Goal: Information Seeking & Learning: Learn about a topic

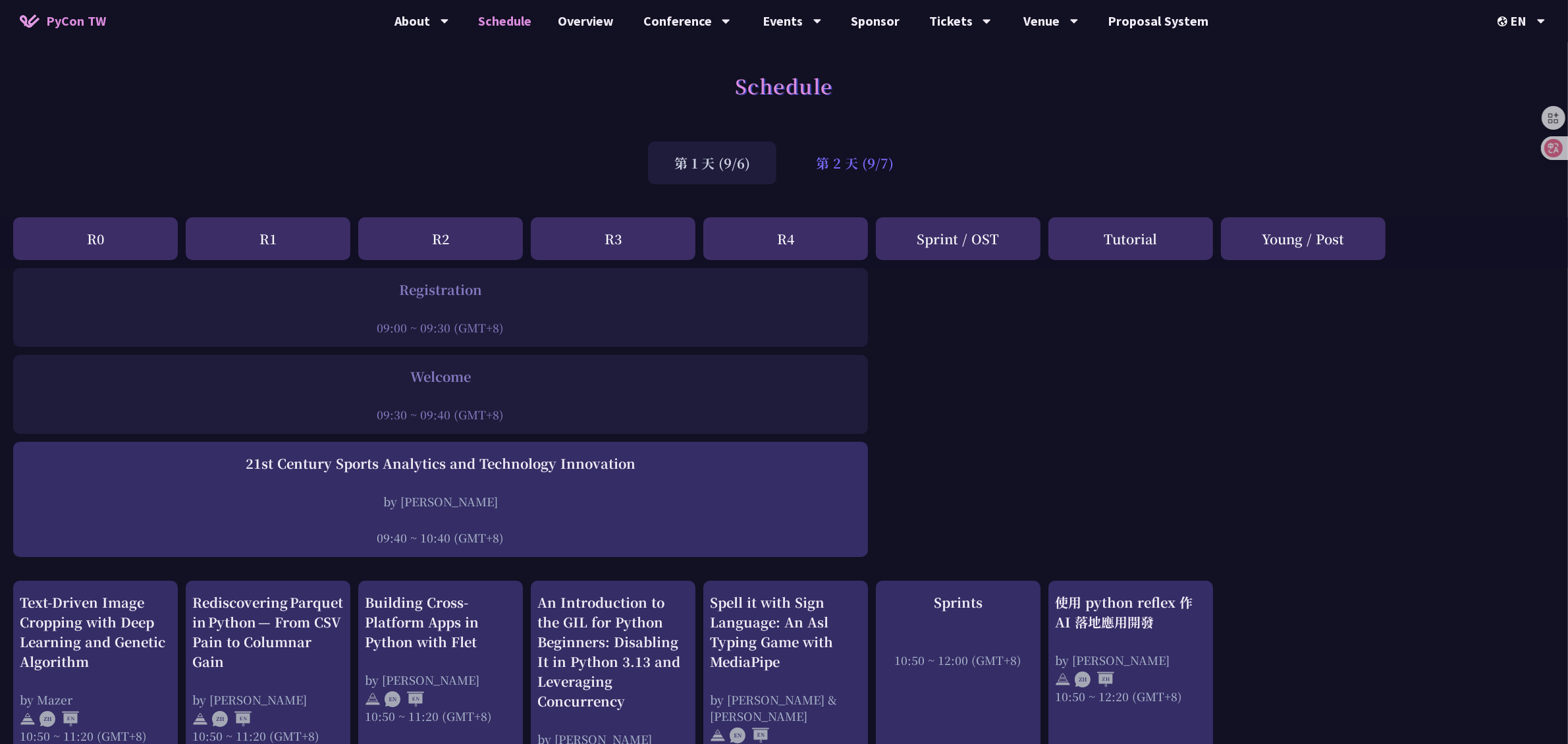
click at [856, 165] on div "第 2 天 (9/7)" at bounding box center [855, 162] width 131 height 43
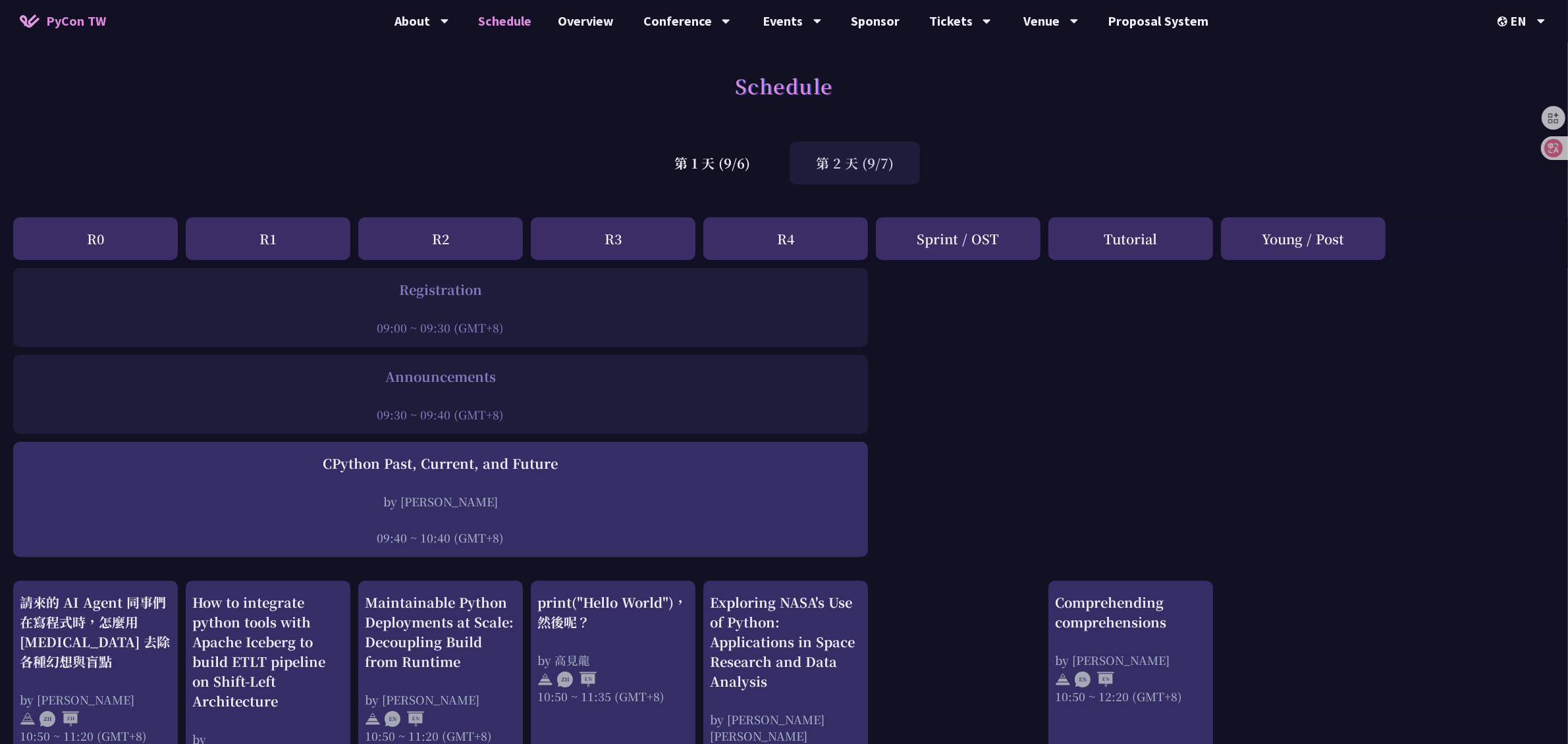
click at [871, 172] on div "第 2 天 (9/7)" at bounding box center [855, 162] width 131 height 43
click at [744, 165] on div "第 1 天 (9/6)" at bounding box center [712, 162] width 129 height 43
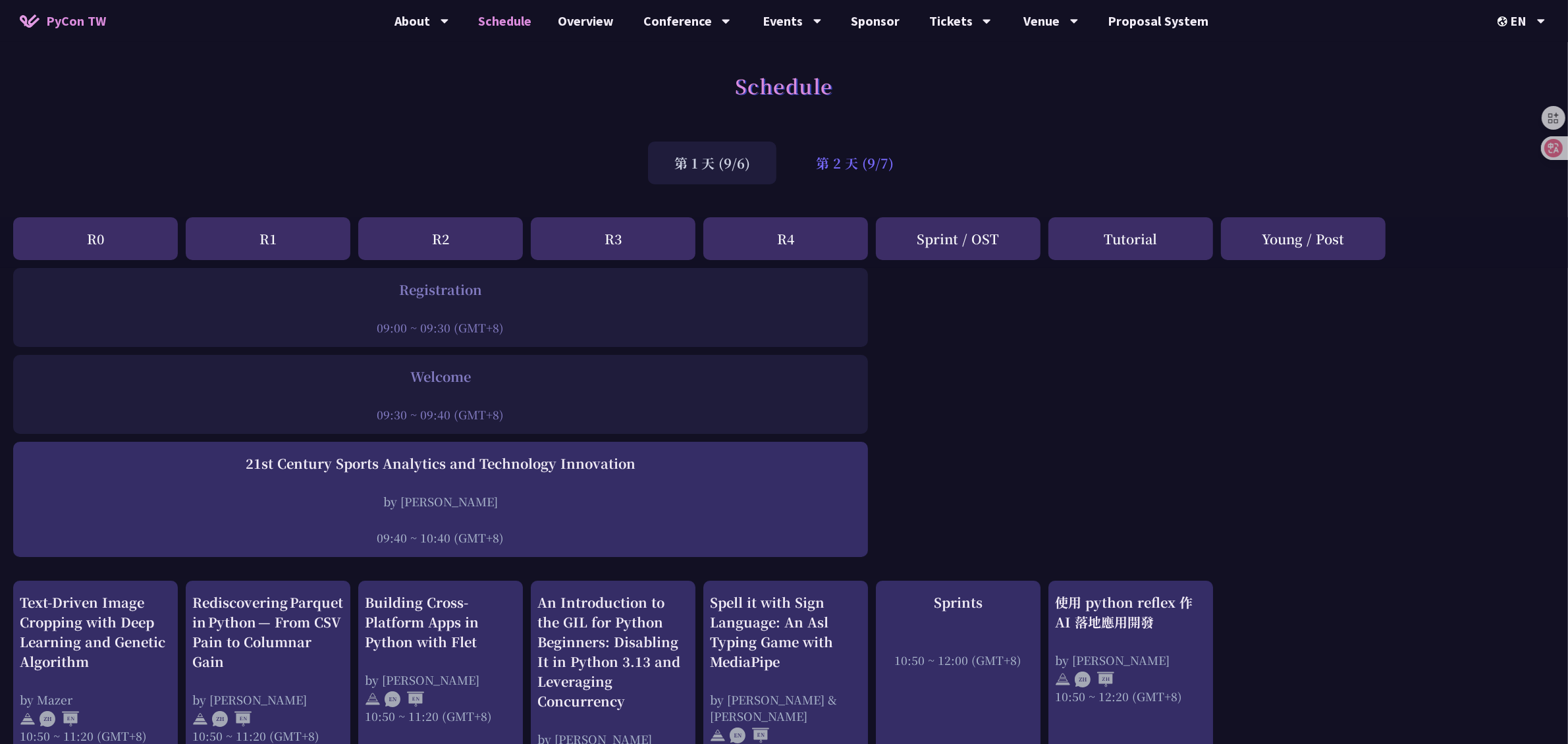
click at [859, 156] on div "第 2 天 (9/7)" at bounding box center [855, 162] width 131 height 43
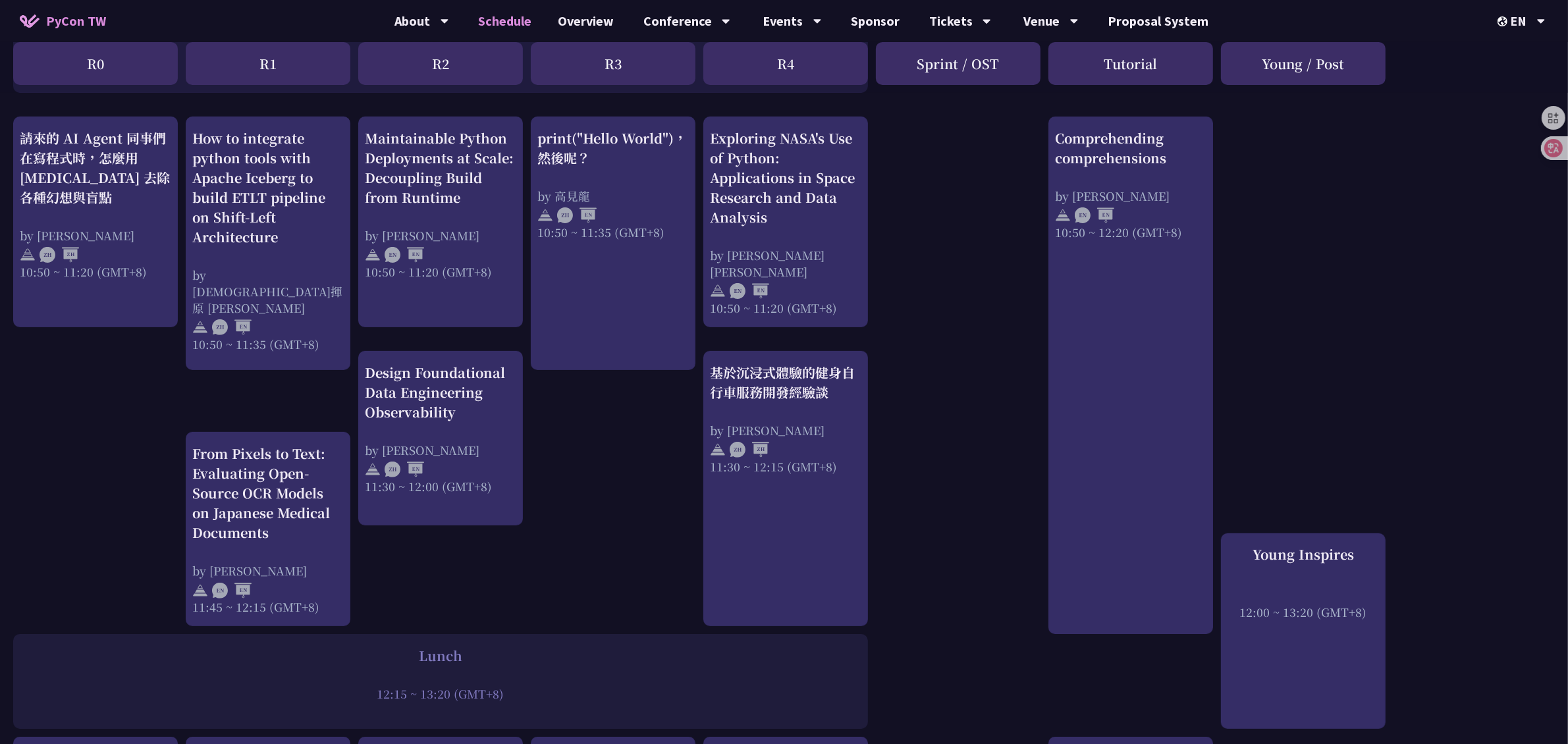
scroll to position [494, 0]
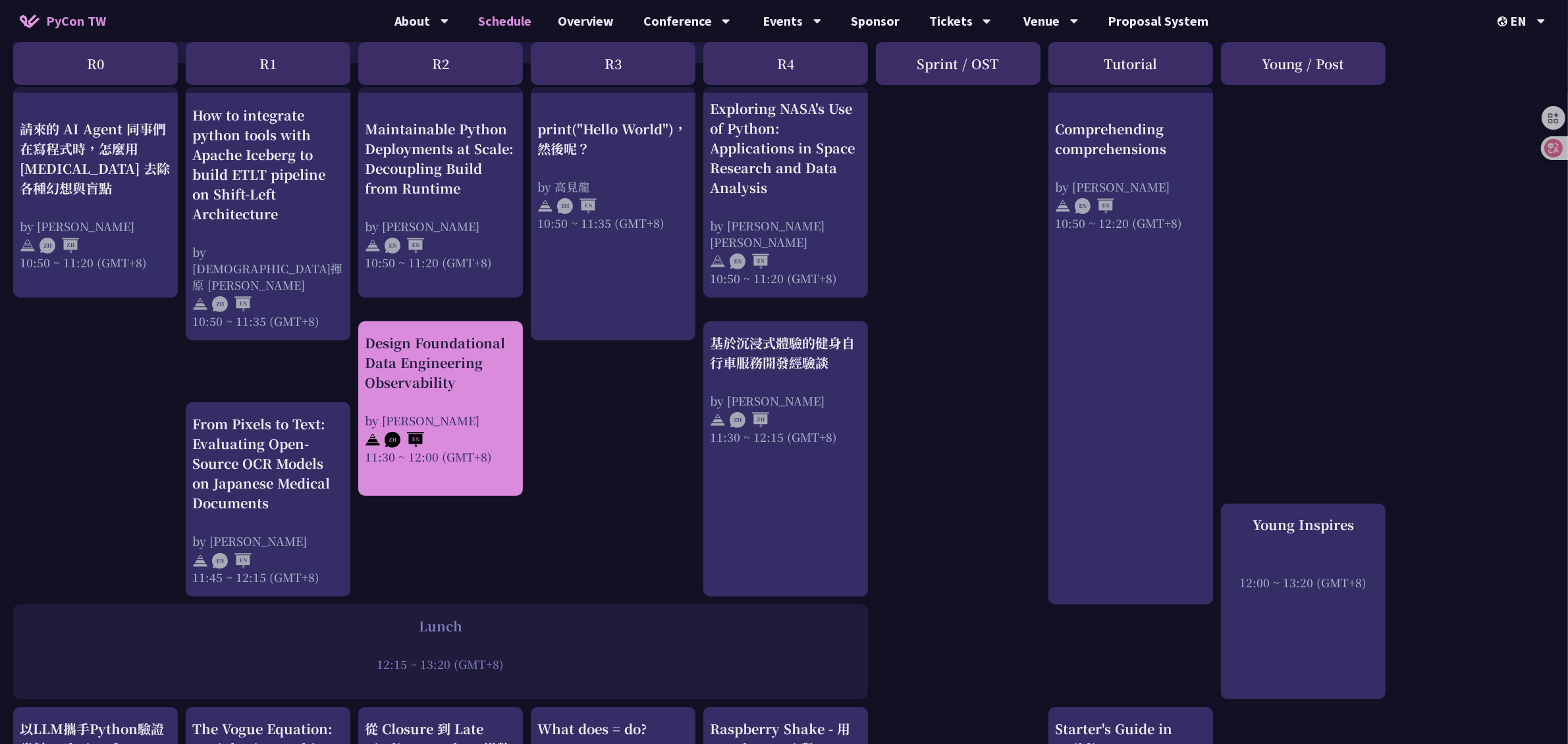
click at [492, 485] on div "Design Foundational Data Engineering Observability by [PERSON_NAME] 11:30 ~ 12:…" at bounding box center [440, 408] width 165 height 175
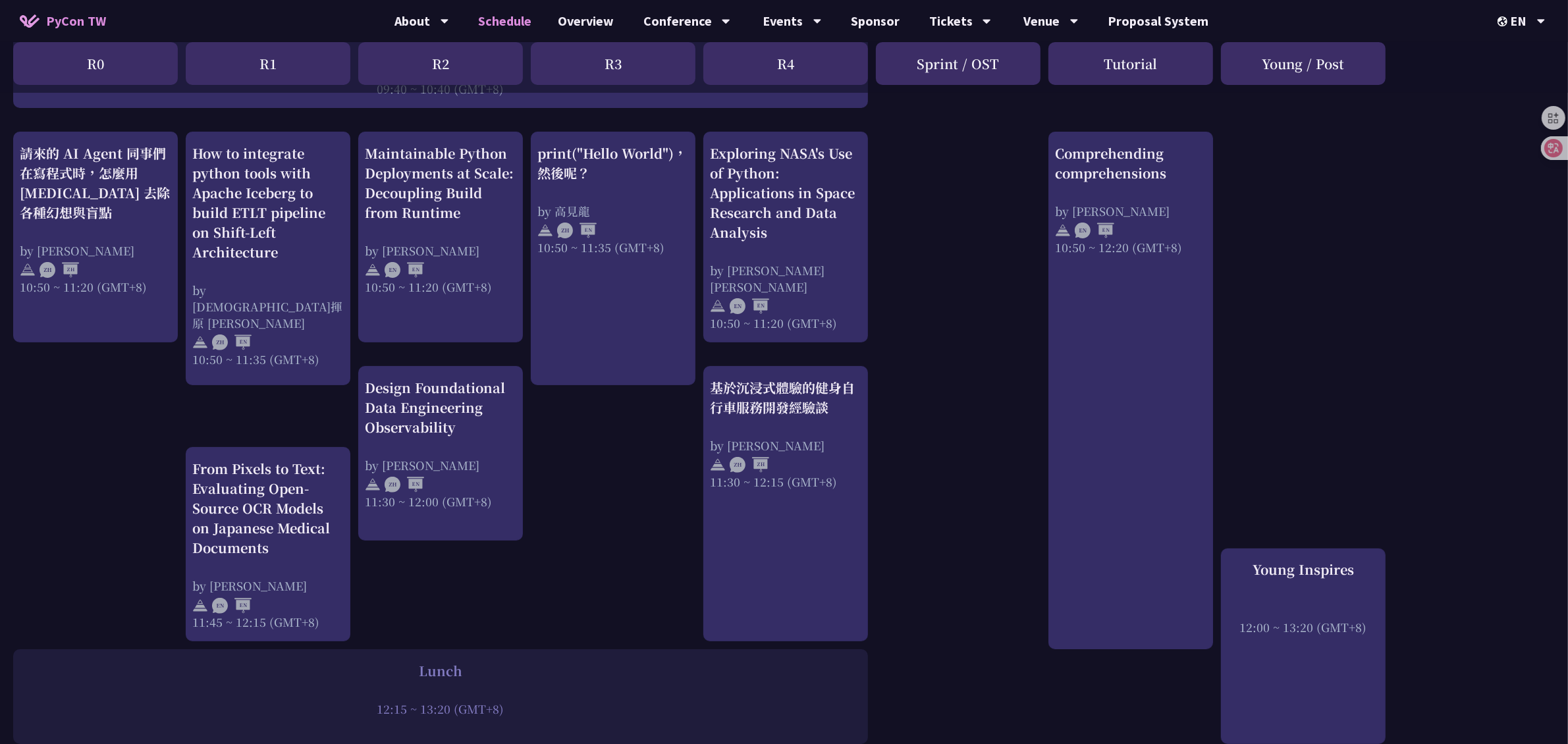
scroll to position [0, 0]
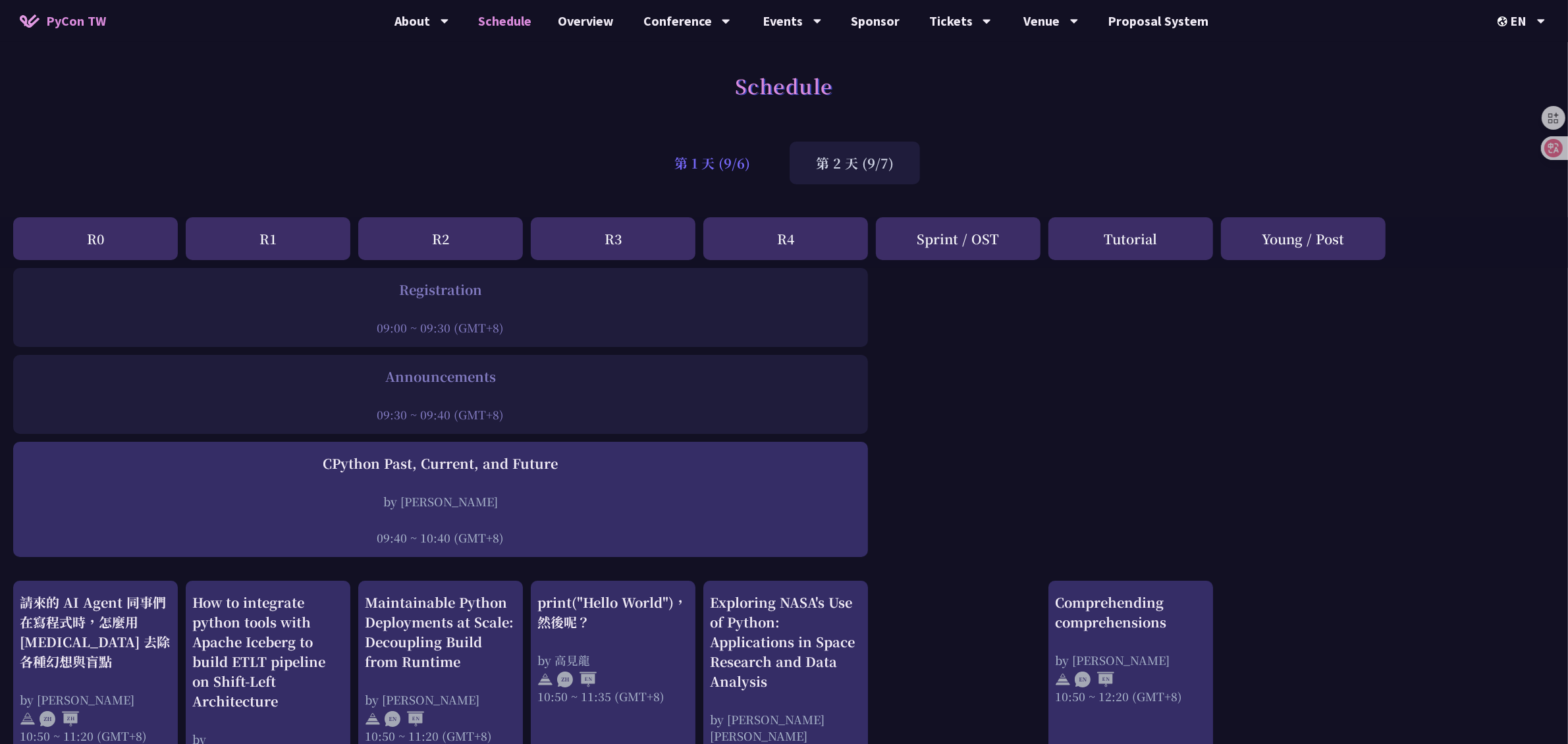
click at [705, 162] on div "第 1 天 (9/6)" at bounding box center [712, 162] width 129 height 43
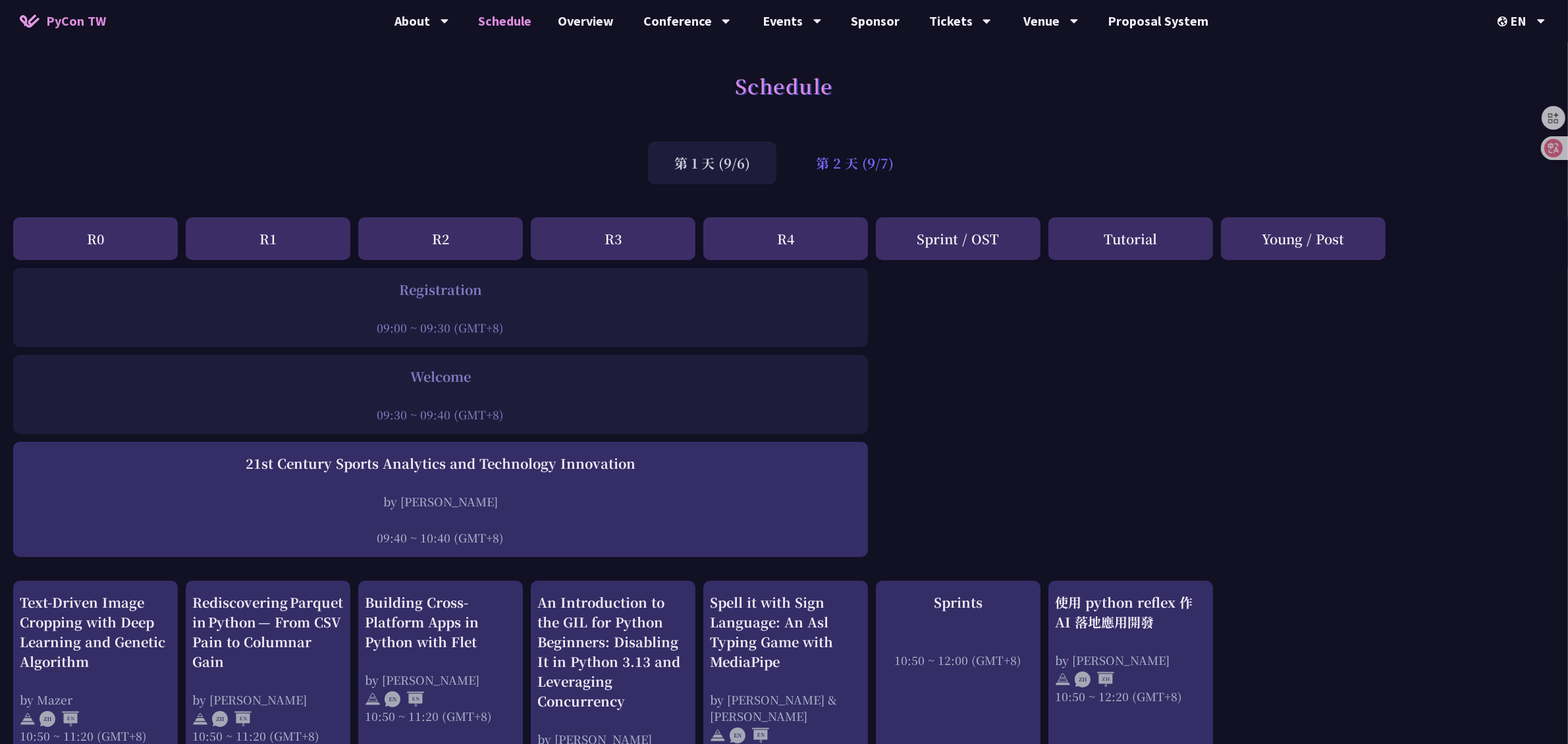
click at [817, 163] on div "第 2 天 (9/7)" at bounding box center [855, 162] width 131 height 43
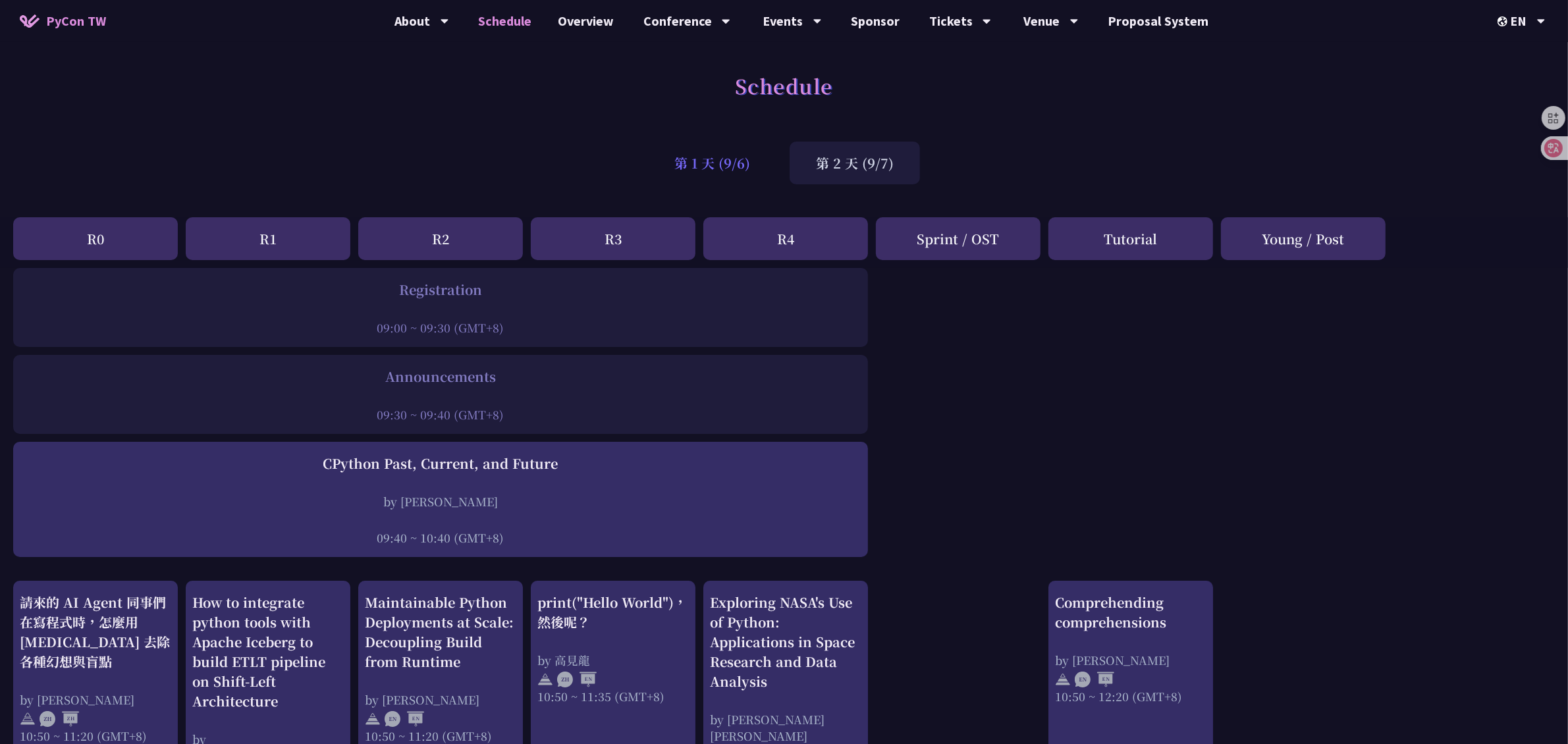
click at [735, 173] on div "第 1 天 (9/6)" at bounding box center [712, 162] width 129 height 43
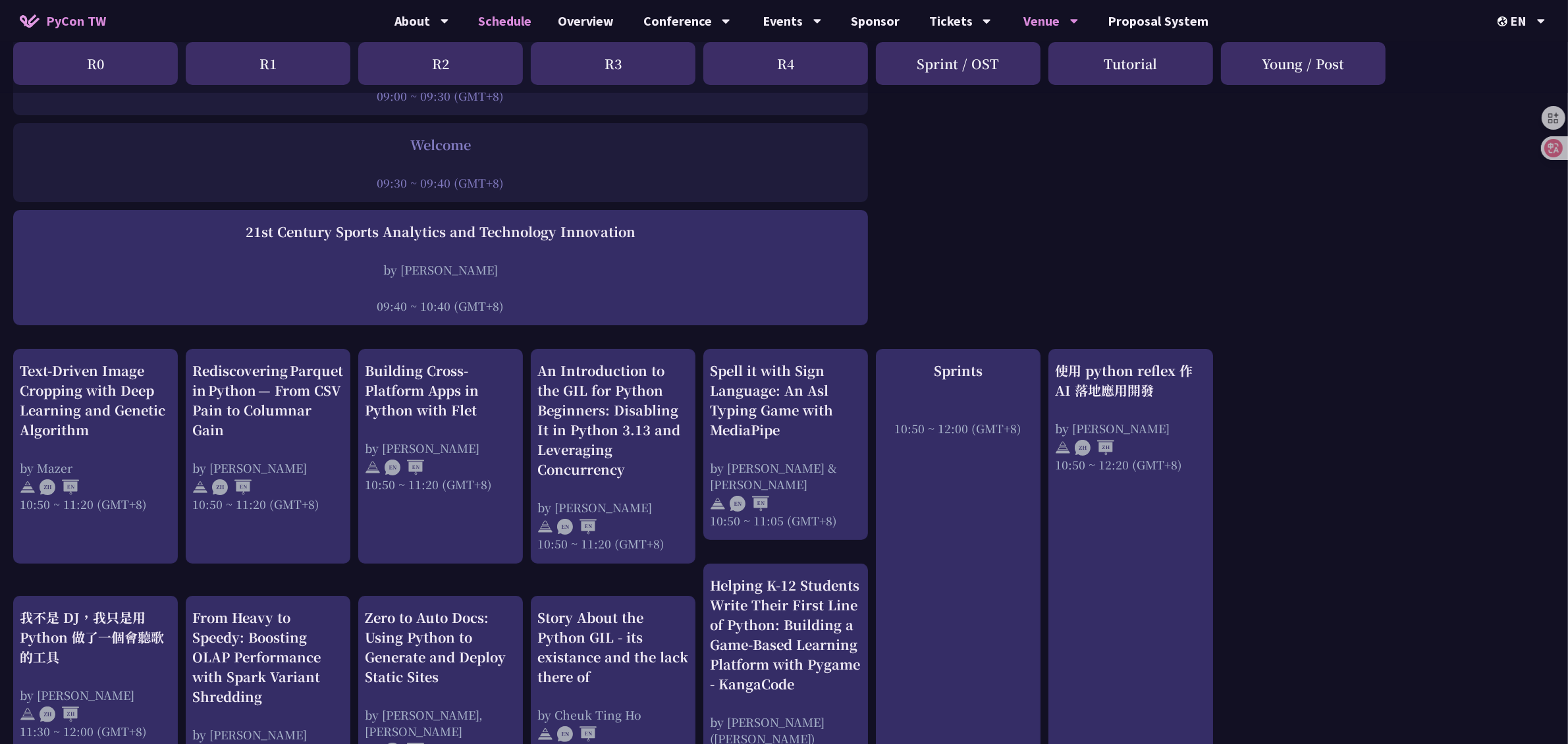
scroll to position [82, 0]
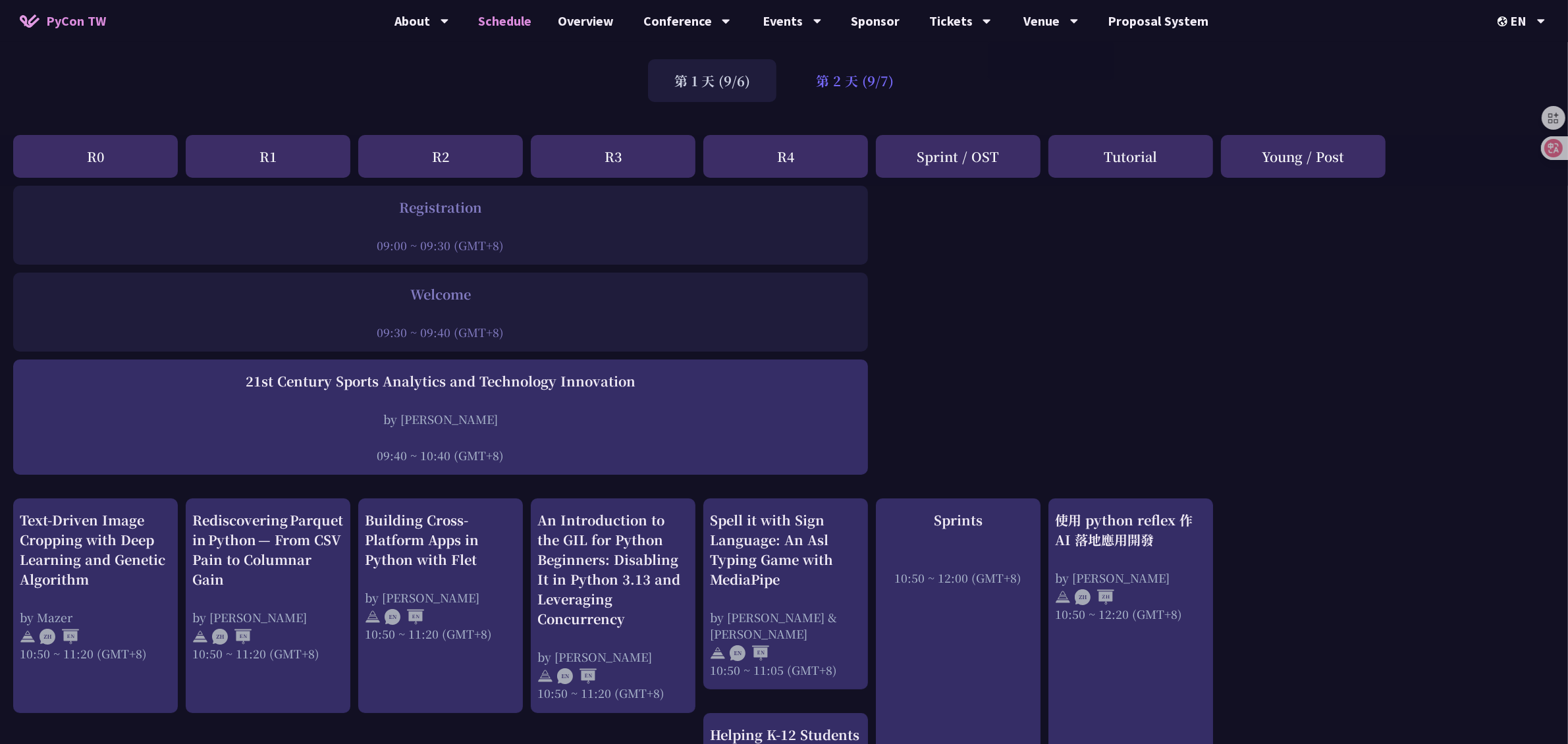
click at [873, 76] on div "第 2 天 (9/7)" at bounding box center [855, 80] width 131 height 43
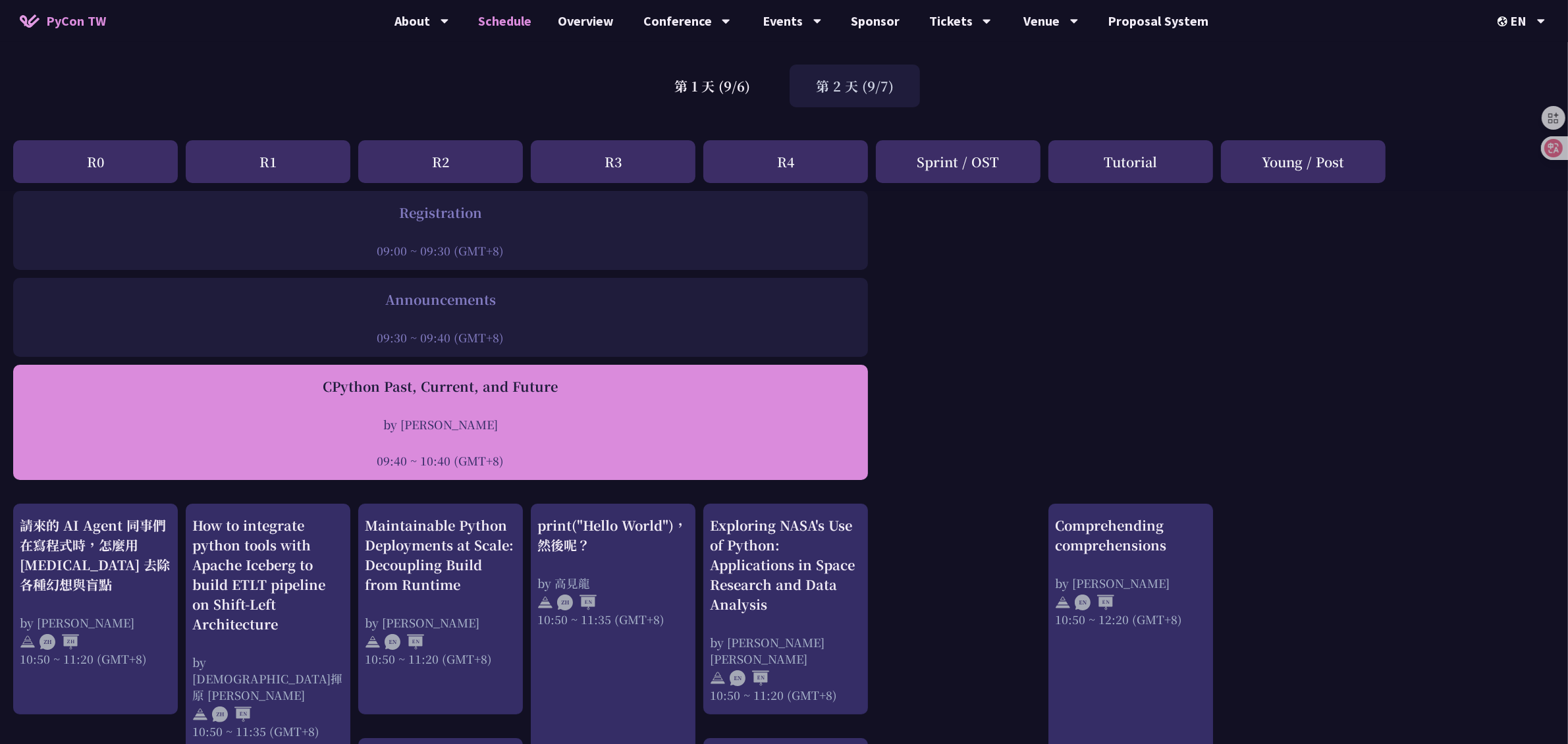
scroll to position [0, 0]
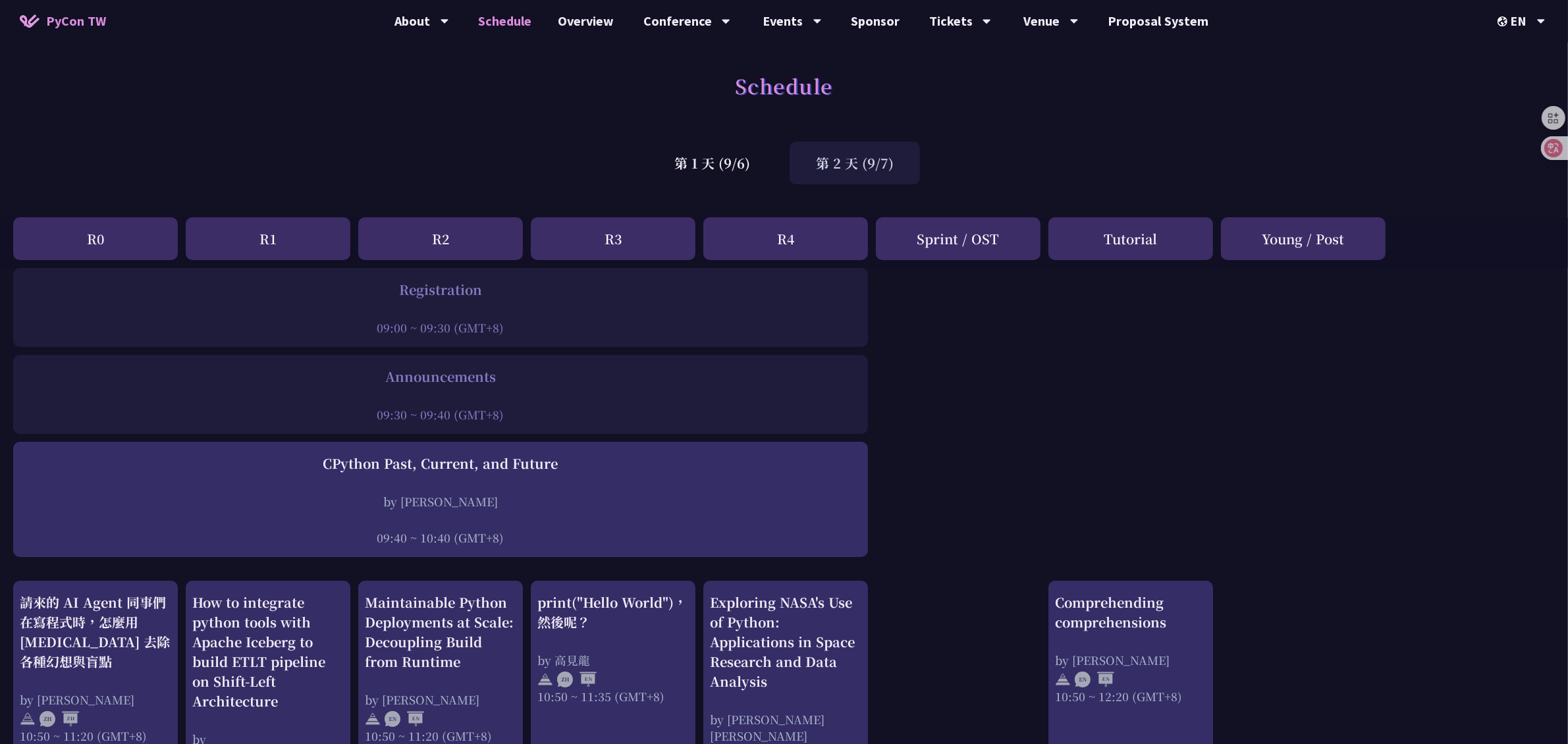
click at [855, 162] on div "第 2 天 (9/7)" at bounding box center [855, 162] width 131 height 43
click at [726, 179] on div "第 1 天 (9/6)" at bounding box center [712, 162] width 129 height 43
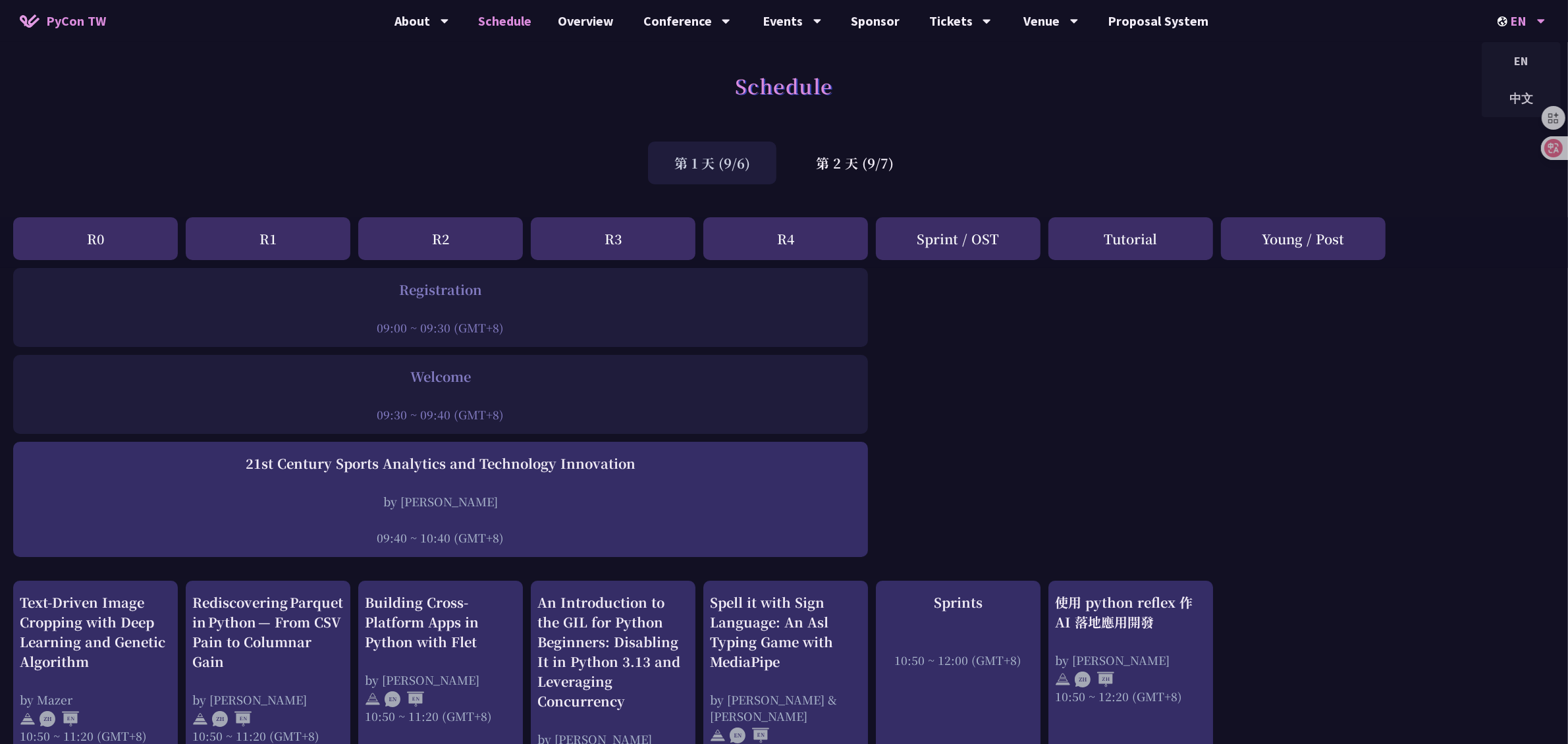
click at [1254, 19] on div "EN" at bounding box center [1521, 21] width 48 height 42
click at [1254, 91] on div "中文" at bounding box center [1520, 98] width 79 height 31
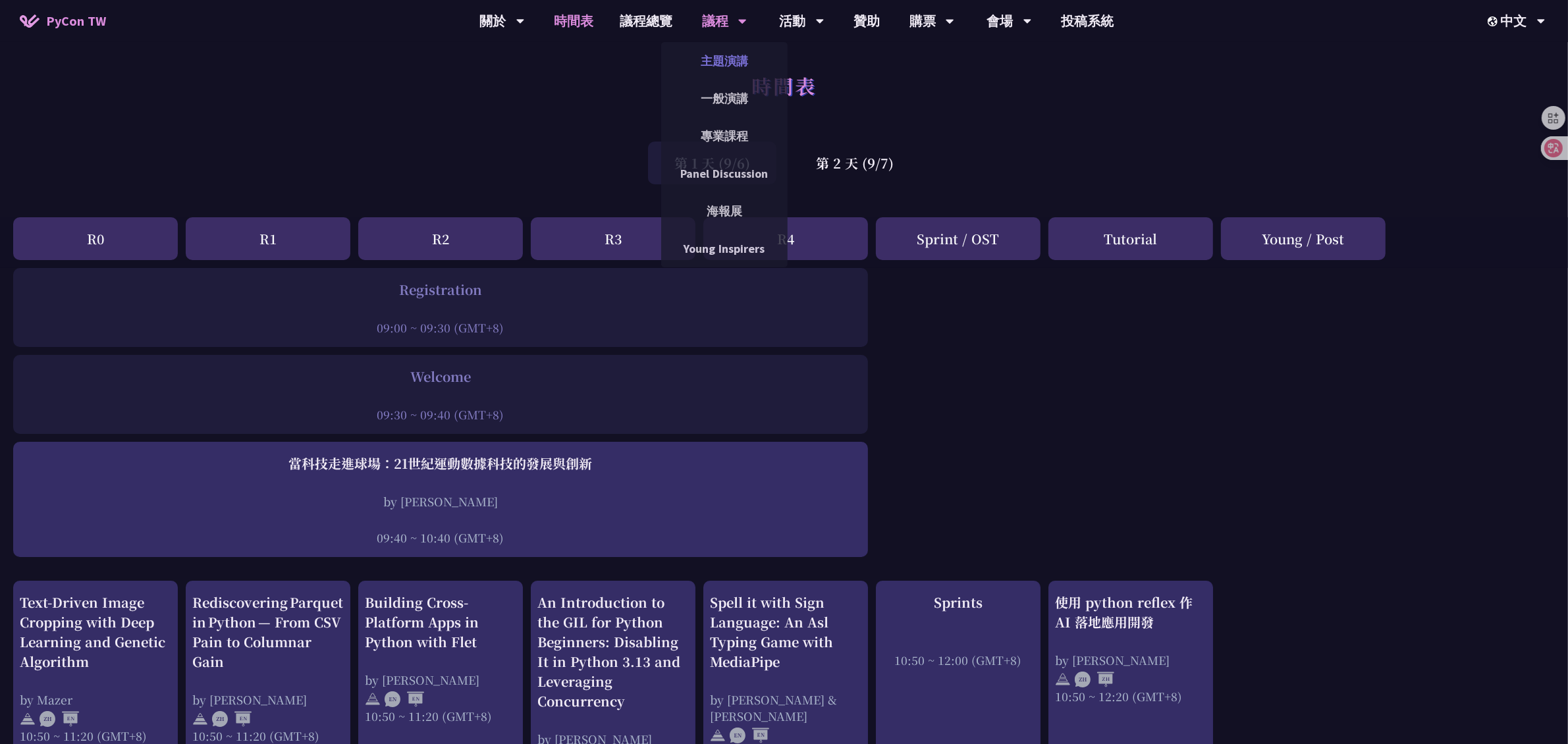
click at [726, 60] on link "主題演講" at bounding box center [724, 61] width 126 height 31
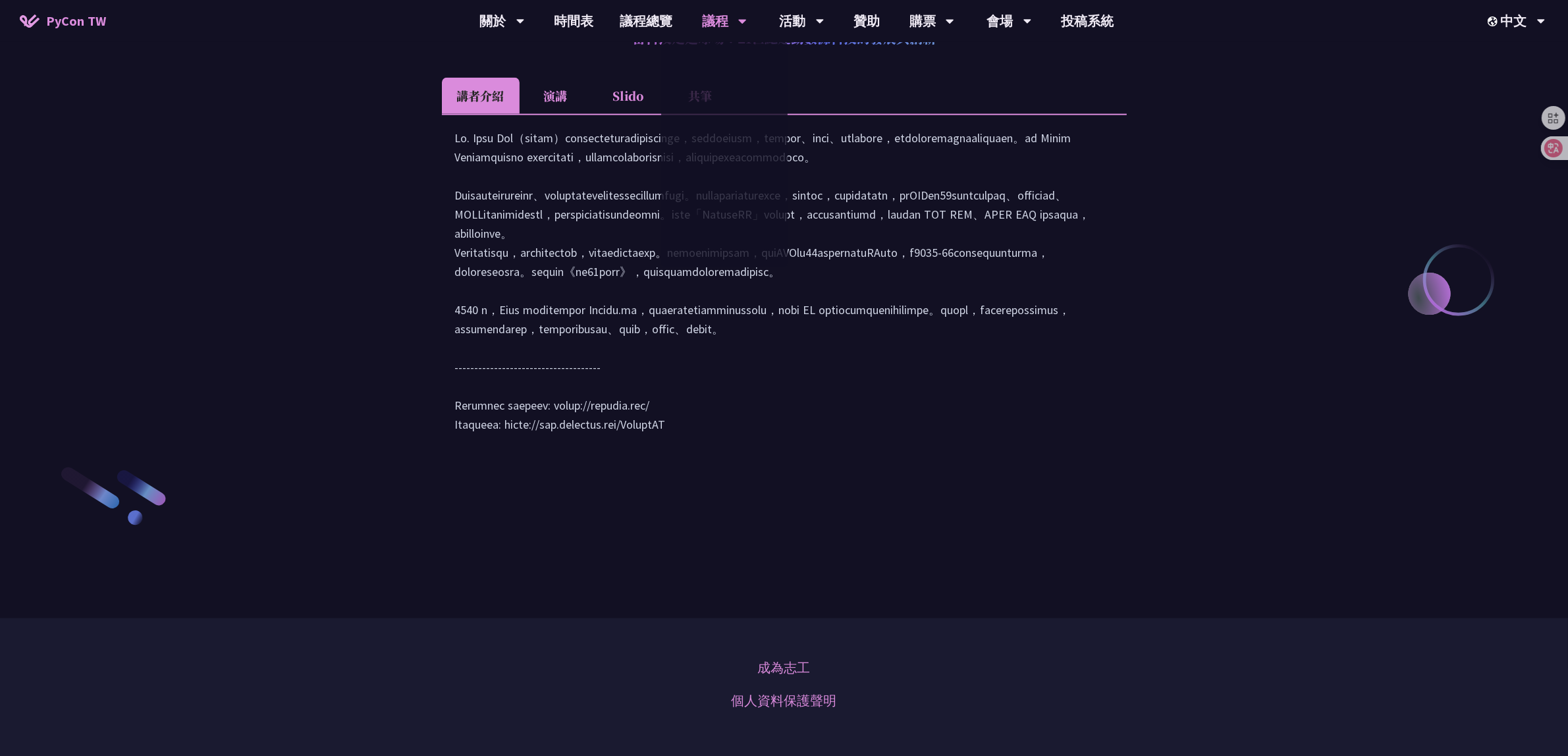
scroll to position [1482, 0]
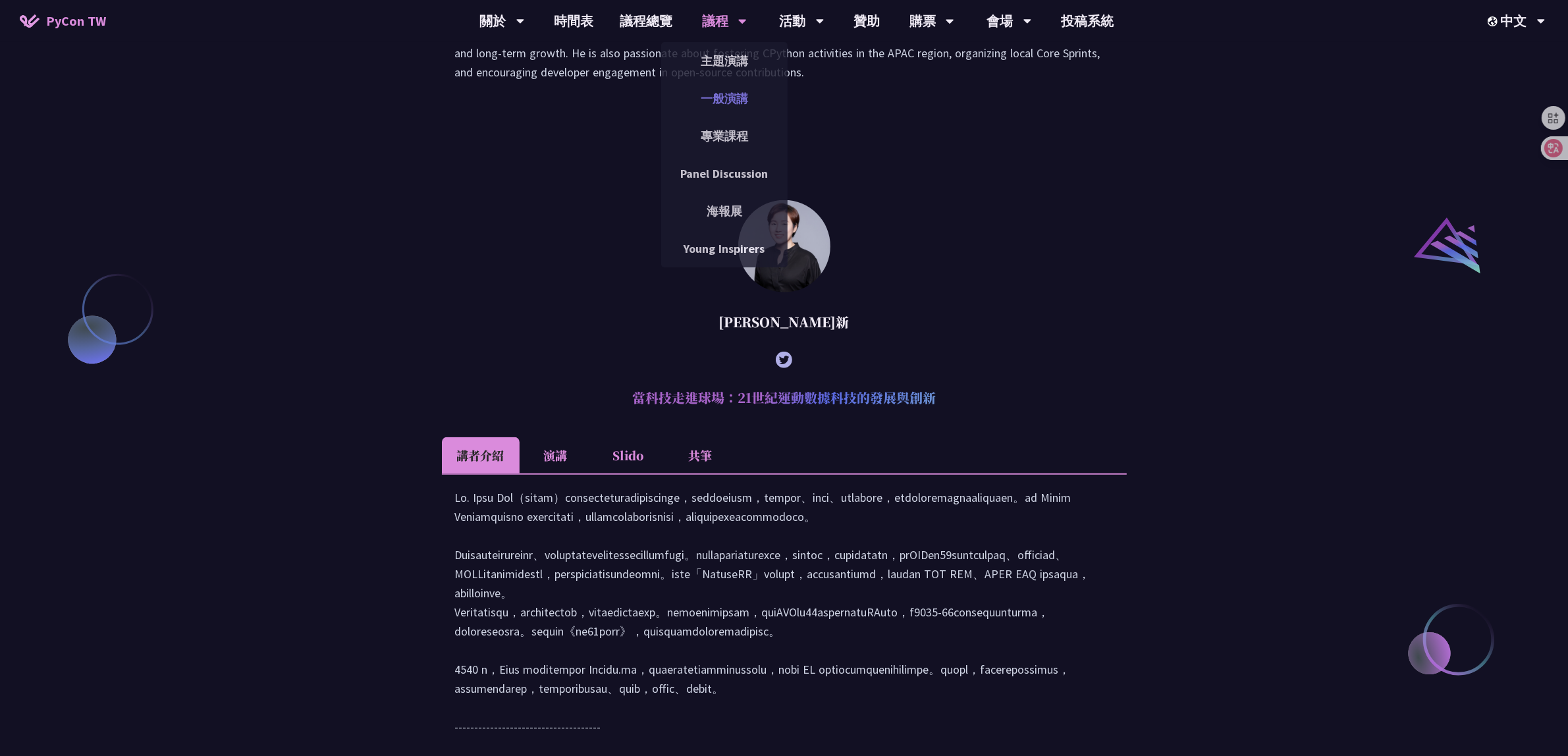
click at [741, 95] on link "一般演講" at bounding box center [724, 98] width 126 height 31
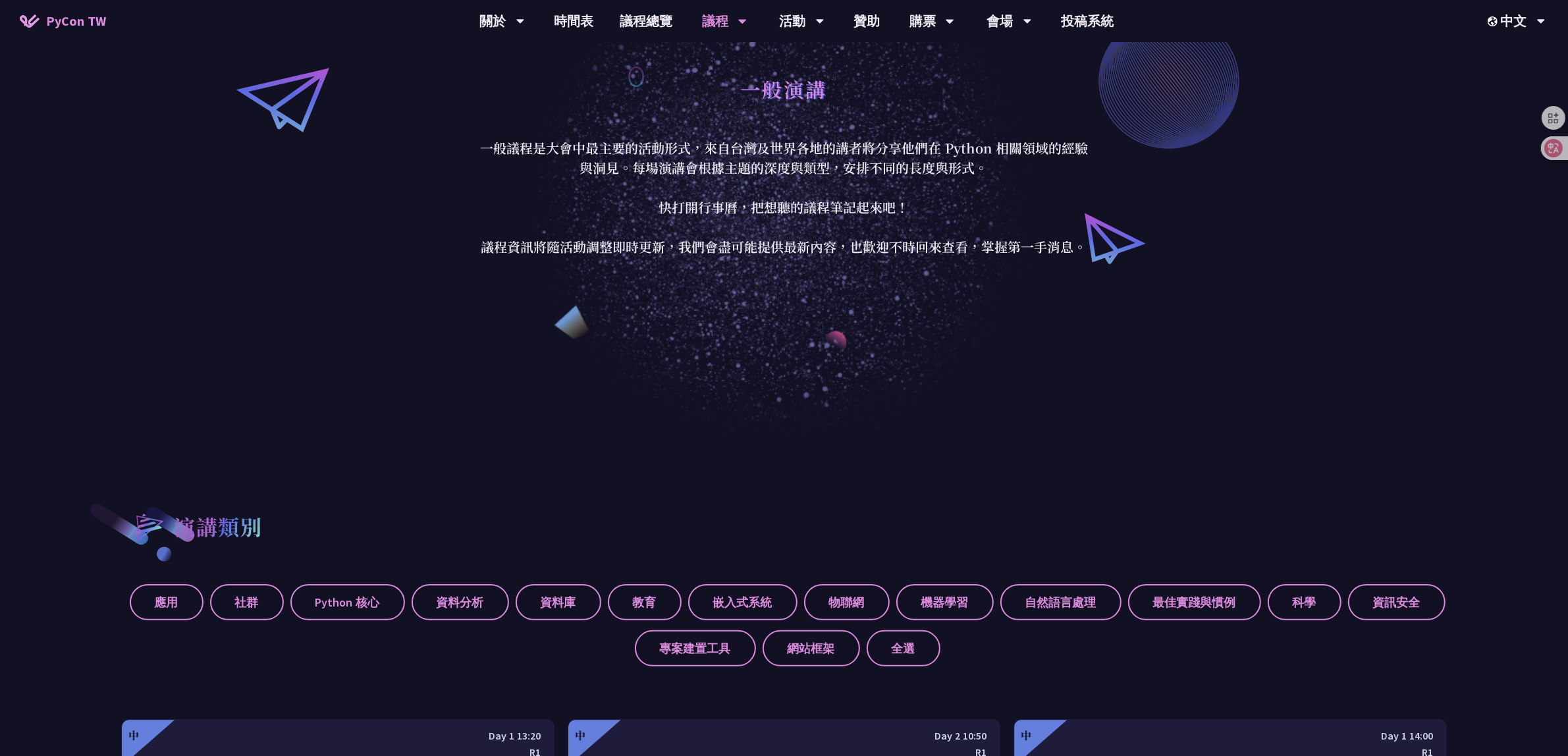
scroll to position [494, 0]
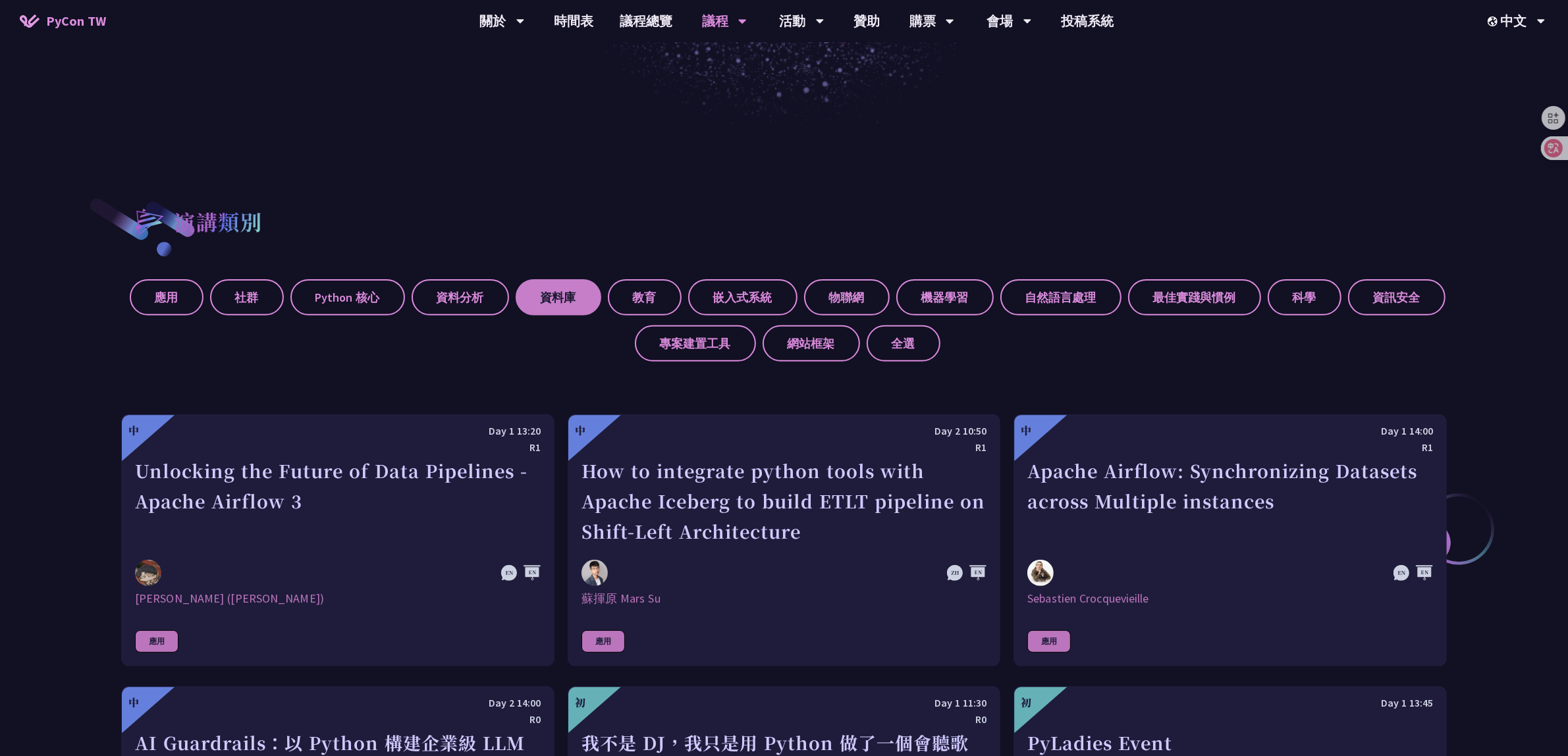
click at [566, 297] on label "資料庫" at bounding box center [558, 297] width 86 height 36
click at [0, 0] on input "資料庫" at bounding box center [0, 0] width 0 height 0
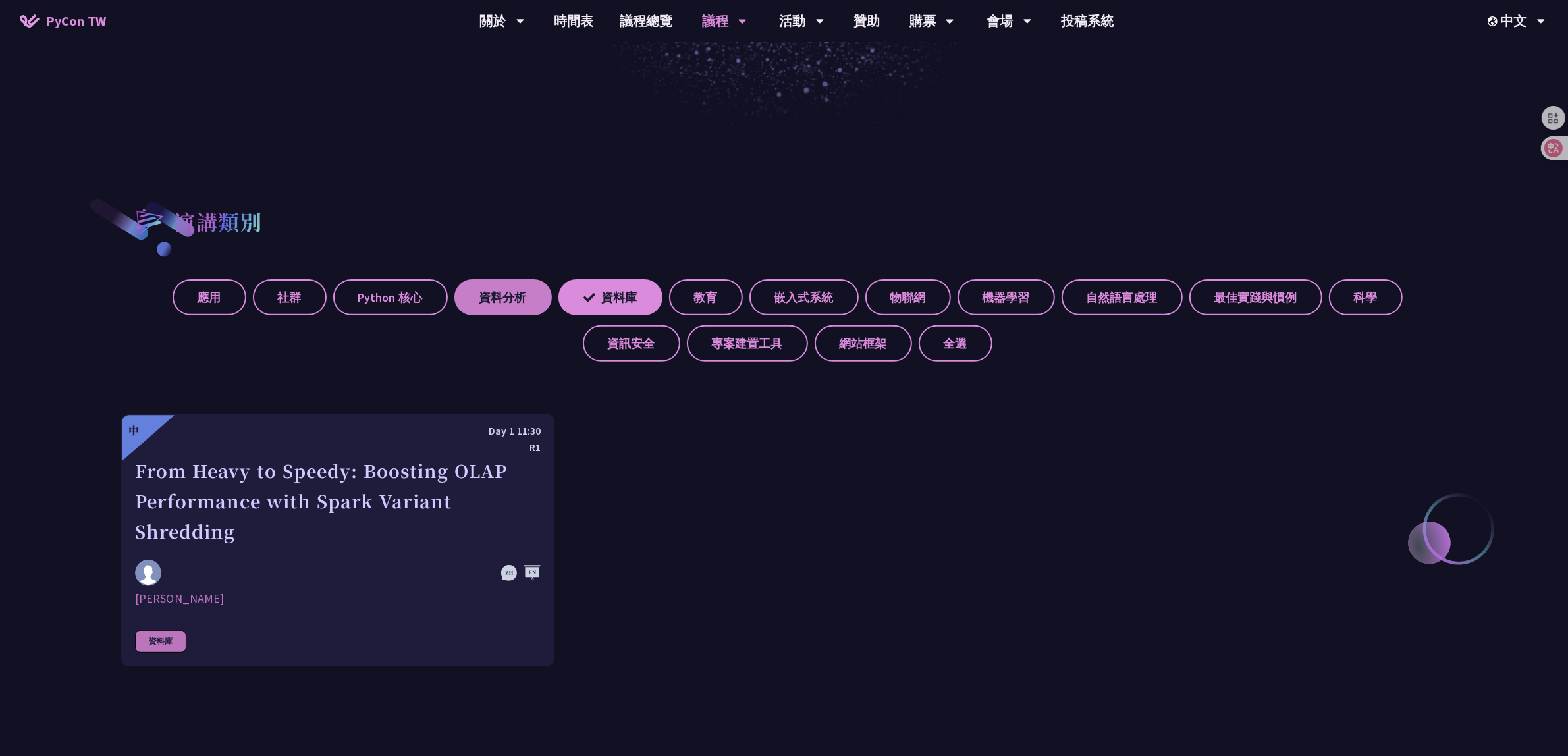
click at [494, 288] on label "資料分析" at bounding box center [502, 297] width 97 height 36
click at [0, 0] on input "資料分析" at bounding box center [0, 0] width 0 height 0
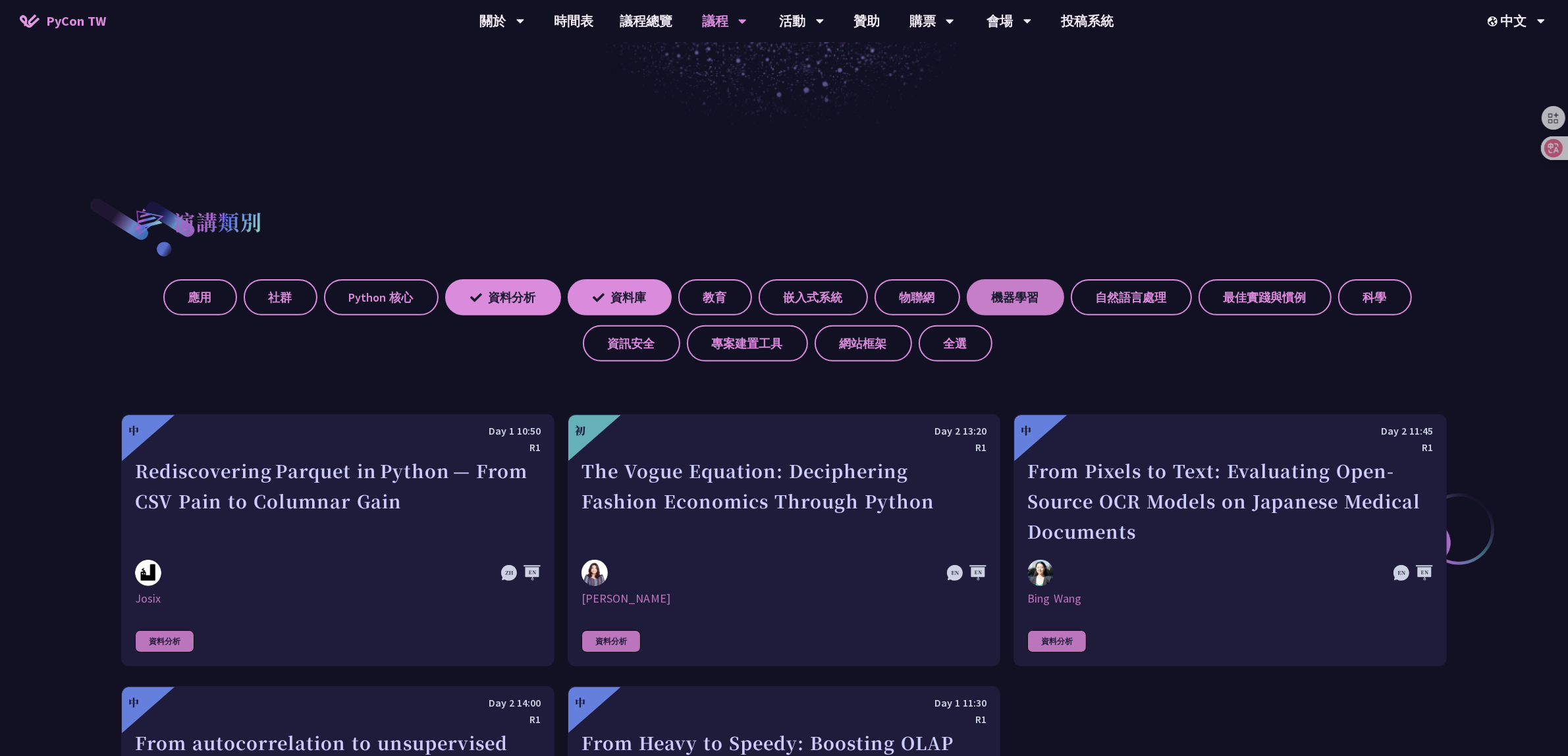
click at [1014, 297] on label "機器學習" at bounding box center [1015, 297] width 97 height 36
click at [0, 0] on input "機器學習" at bounding box center [0, 0] width 0 height 0
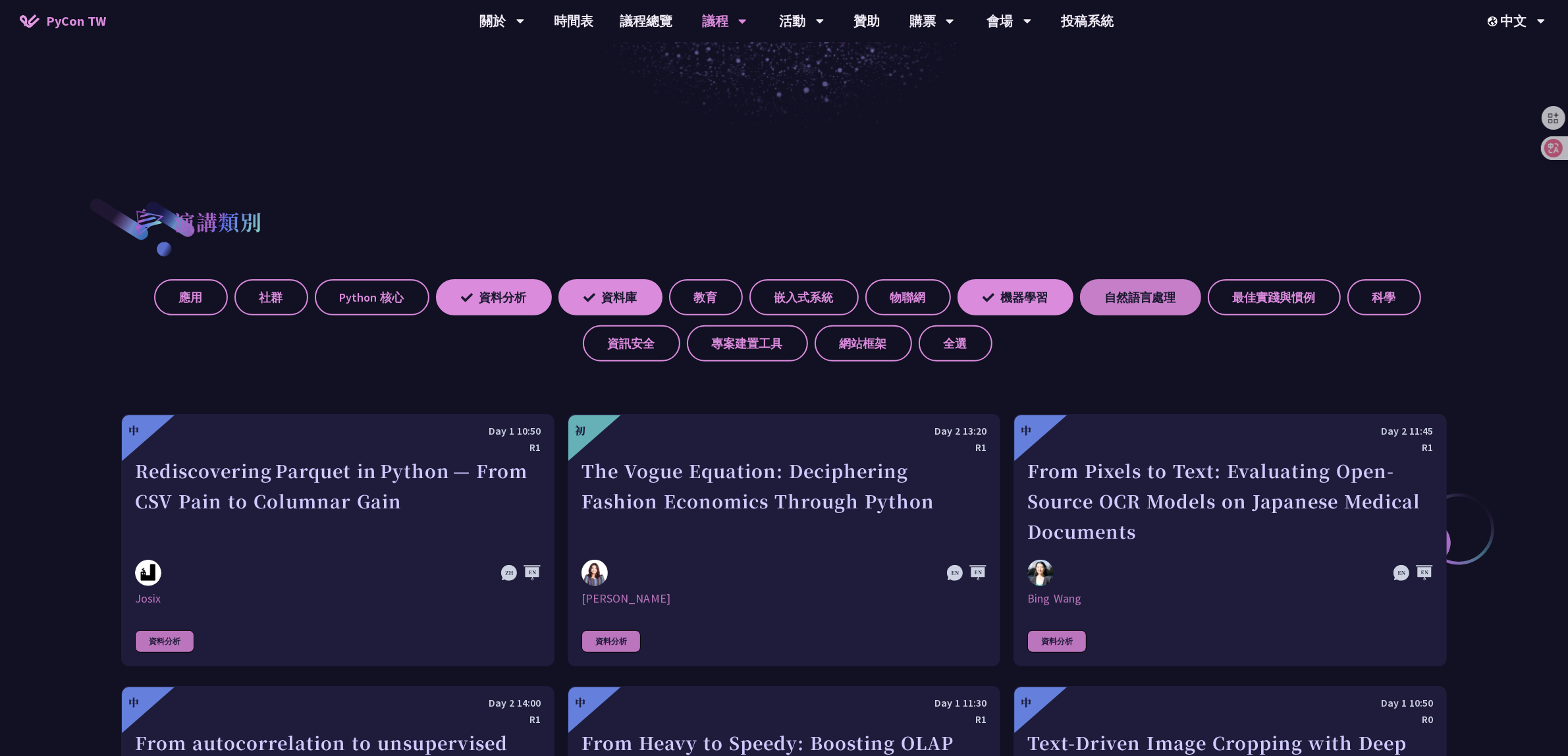
click at [1131, 295] on label "自然語言處理" at bounding box center [1141, 297] width 121 height 36
click at [0, 0] on input "自然語言處理" at bounding box center [0, 0] width 0 height 0
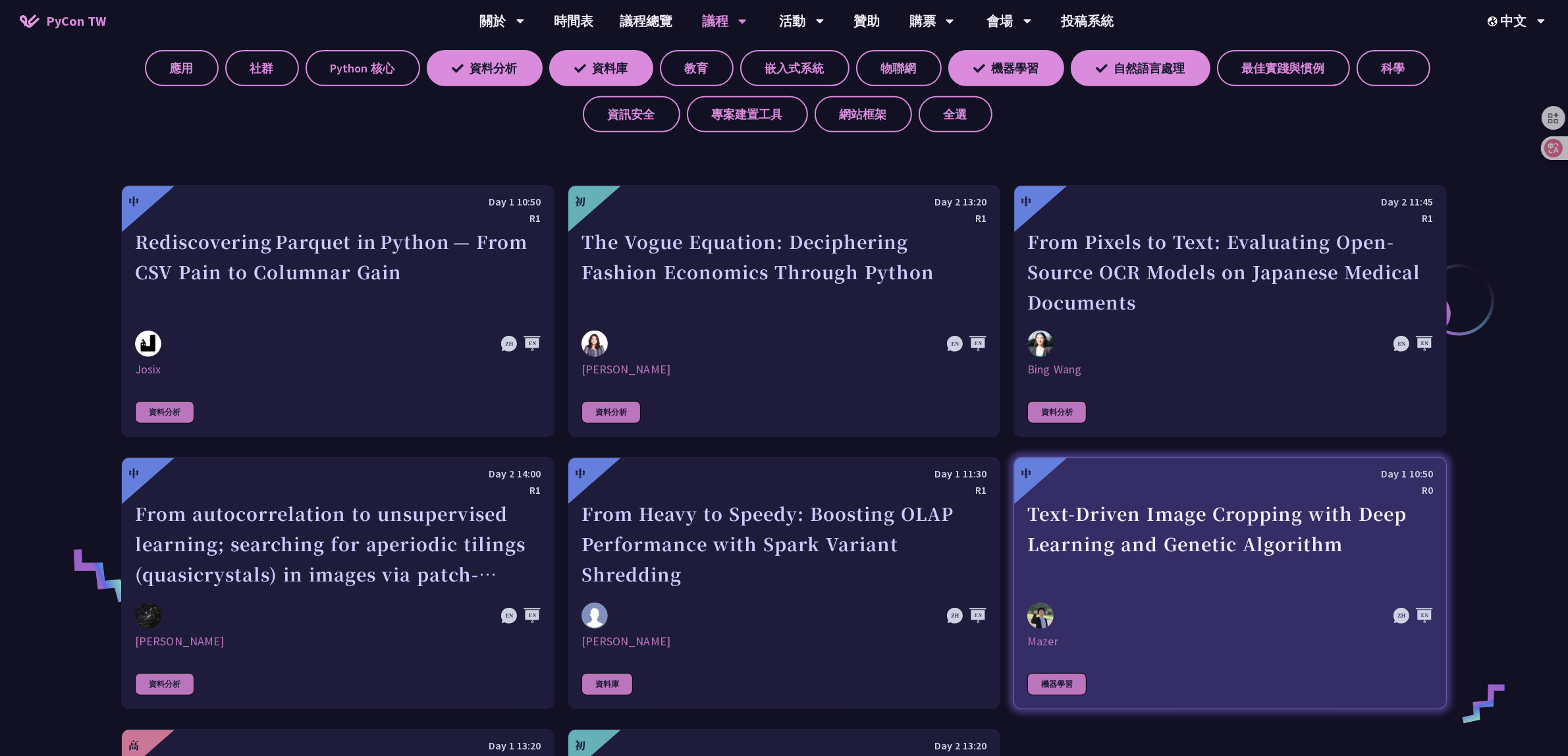
scroll to position [988, 0]
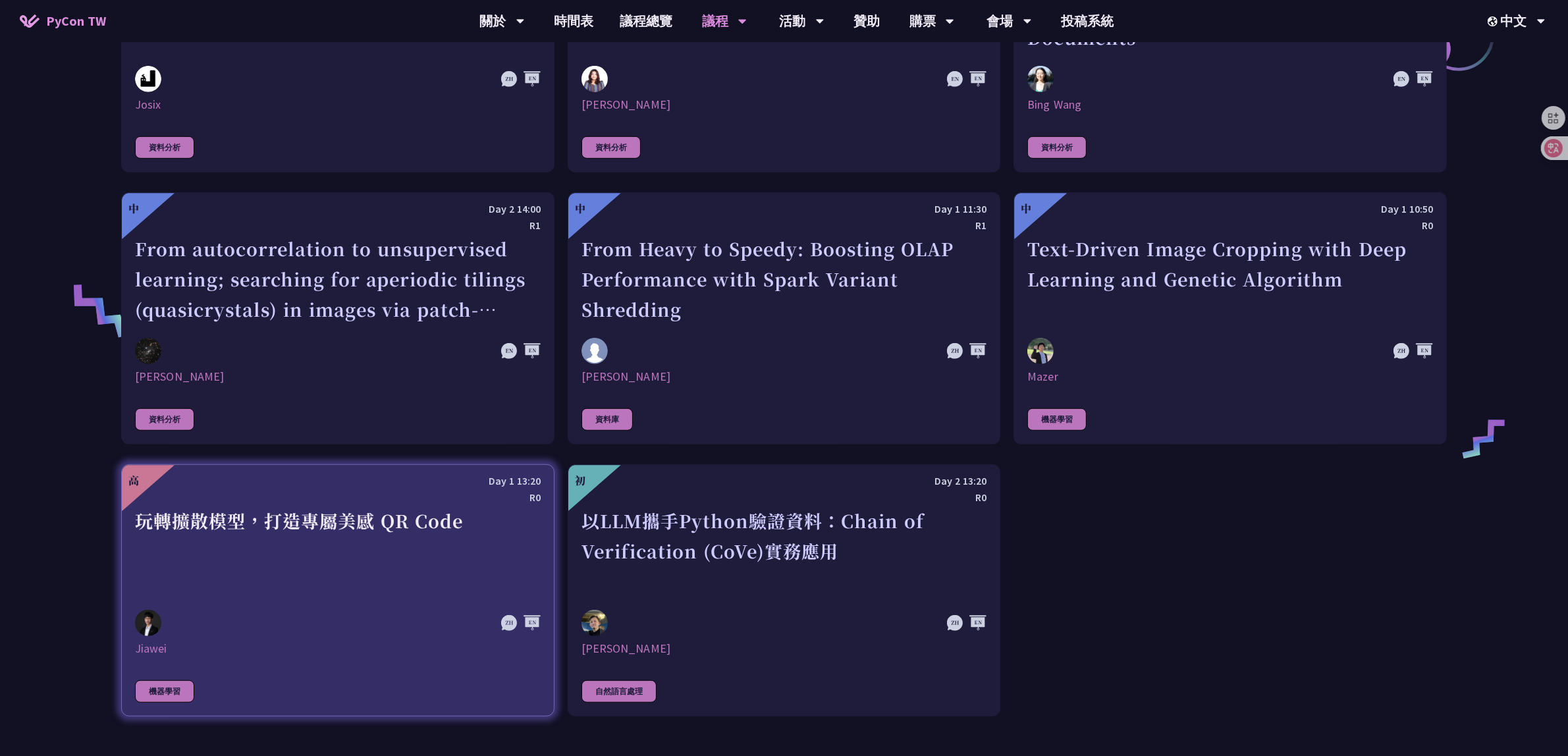
click at [370, 568] on div "玩轉擴散模型，打造專屬美感 QR Code" at bounding box center [338, 551] width 406 height 91
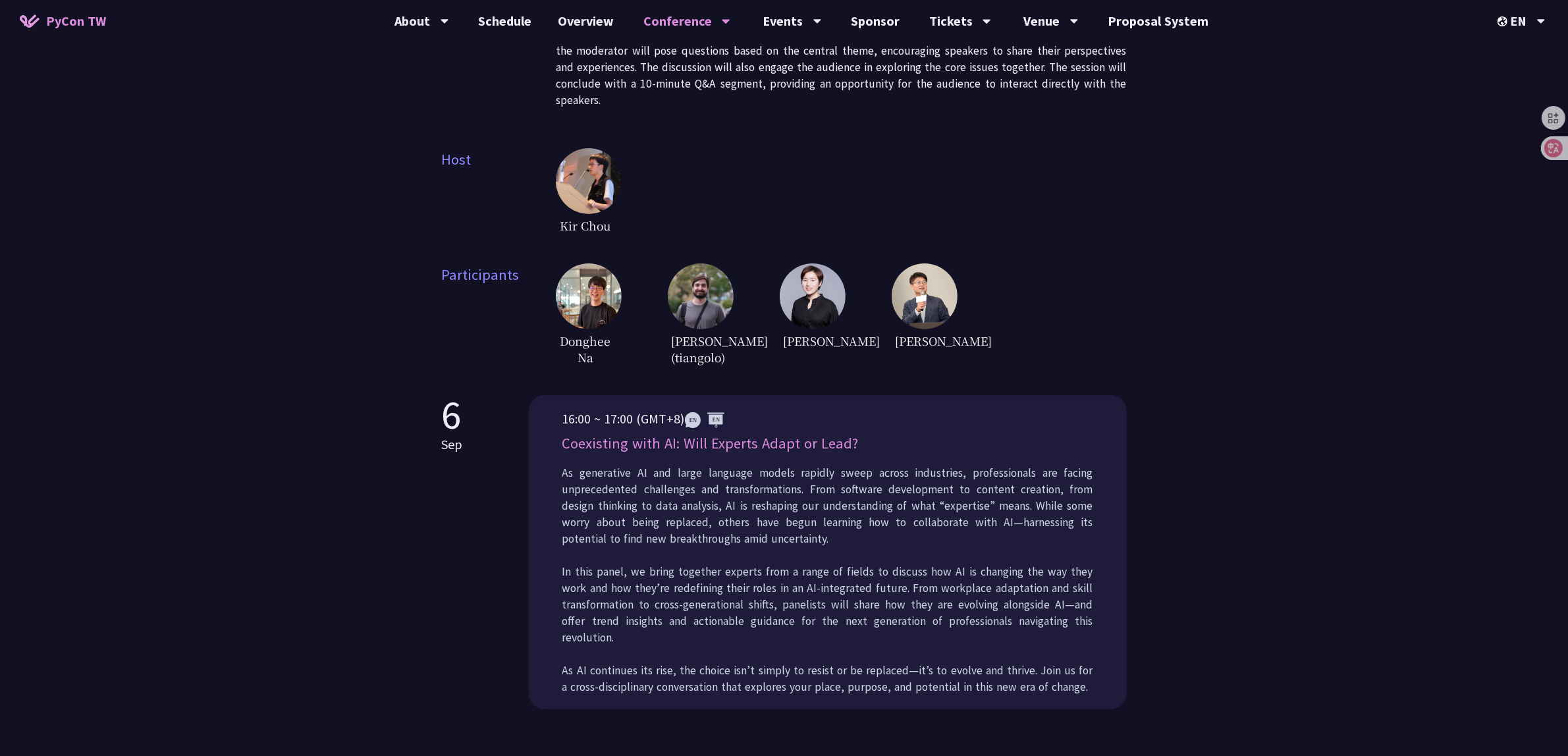
scroll to position [165, 0]
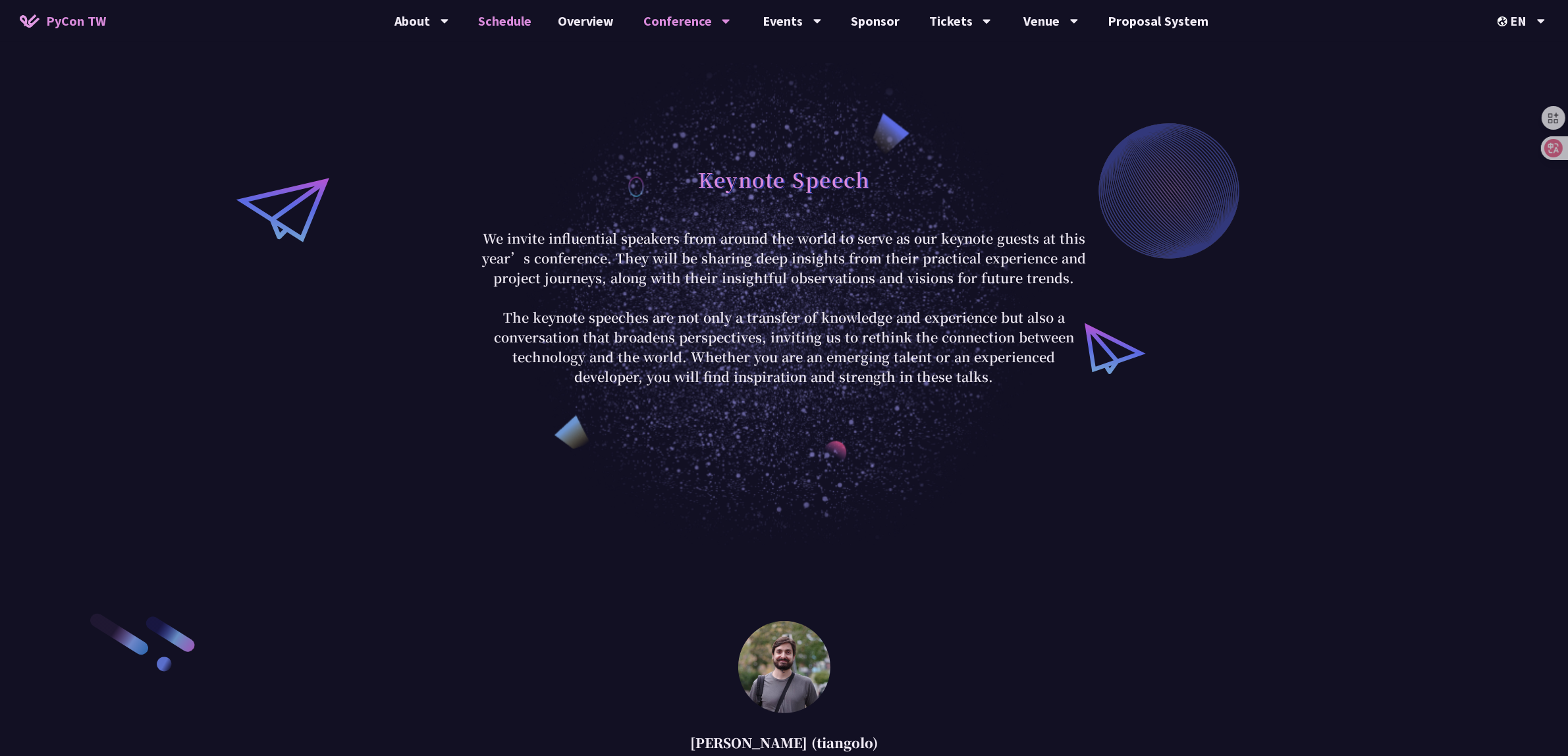
click at [521, 21] on link "Schedule" at bounding box center [505, 21] width 79 height 42
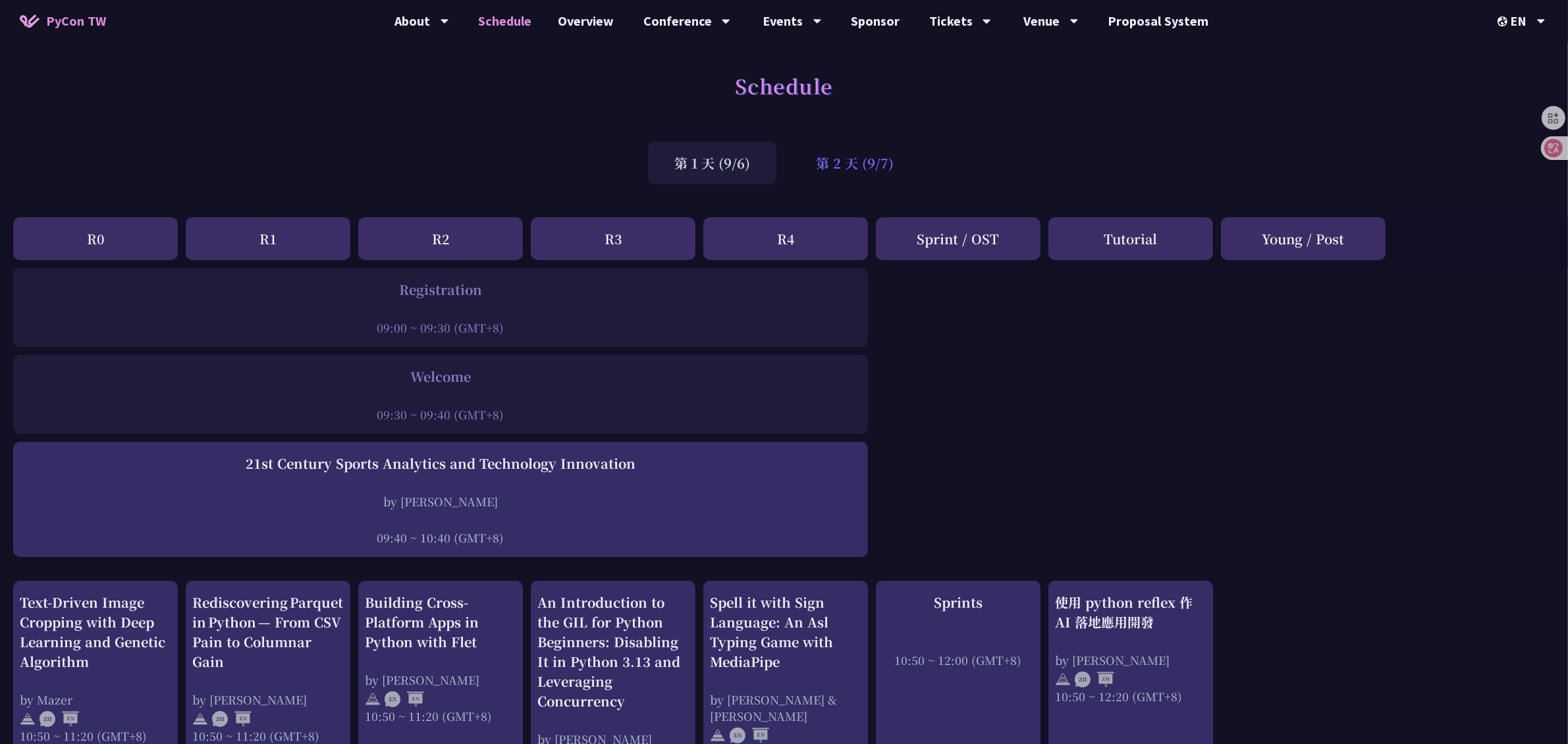
click at [857, 166] on div "第 2 天 (9/7)" at bounding box center [855, 162] width 131 height 43
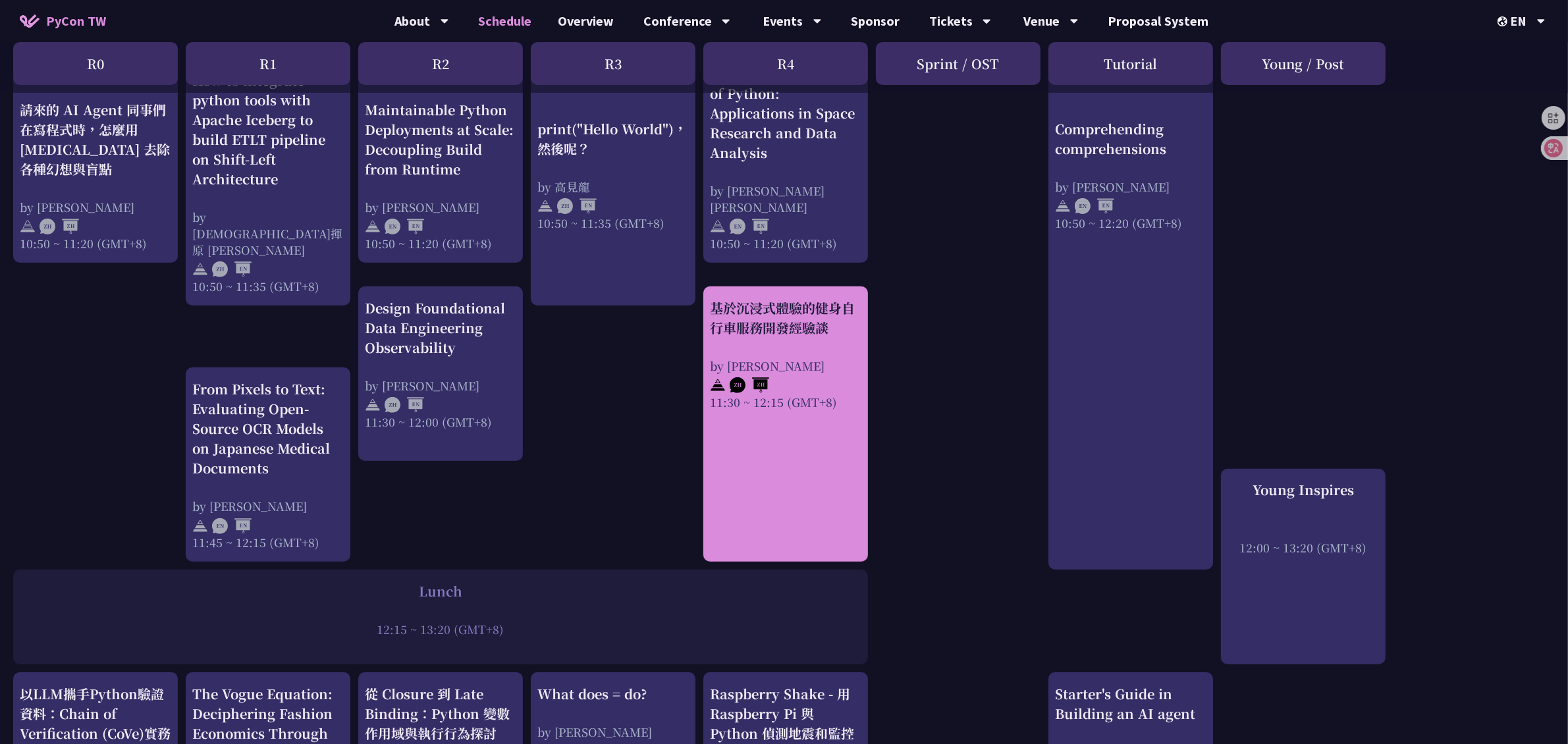
scroll to position [576, 0]
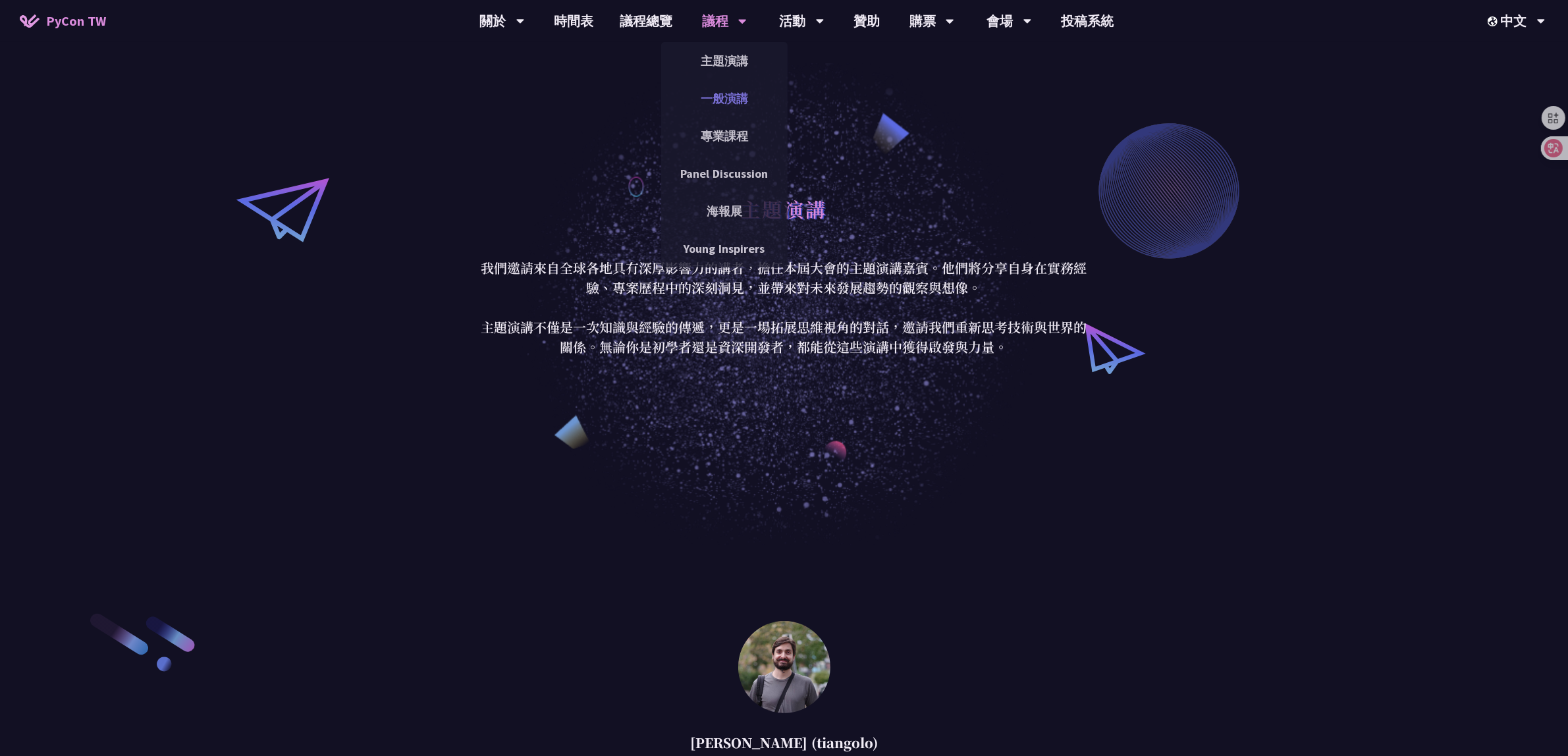
click at [728, 101] on link "一般演講" at bounding box center [724, 98] width 126 height 31
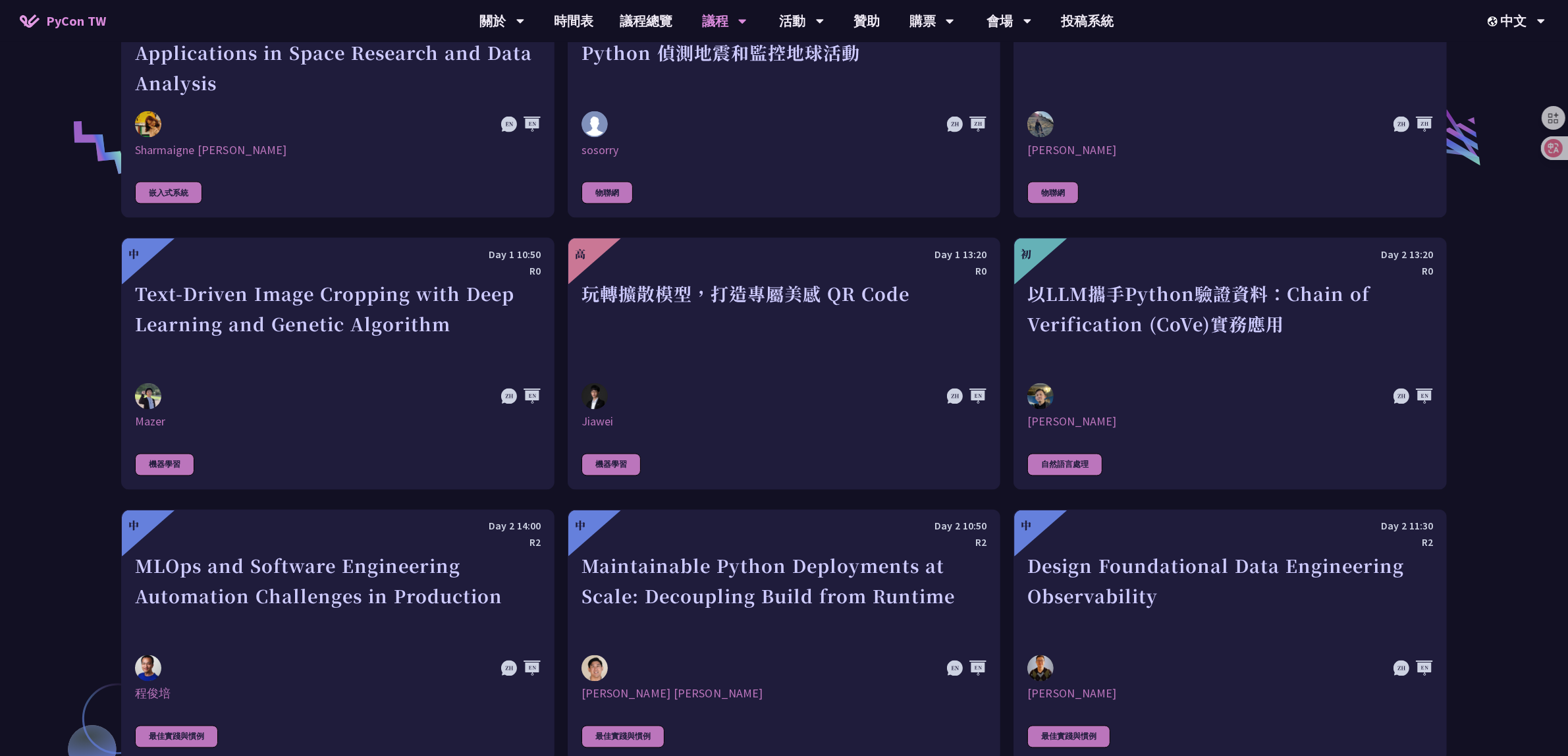
scroll to position [2552, 0]
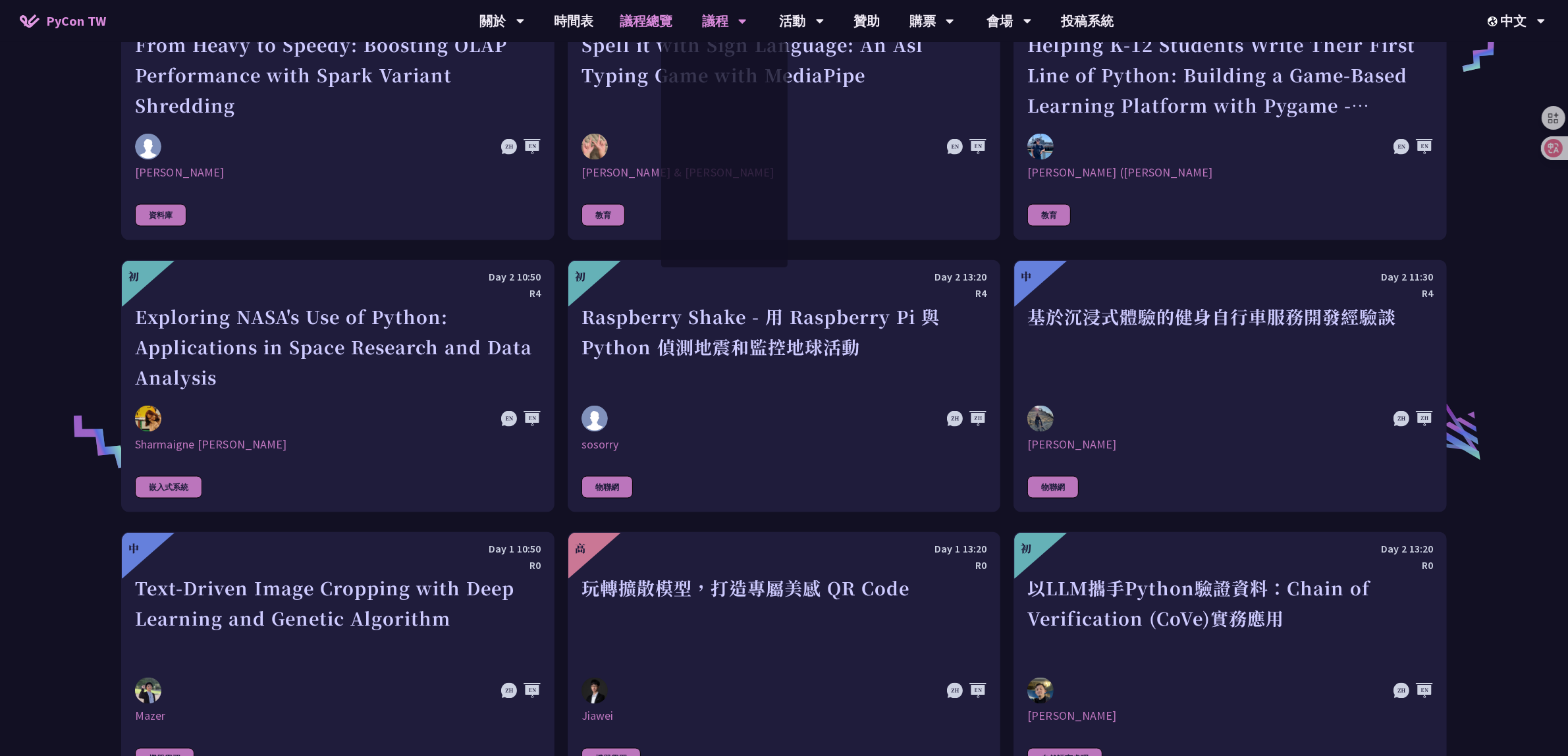
click at [635, 19] on link "議程總覽" at bounding box center [645, 21] width 79 height 42
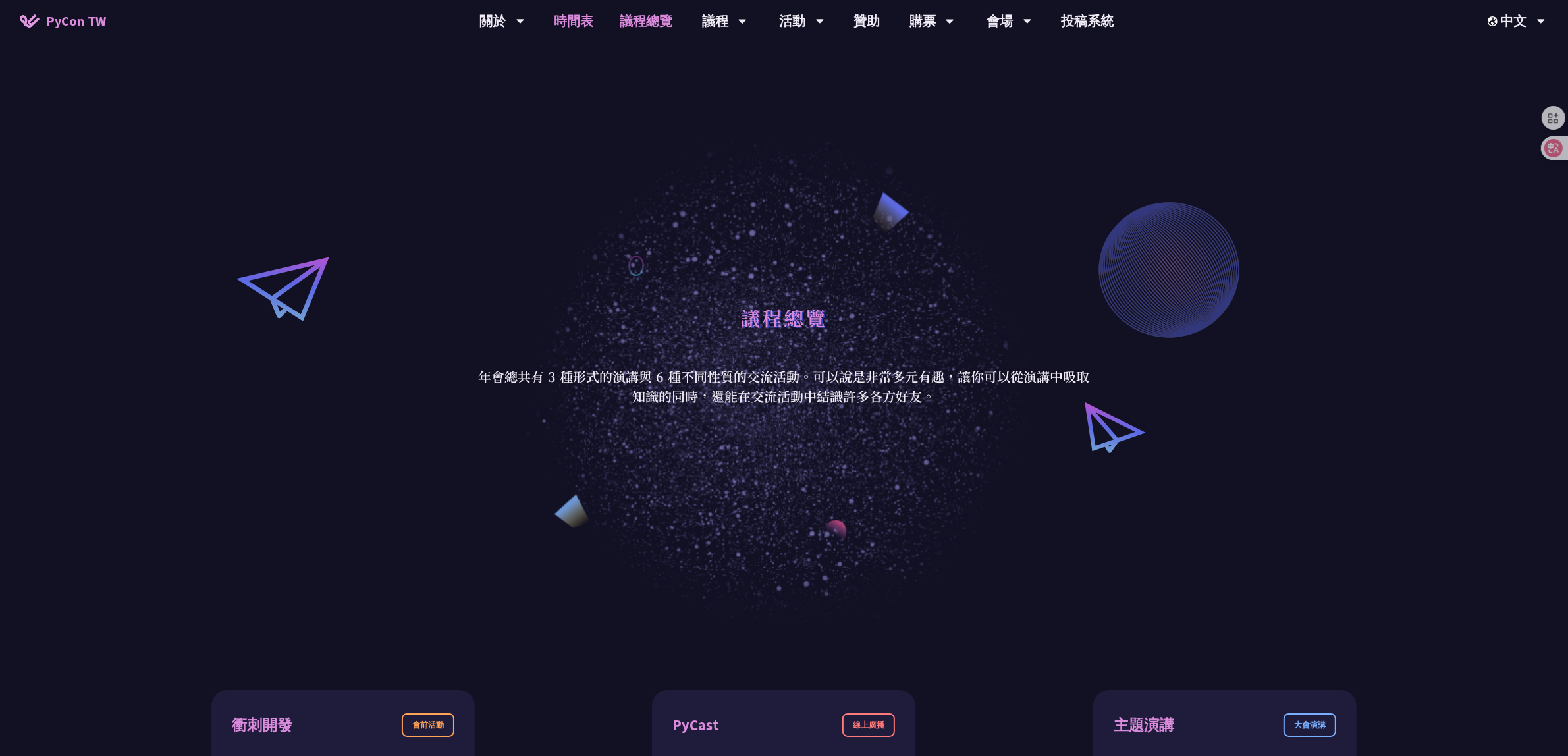
click at [570, 8] on link "時間表" at bounding box center [573, 21] width 66 height 42
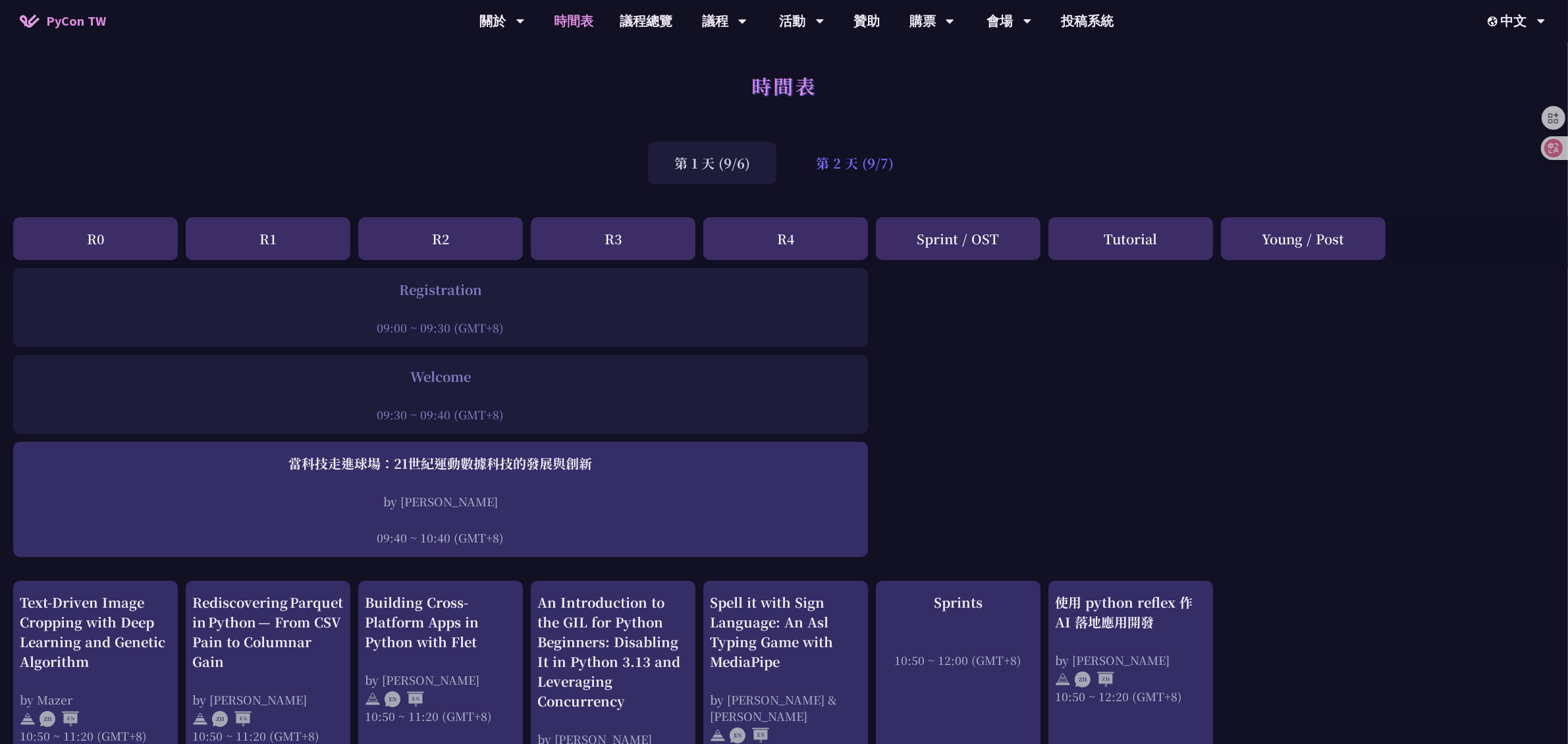
drag, startPoint x: 853, startPoint y: 162, endPoint x: 855, endPoint y: 169, distance: 7.3
click at [854, 162] on div "第 2 天 (9/7)" at bounding box center [855, 162] width 131 height 43
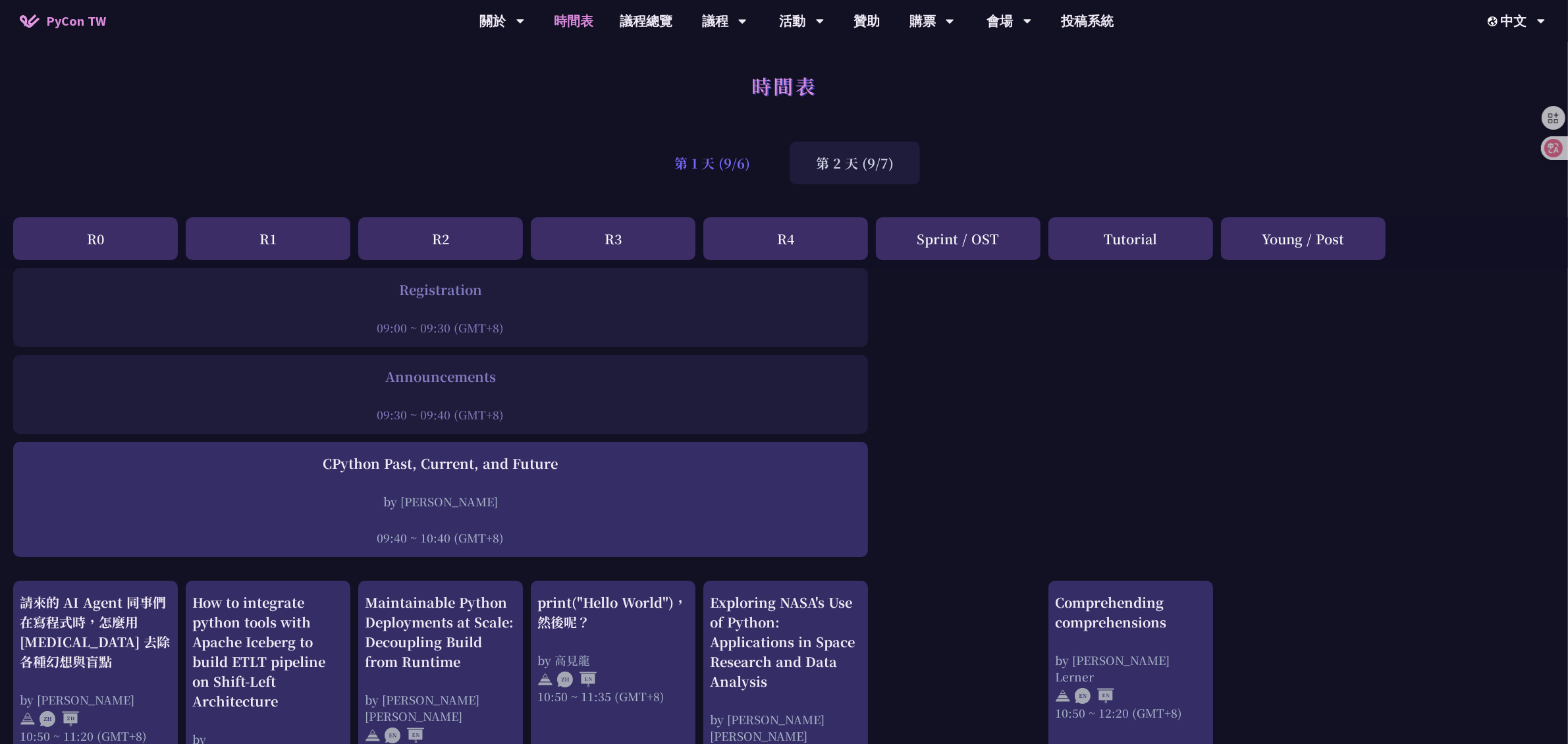
click at [722, 168] on div "第 1 天 (9/6)" at bounding box center [712, 162] width 129 height 43
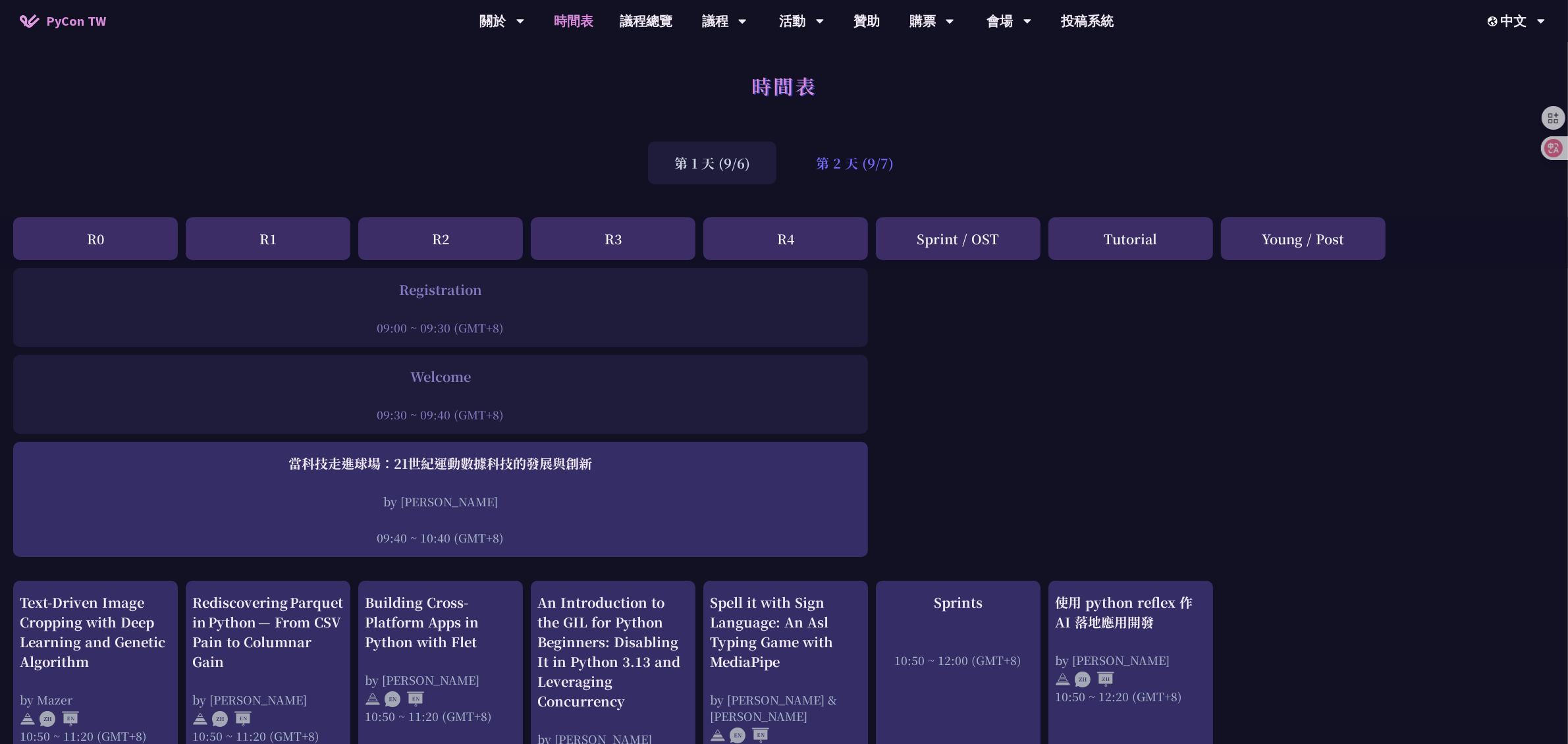
click at [866, 172] on div "第 2 天 (9/7)" at bounding box center [855, 162] width 131 height 43
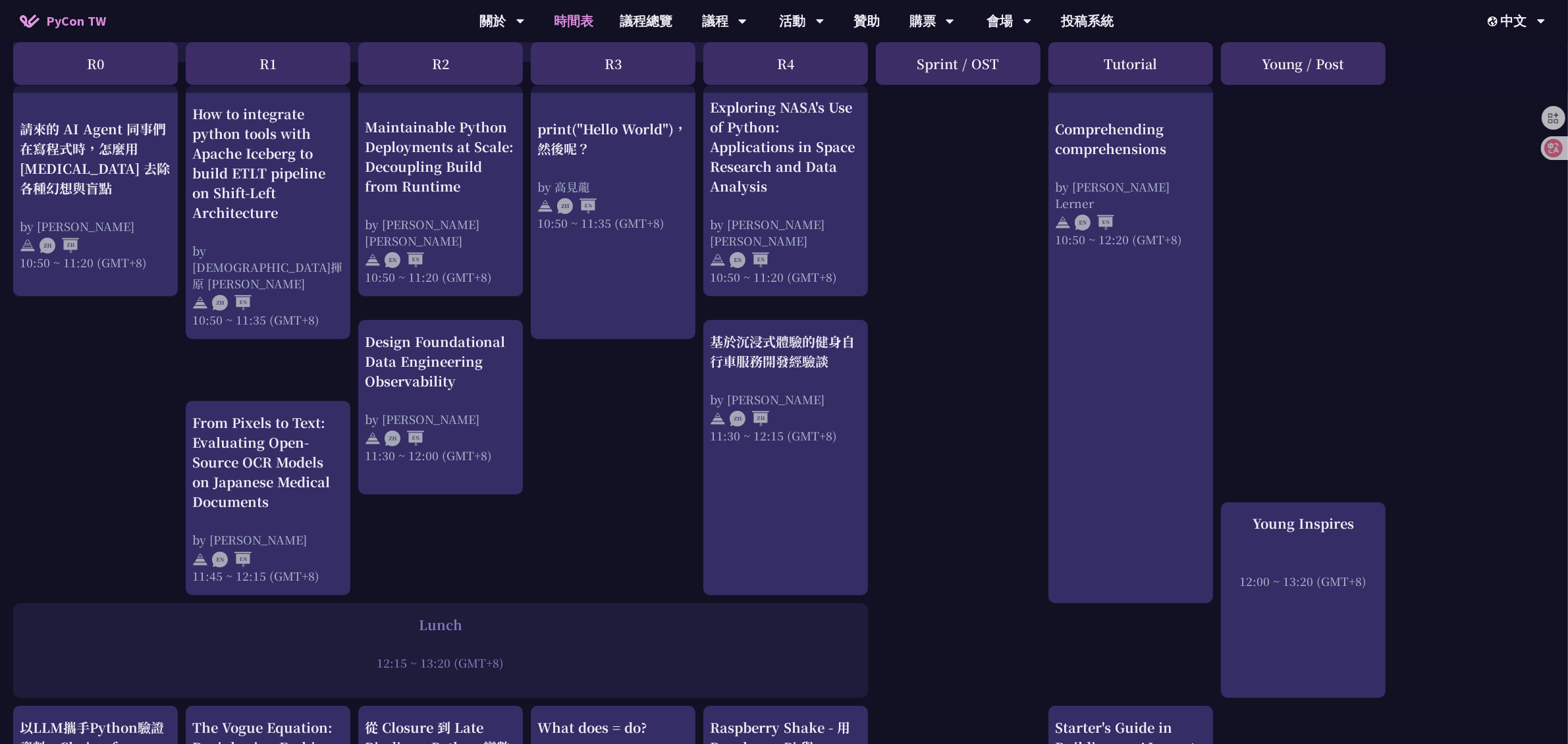
scroll to position [494, 0]
drag, startPoint x: 468, startPoint y: 474, endPoint x: 549, endPoint y: 583, distance: 135.8
click at [601, 640] on div at bounding box center [440, 645] width 842 height 19
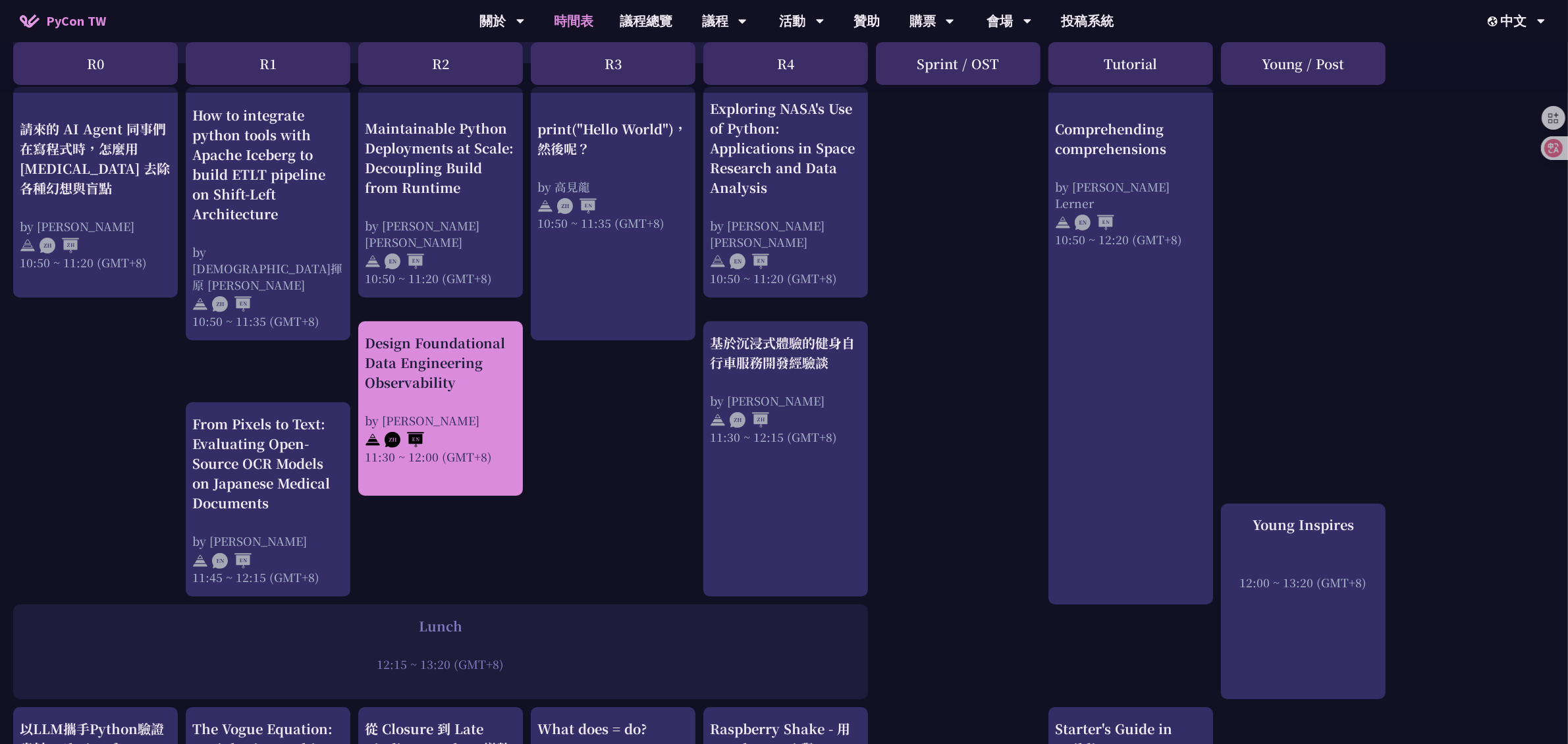
click at [453, 432] on div at bounding box center [440, 438] width 152 height 19
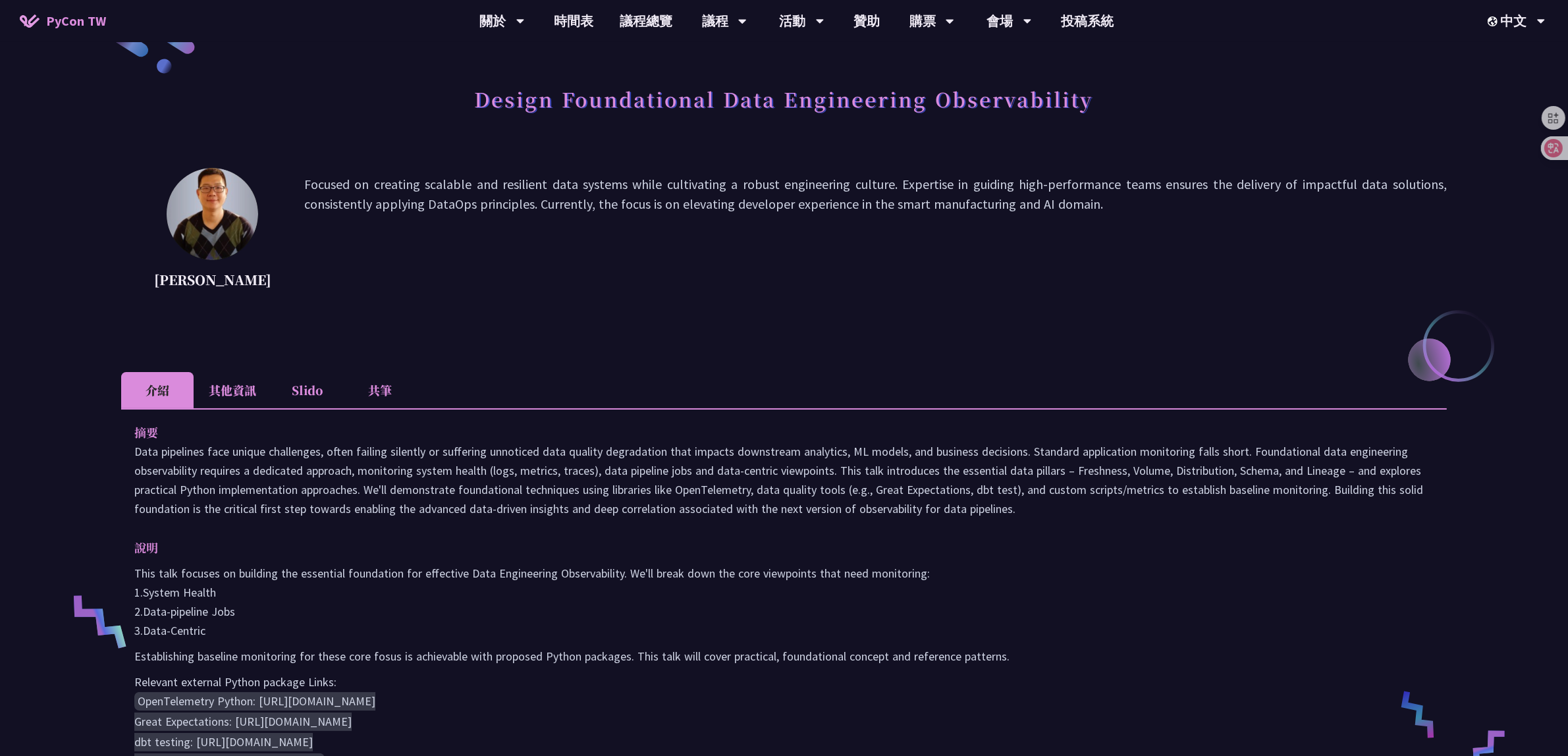
scroll to position [82, 0]
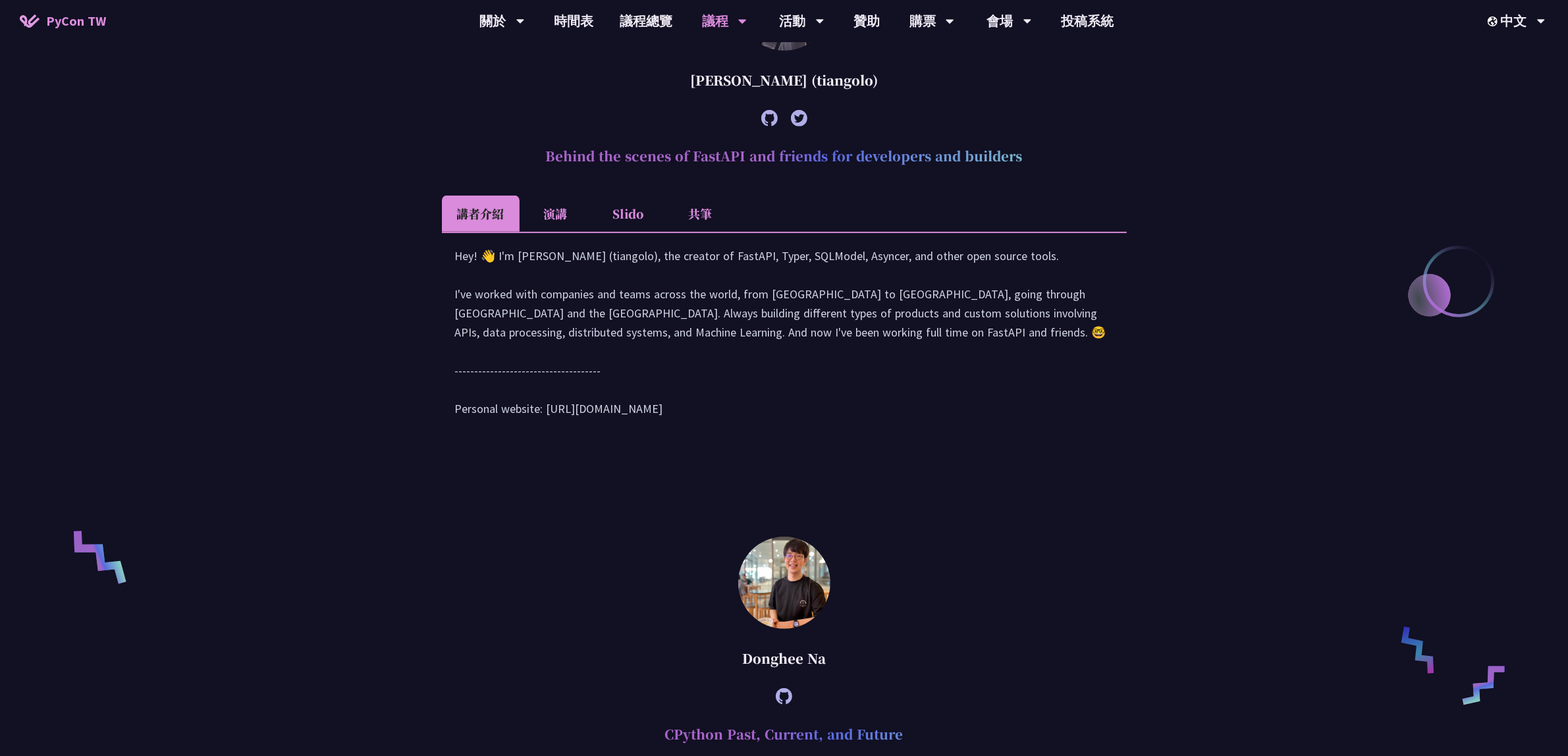
scroll to position [659, 0]
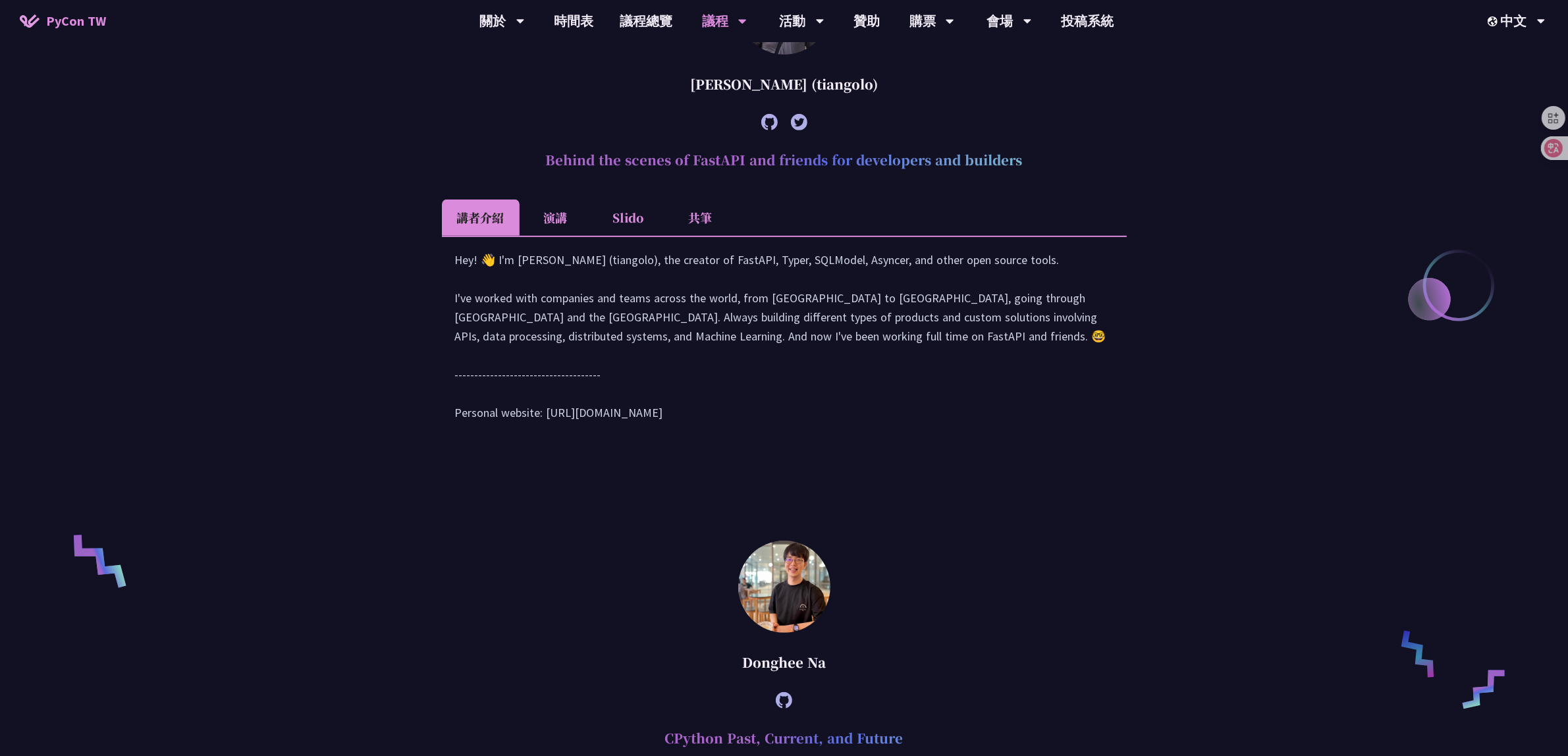
click at [558, 222] on li "演講" at bounding box center [556, 217] width 72 height 36
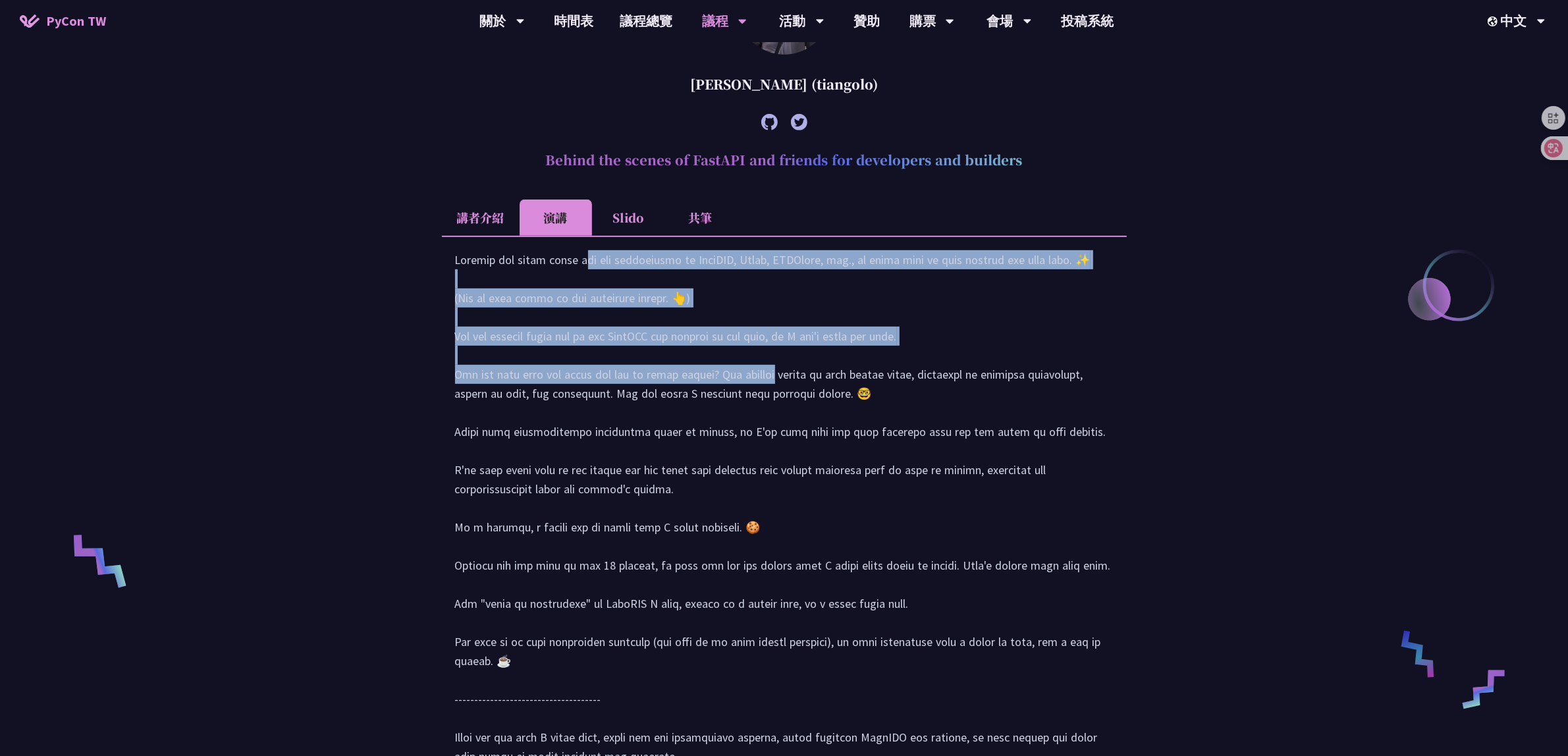
drag, startPoint x: 451, startPoint y: 280, endPoint x: 661, endPoint y: 399, distance: 241.4
click at [661, 399] on div at bounding box center [784, 514] width 685 height 557
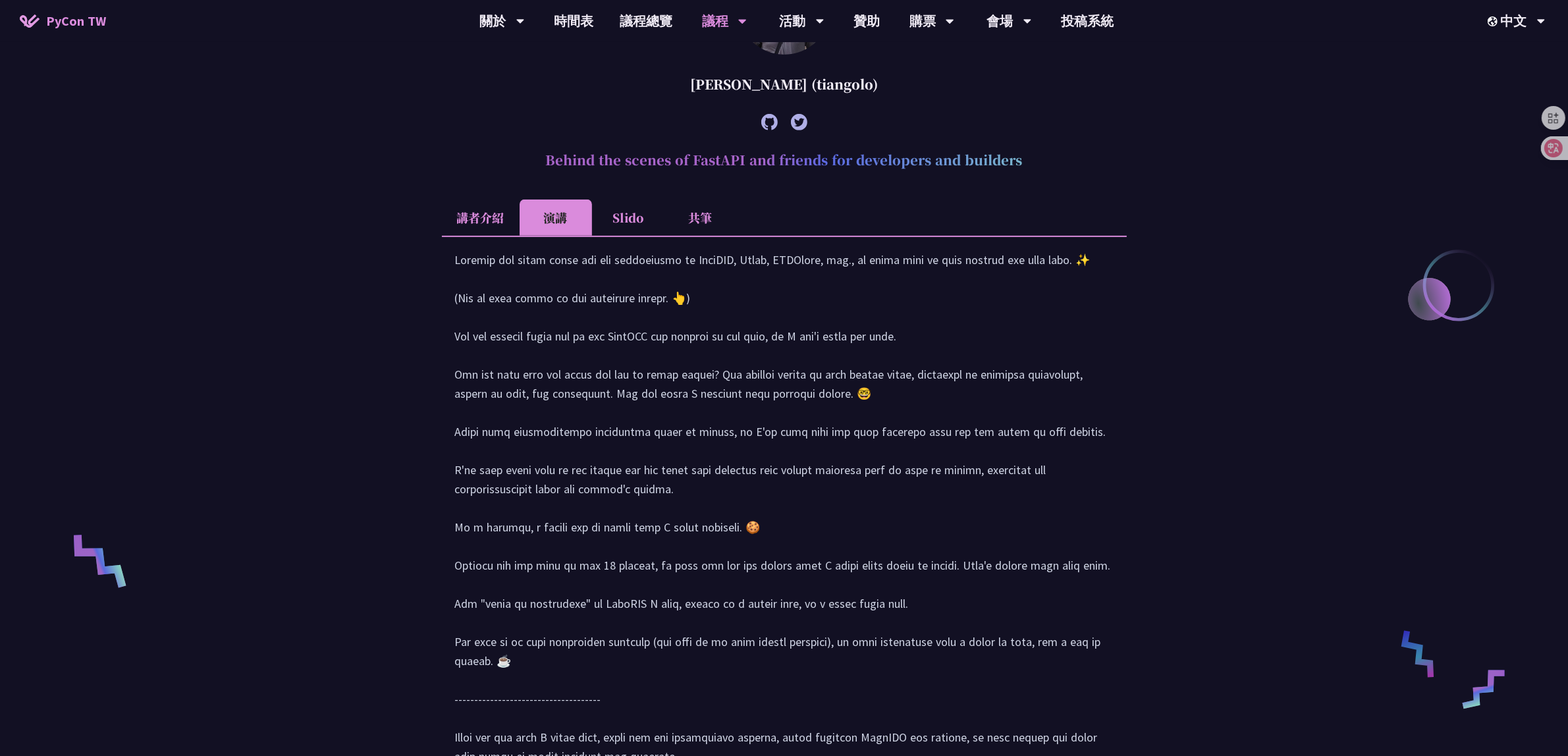
click at [491, 215] on li "講者介紹" at bounding box center [481, 217] width 78 height 36
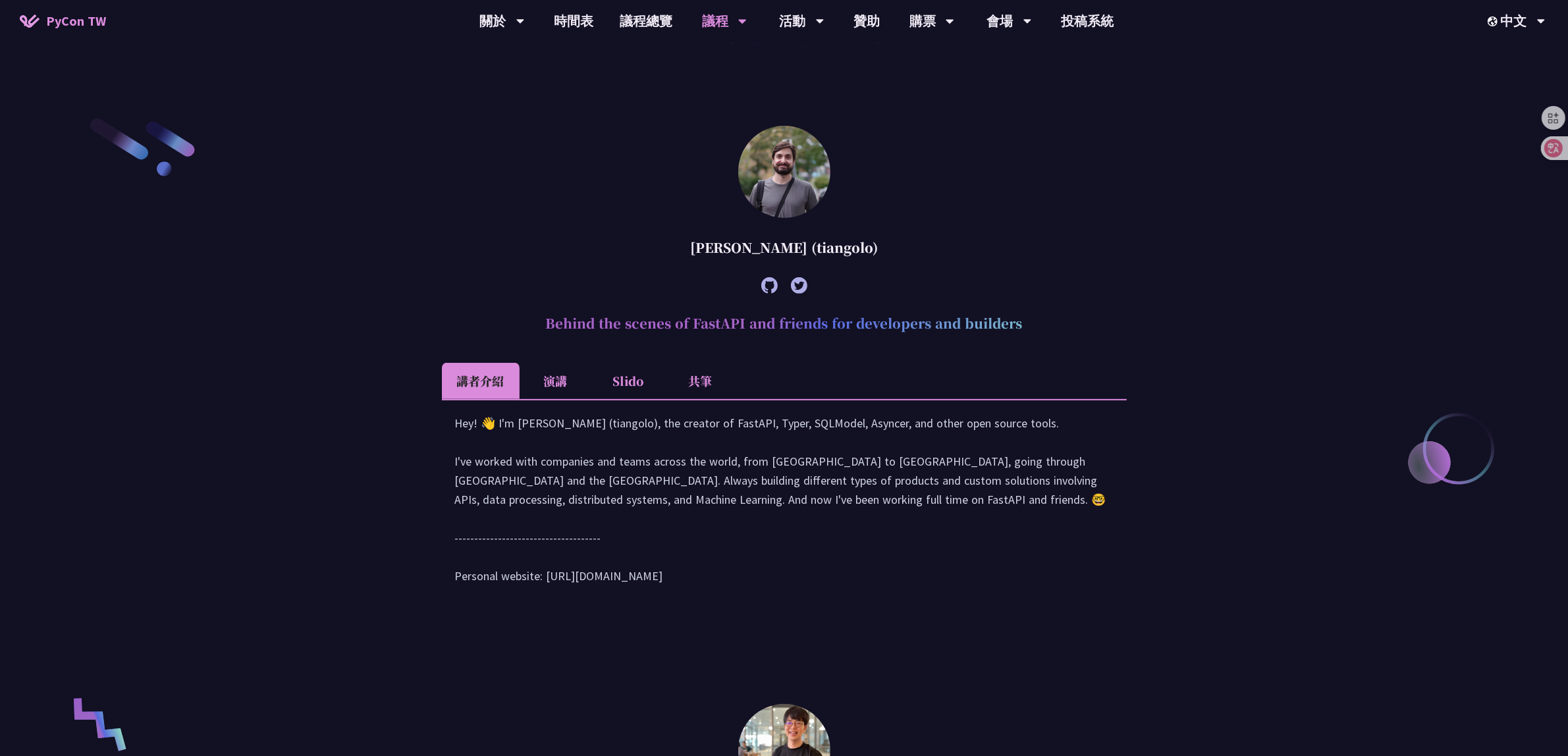
scroll to position [494, 0]
click at [549, 383] on li "演講" at bounding box center [556, 382] width 72 height 36
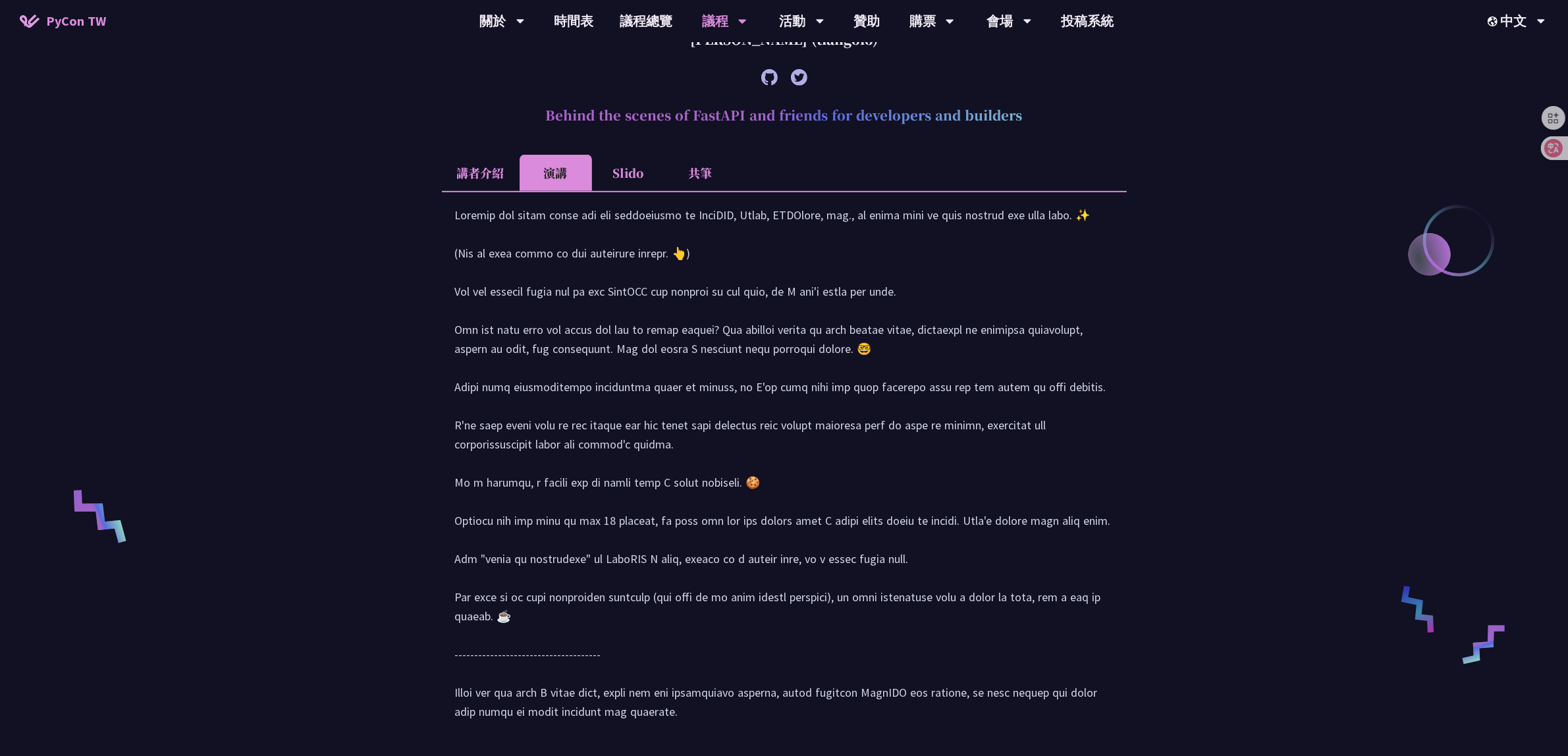
scroll to position [741, 0]
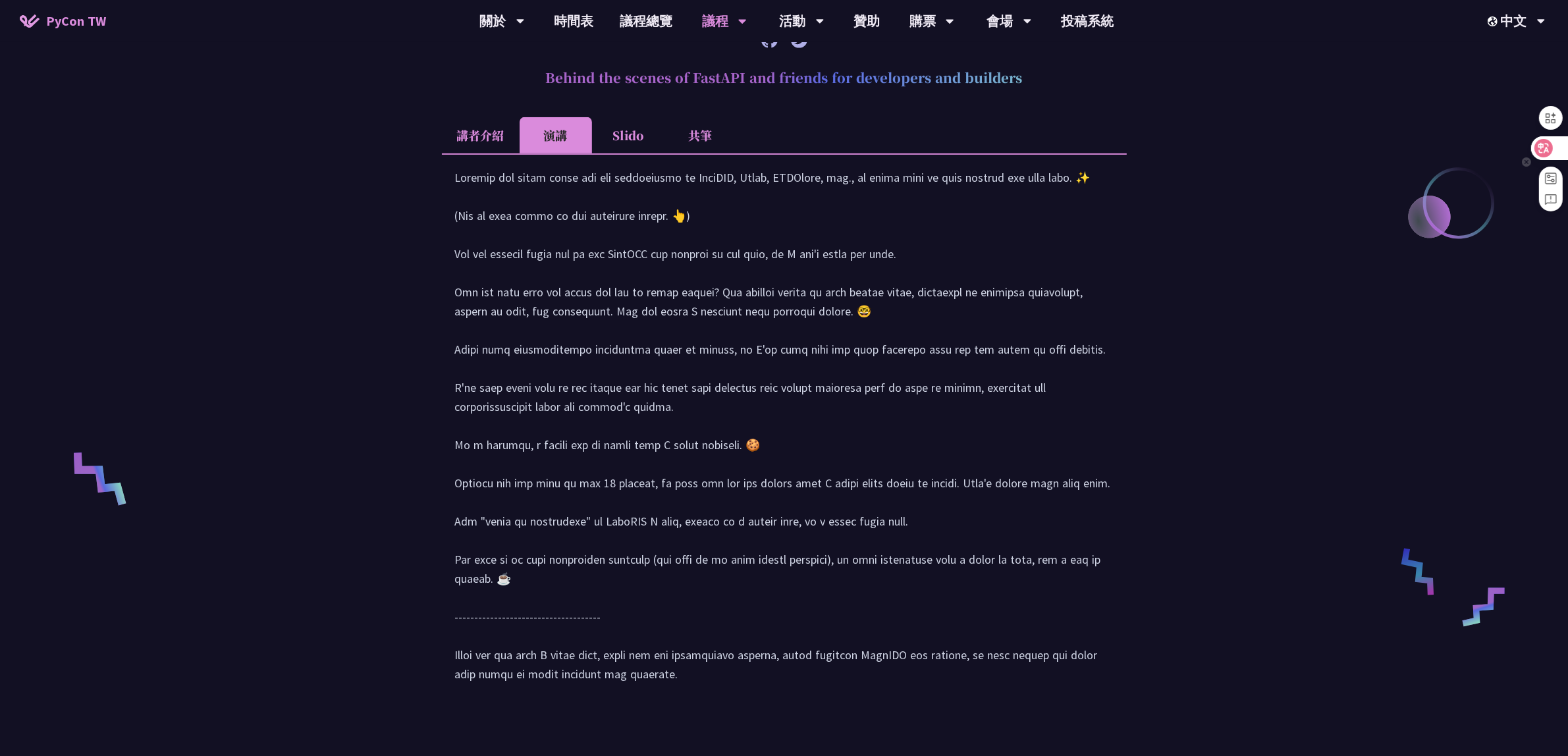
click at [1552, 148] on icon at bounding box center [1543, 148] width 19 height 19
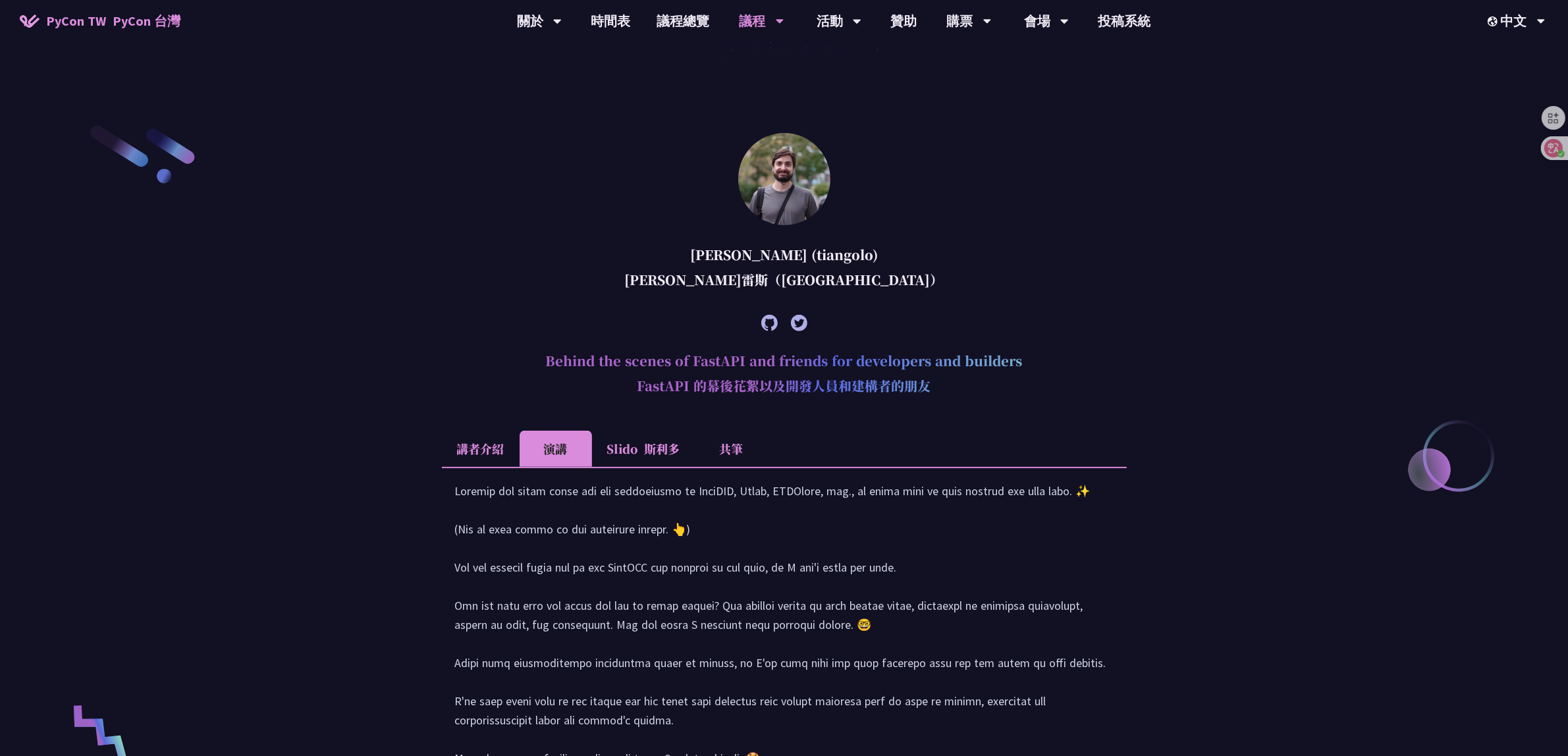
scroll to position [524, 0]
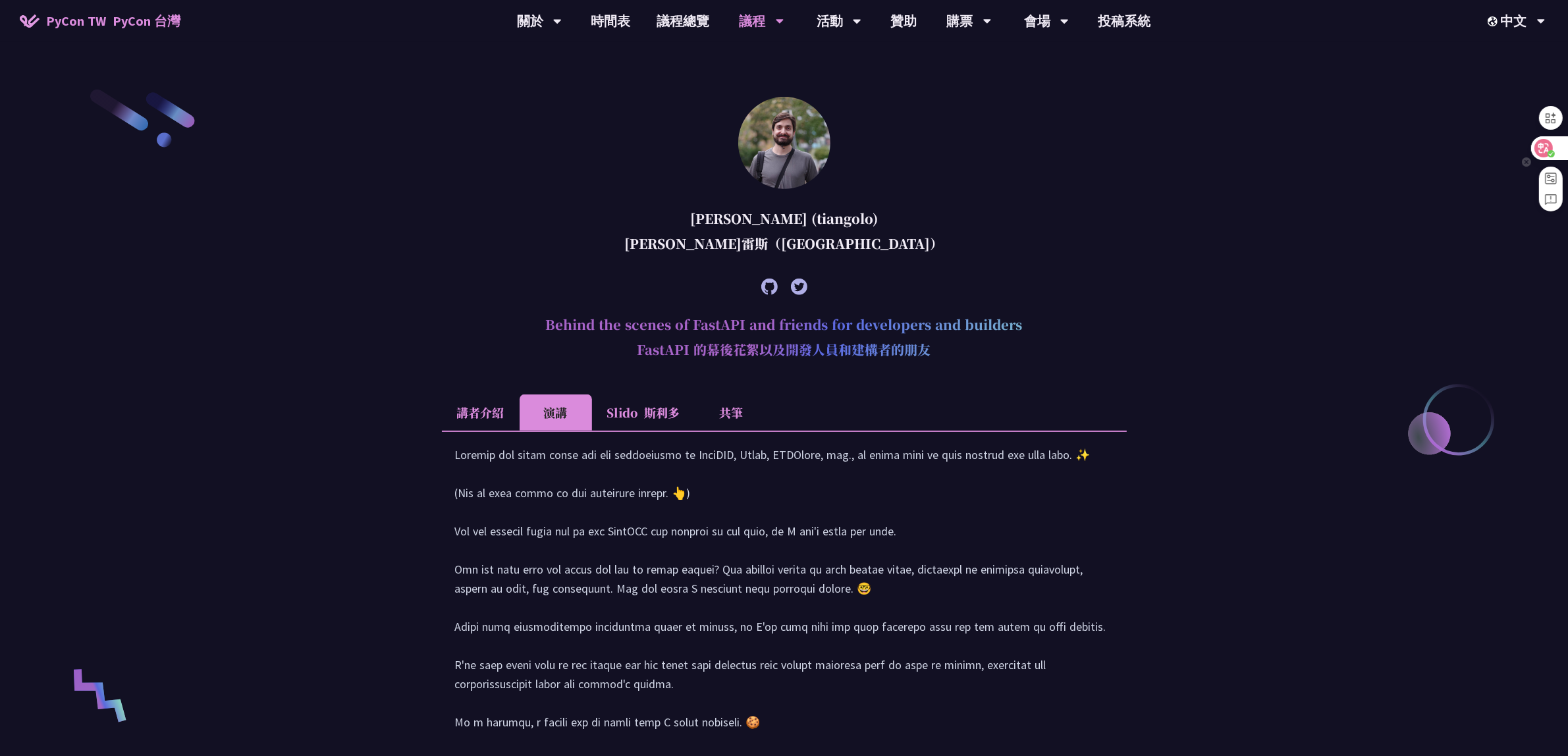
click at [1546, 146] on icon at bounding box center [1543, 148] width 13 height 13
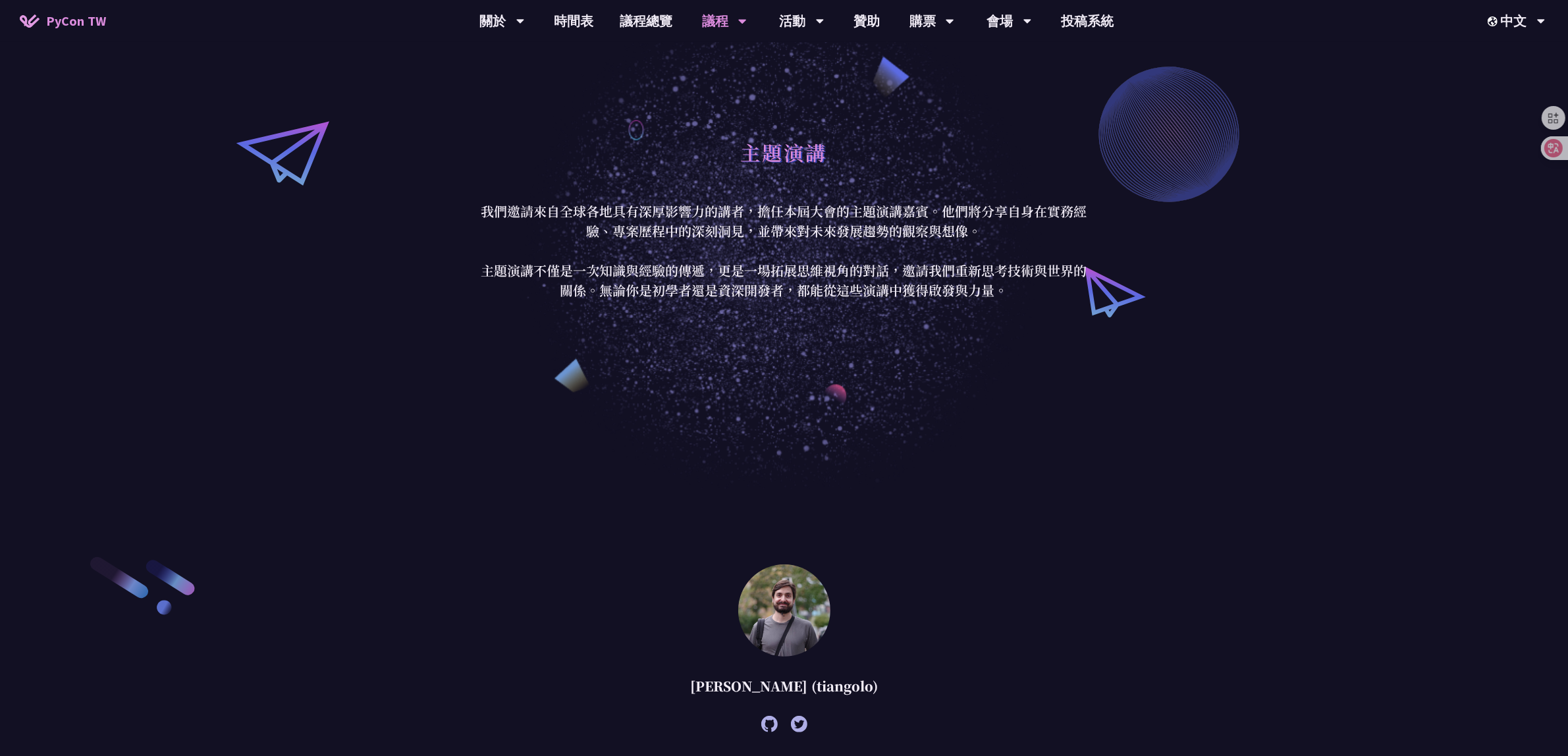
scroll to position [0, 0]
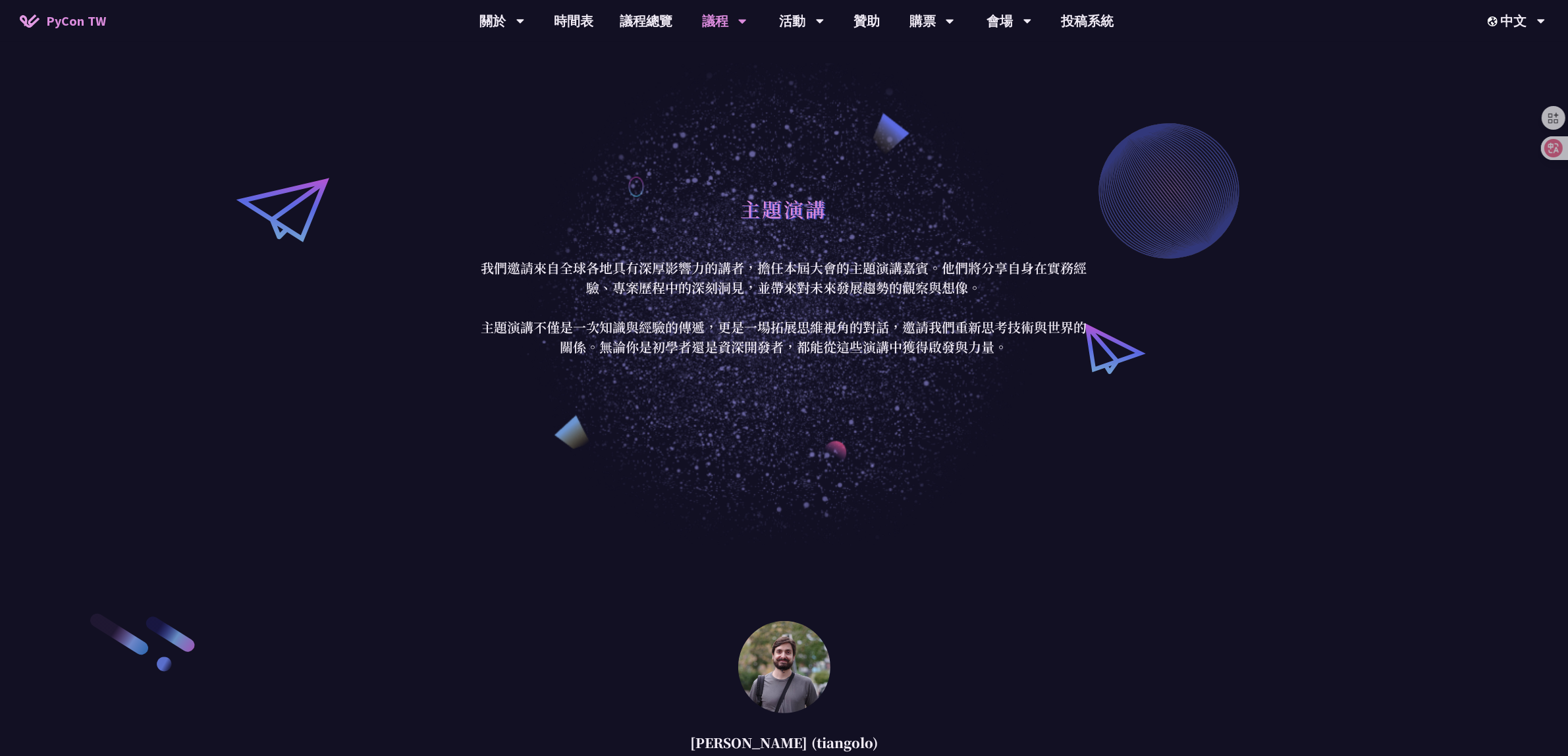
click at [1260, 412] on div "主題演講 我們邀請來自全球各地具有深厚影響力的講者，擔任本屆大會的主題演講嘉賓。他們將分享自身在實務經驗、專案歷程中的深刻洞見，並帶來對未來發展趨勢的觀察與想…" at bounding box center [784, 272] width 1568 height 545
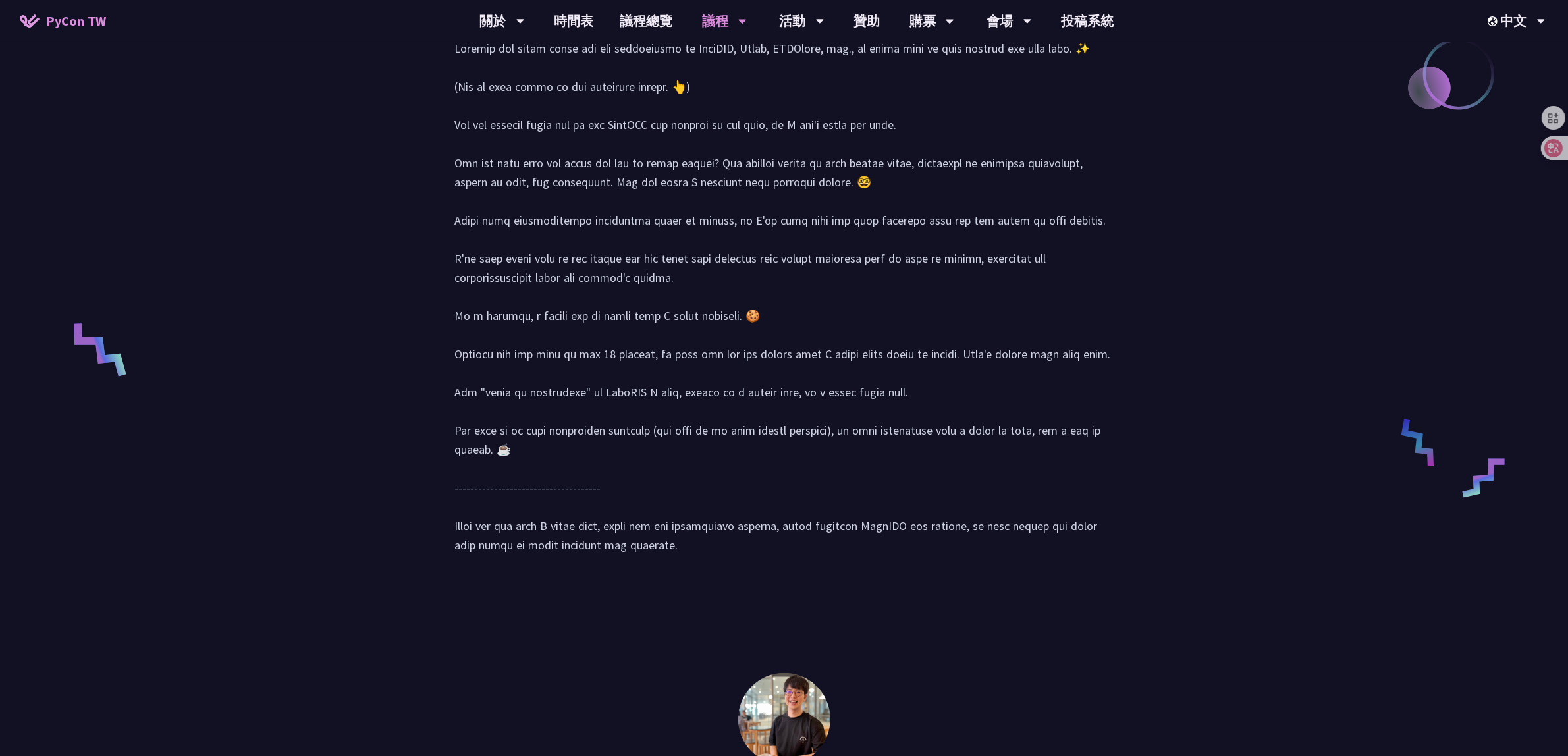
scroll to position [988, 0]
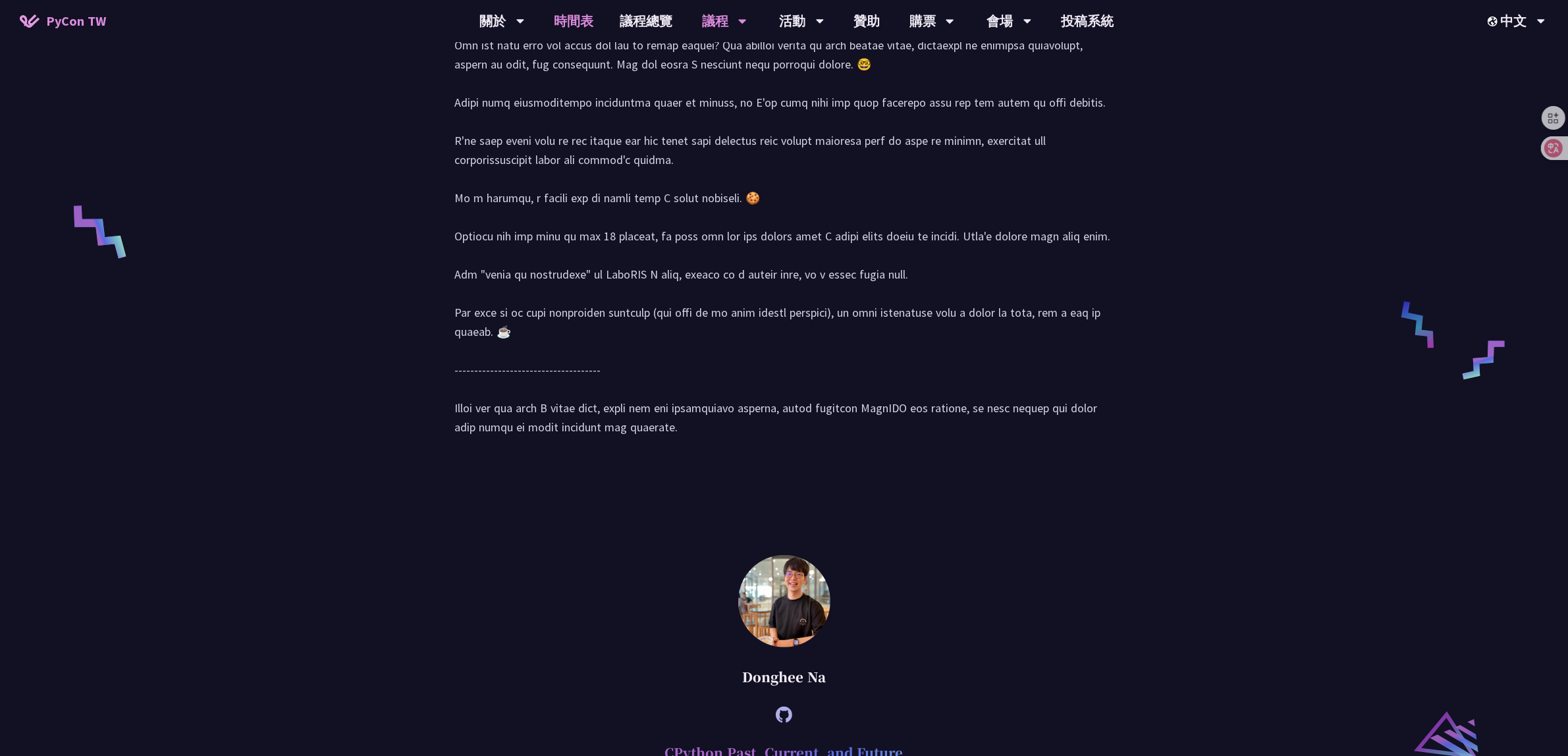
click at [558, 14] on link "時間表" at bounding box center [573, 21] width 66 height 42
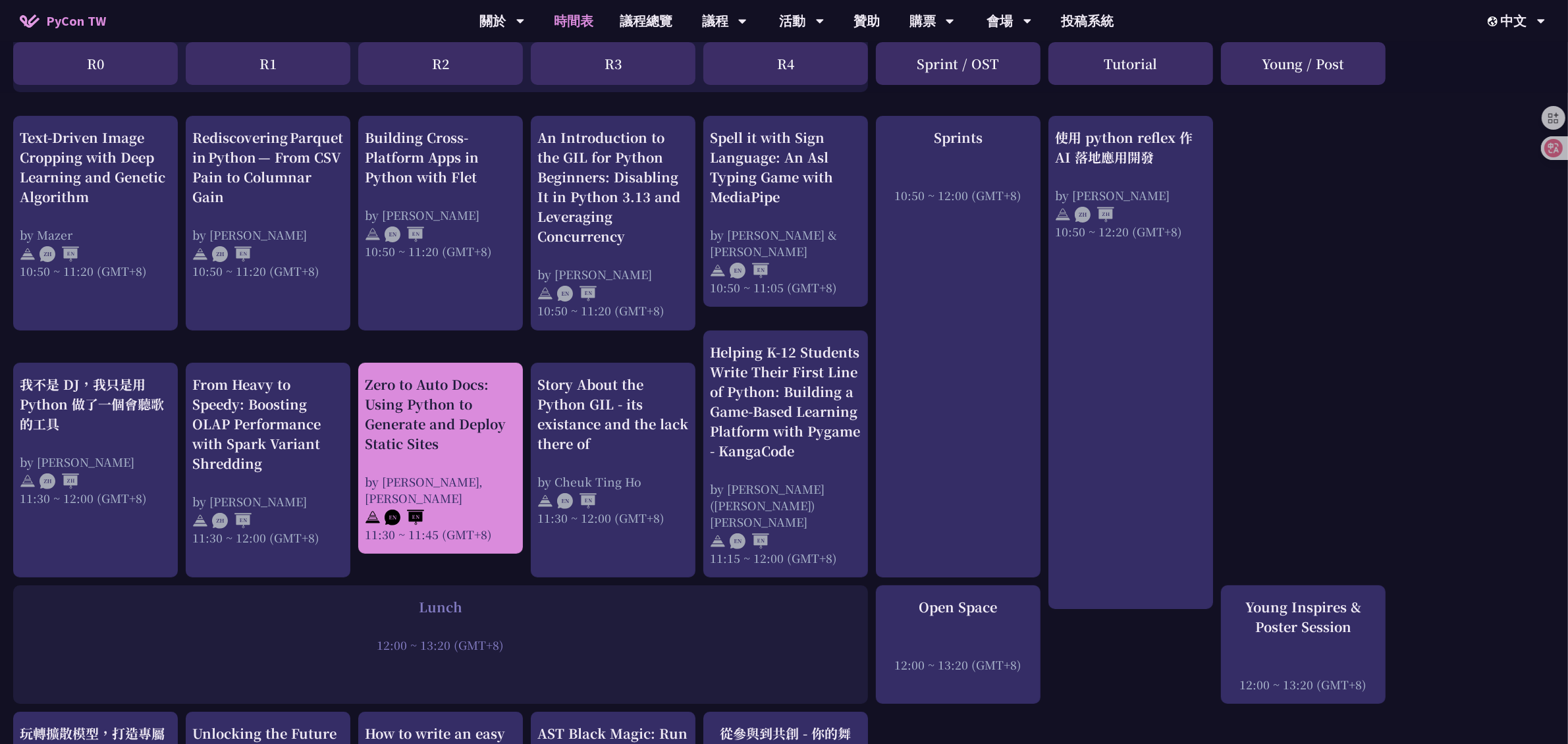
scroll to position [494, 0]
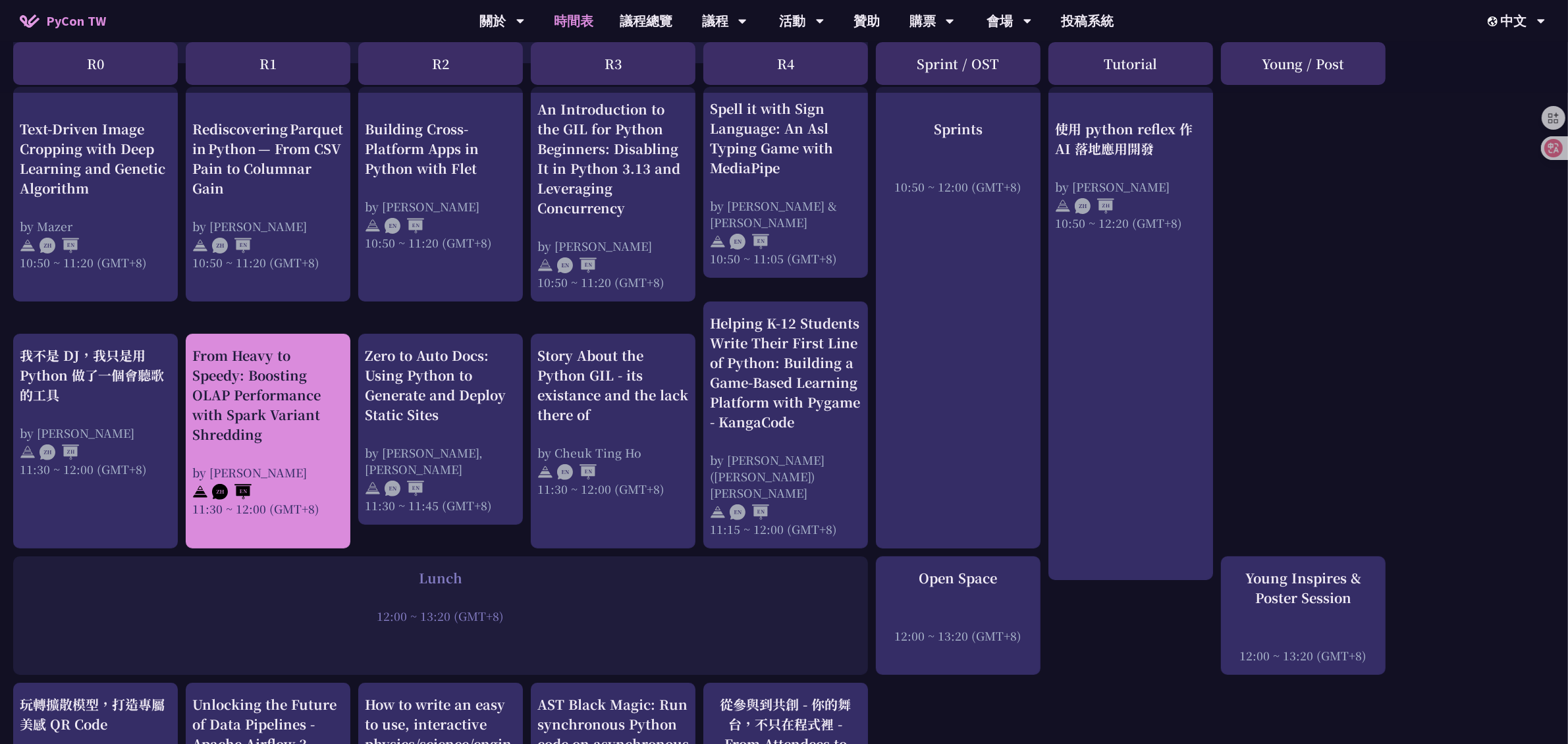
click at [317, 433] on div "From Heavy to Speedy: Boosting OLAP Performance with Spark Variant Shredding" at bounding box center [268, 395] width 152 height 99
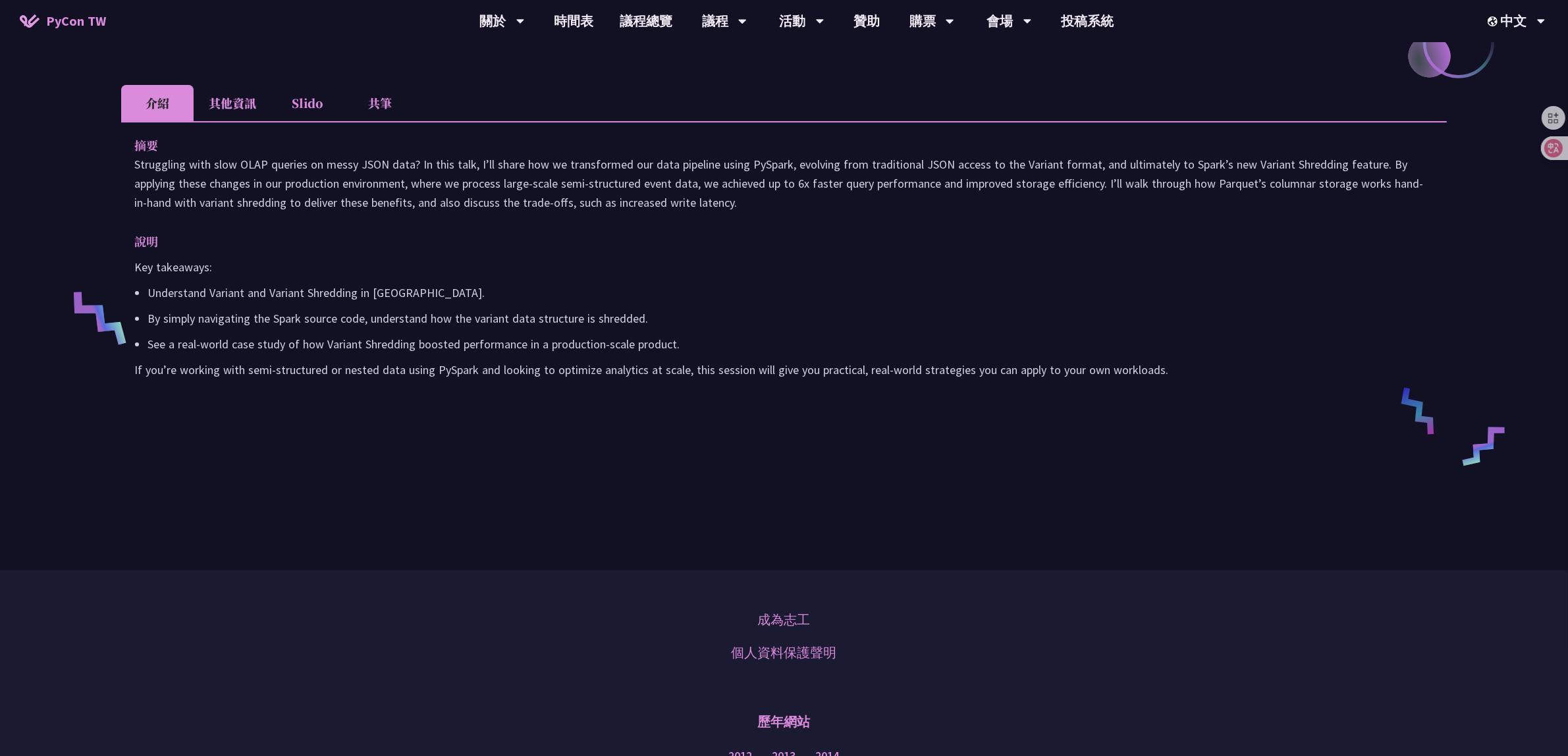
scroll to position [70, 0]
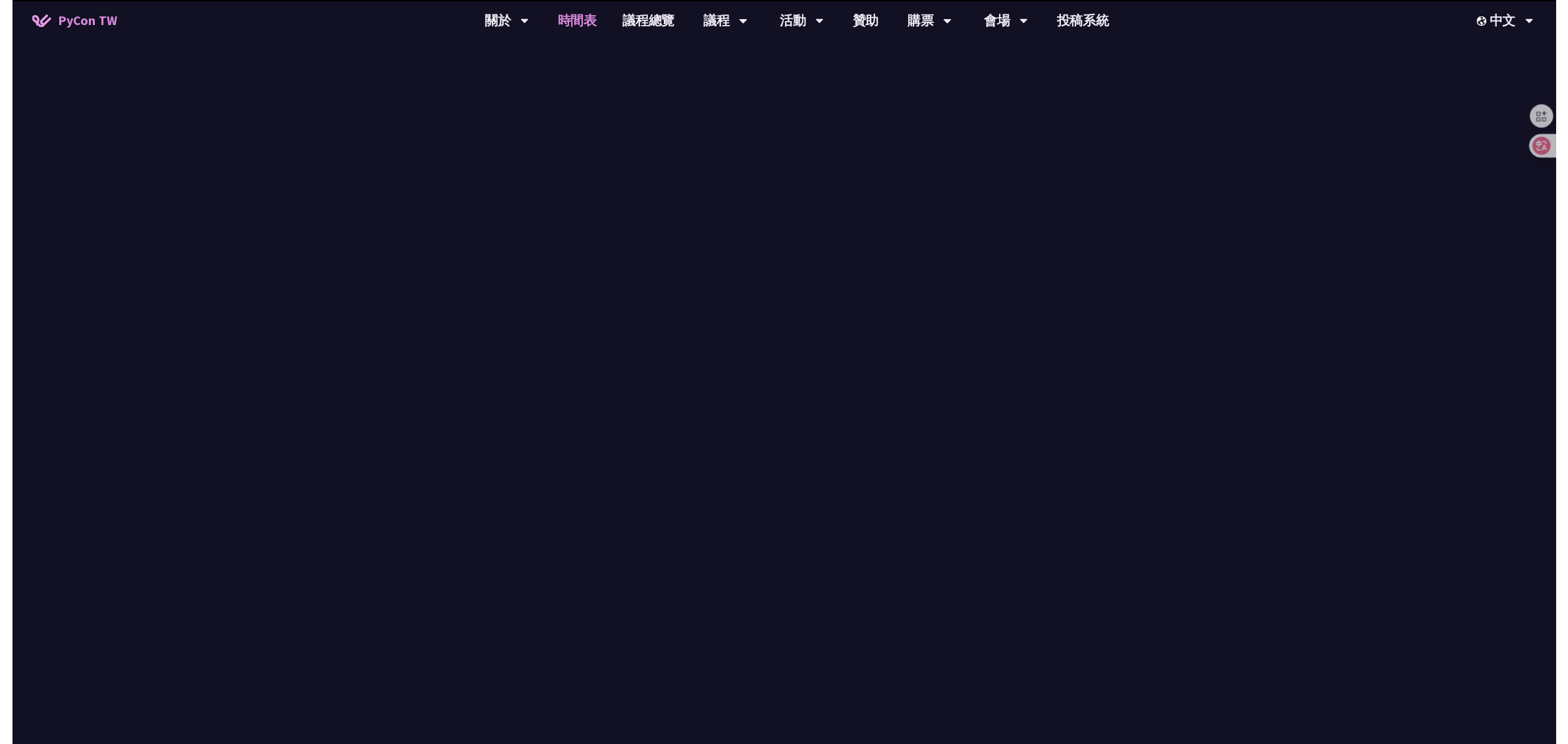
scroll to position [494, 0]
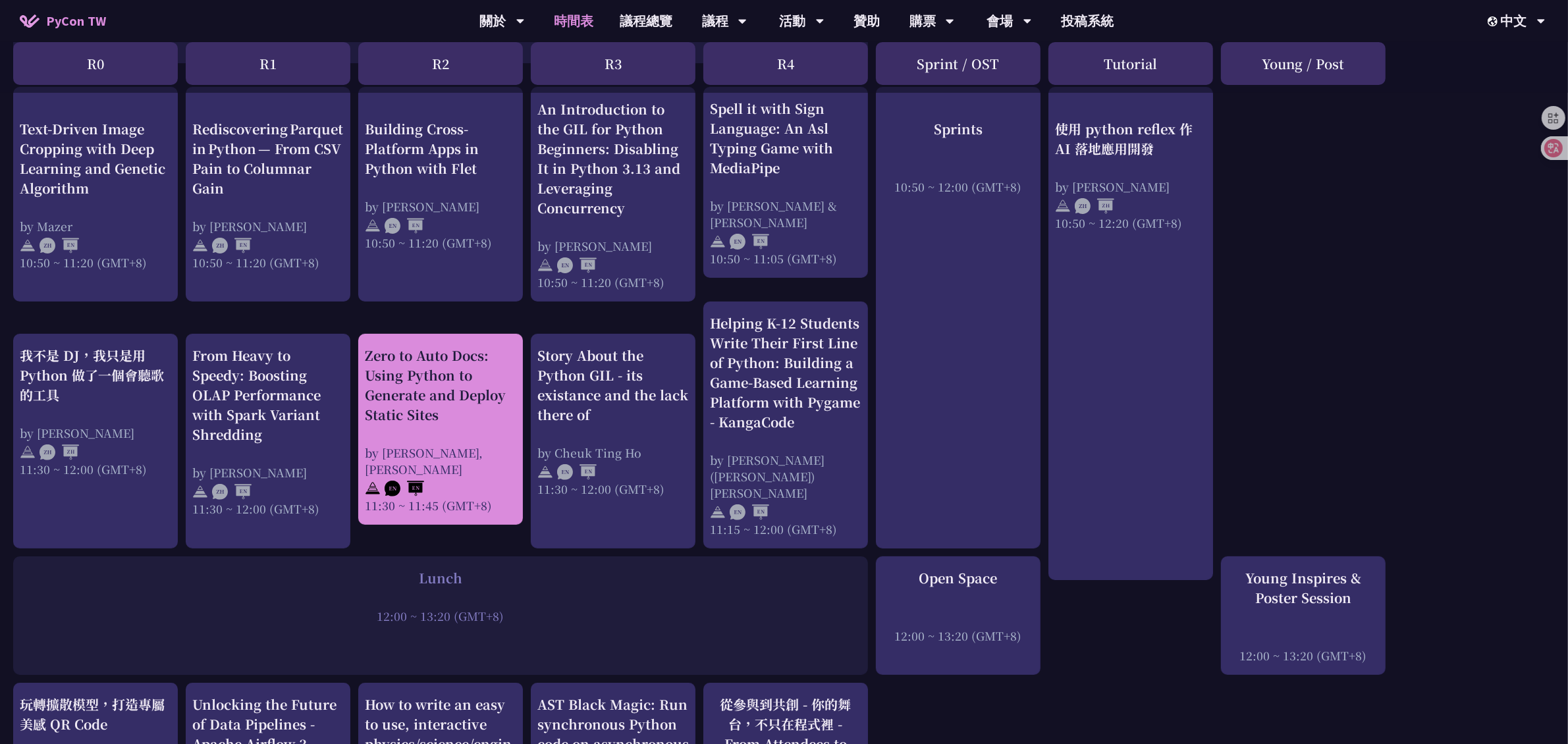
click at [464, 418] on div "Zero to Auto Docs: Using Python to Generate and Deploy Static Sites by Daniel G…" at bounding box center [440, 429] width 152 height 168
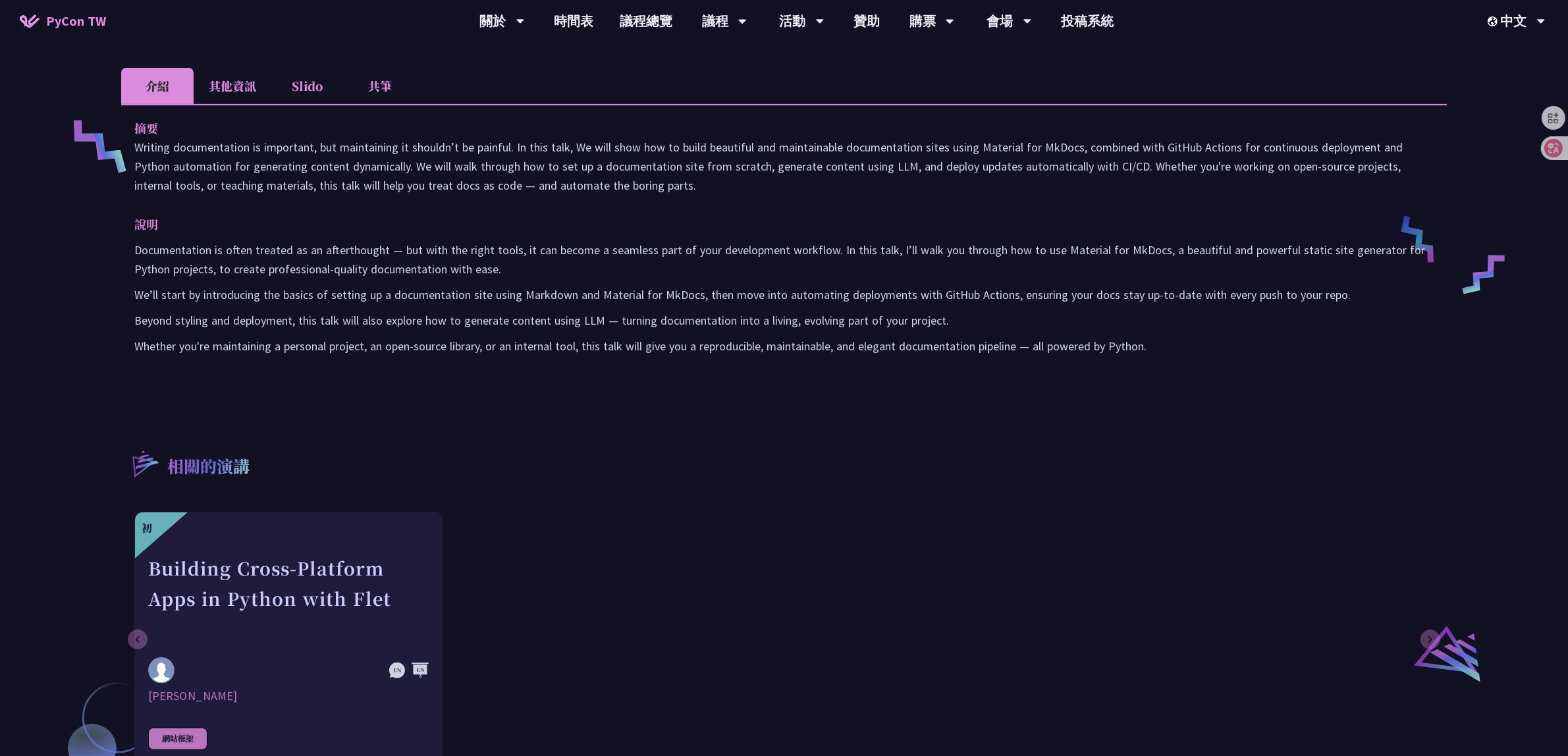
scroll to position [329, 0]
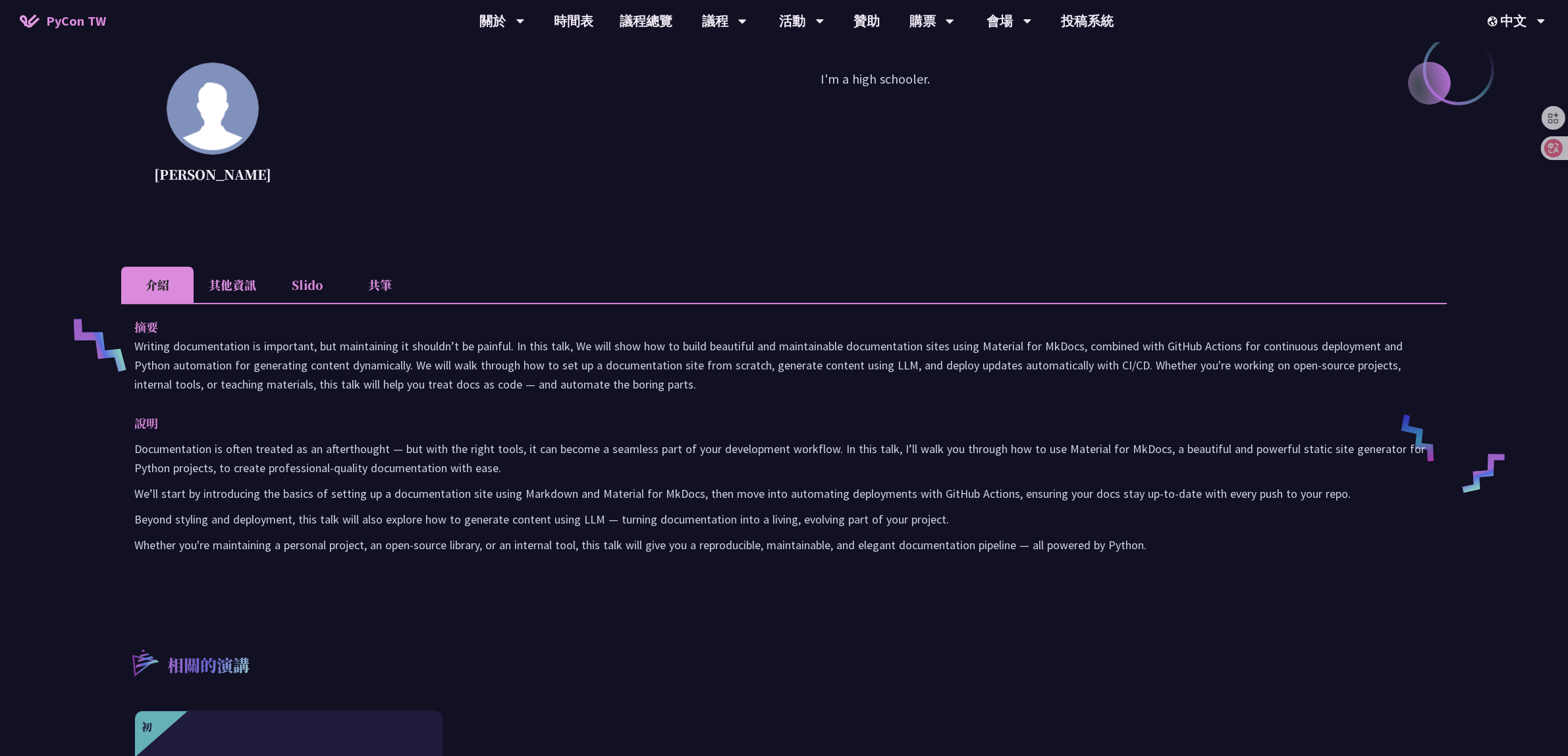
drag, startPoint x: 40, startPoint y: 0, endPoint x: 426, endPoint y: 199, distance: 434.3
click at [464, 230] on div "Daniel Gau I am a high school student who programs. Tiffany Gau I'm a high scho…" at bounding box center [784, 63] width 1325 height 342
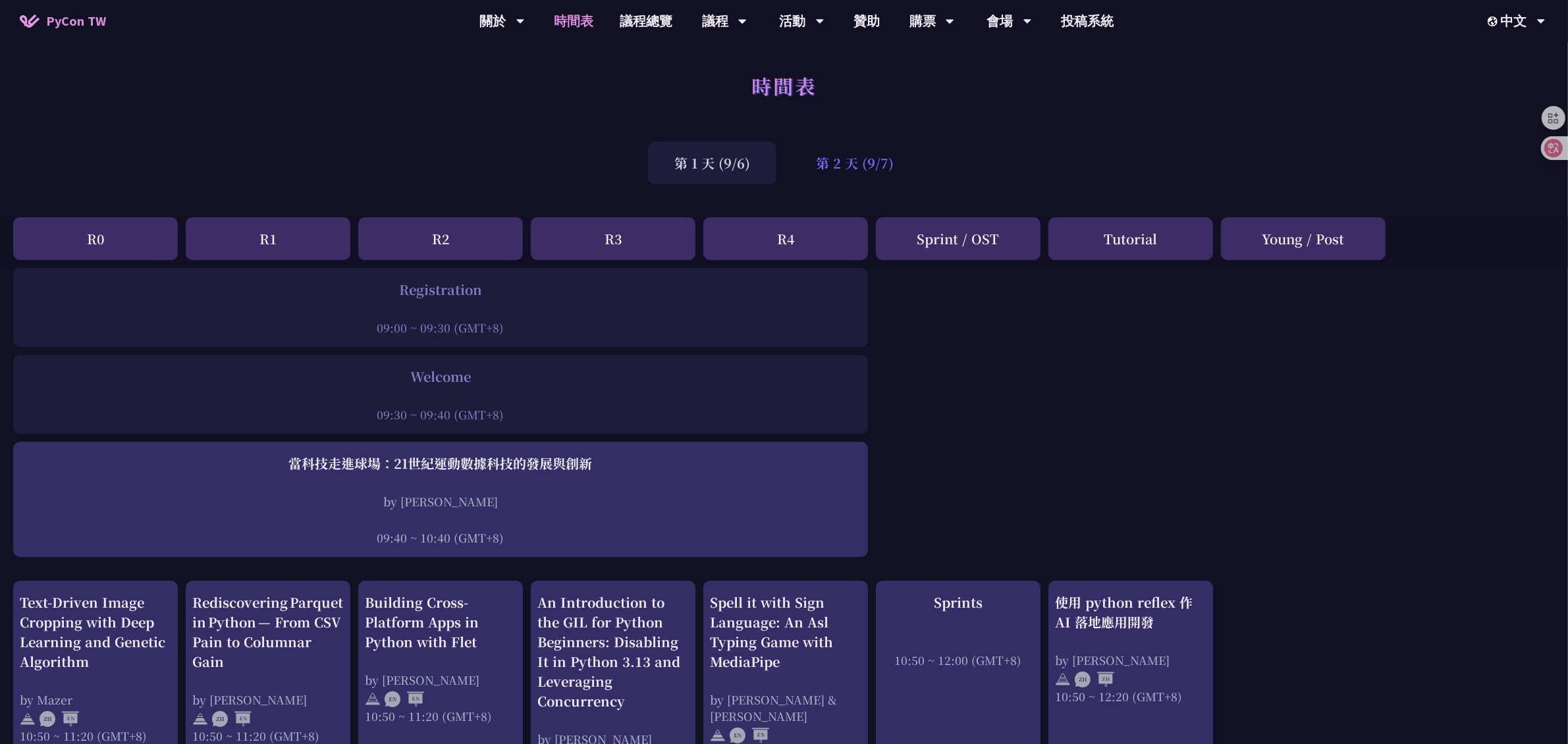
click at [858, 162] on div "第 2 天 (9/7)" at bounding box center [855, 162] width 131 height 43
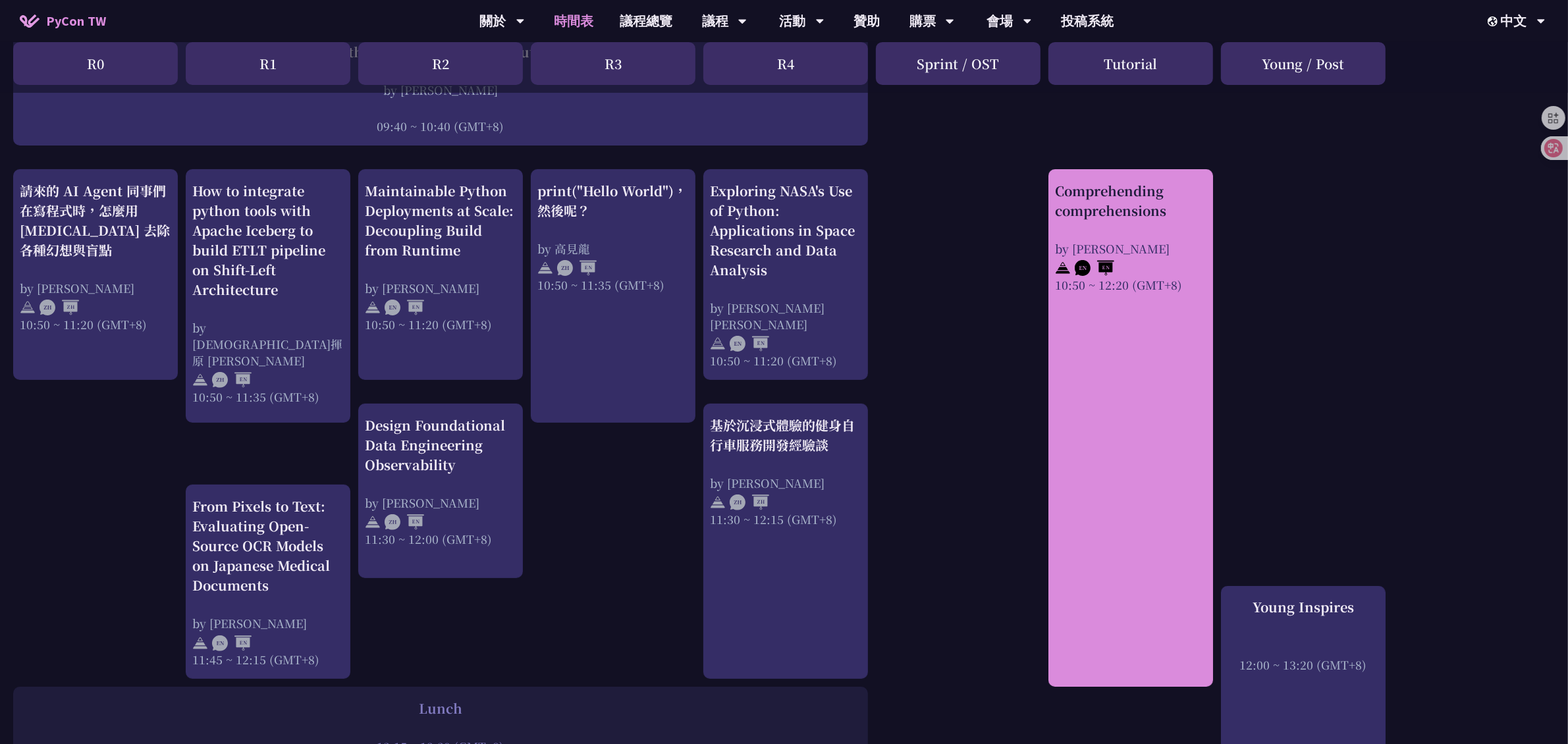
scroll to position [329, 0]
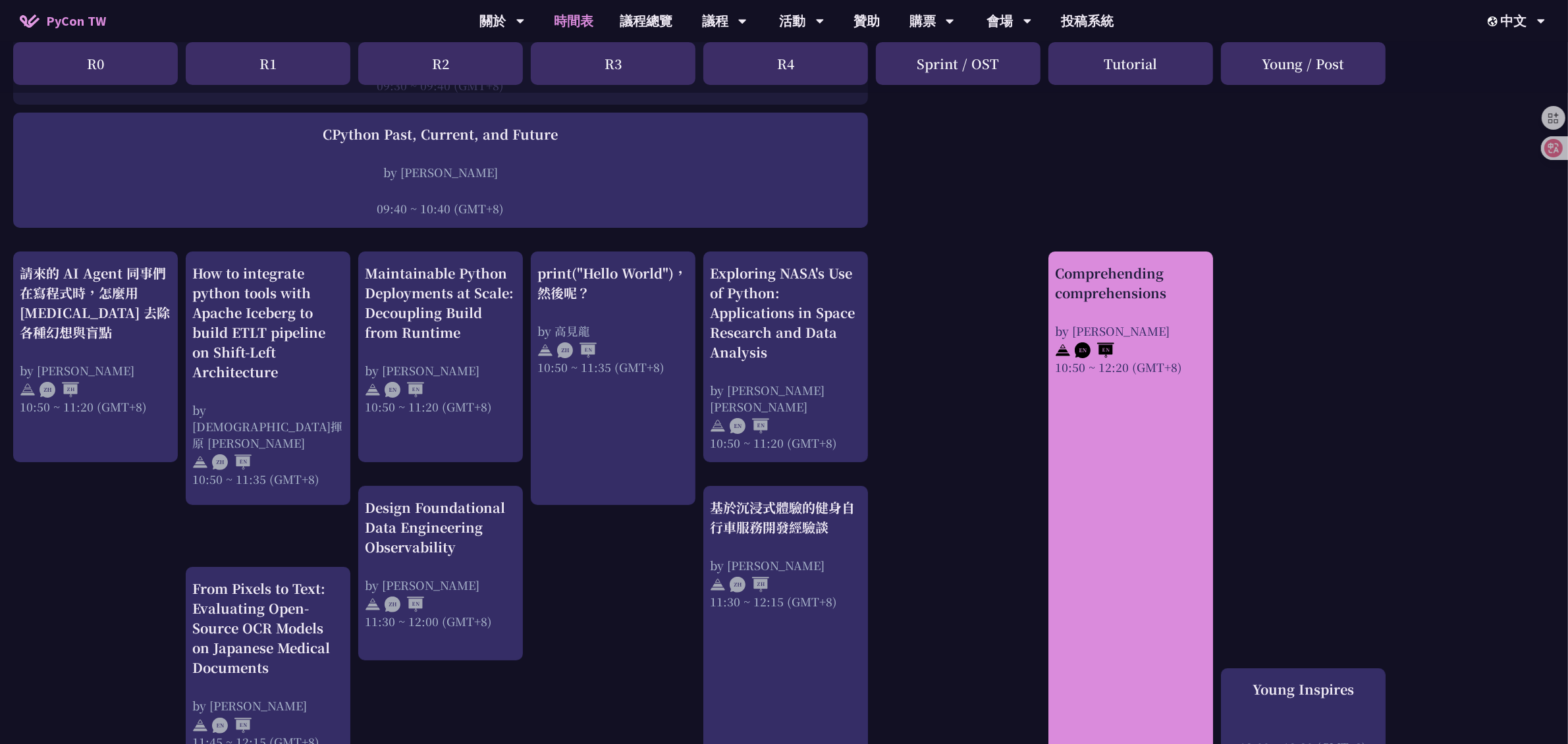
drag, startPoint x: 1107, startPoint y: 383, endPoint x: 1131, endPoint y: 548, distance: 166.7
click at [1131, 548] on div "Comprehending comprehensions by Reuven M. Lerner 10:50 ~ 12:20 (GMT+8)" at bounding box center [1131, 509] width 165 height 517
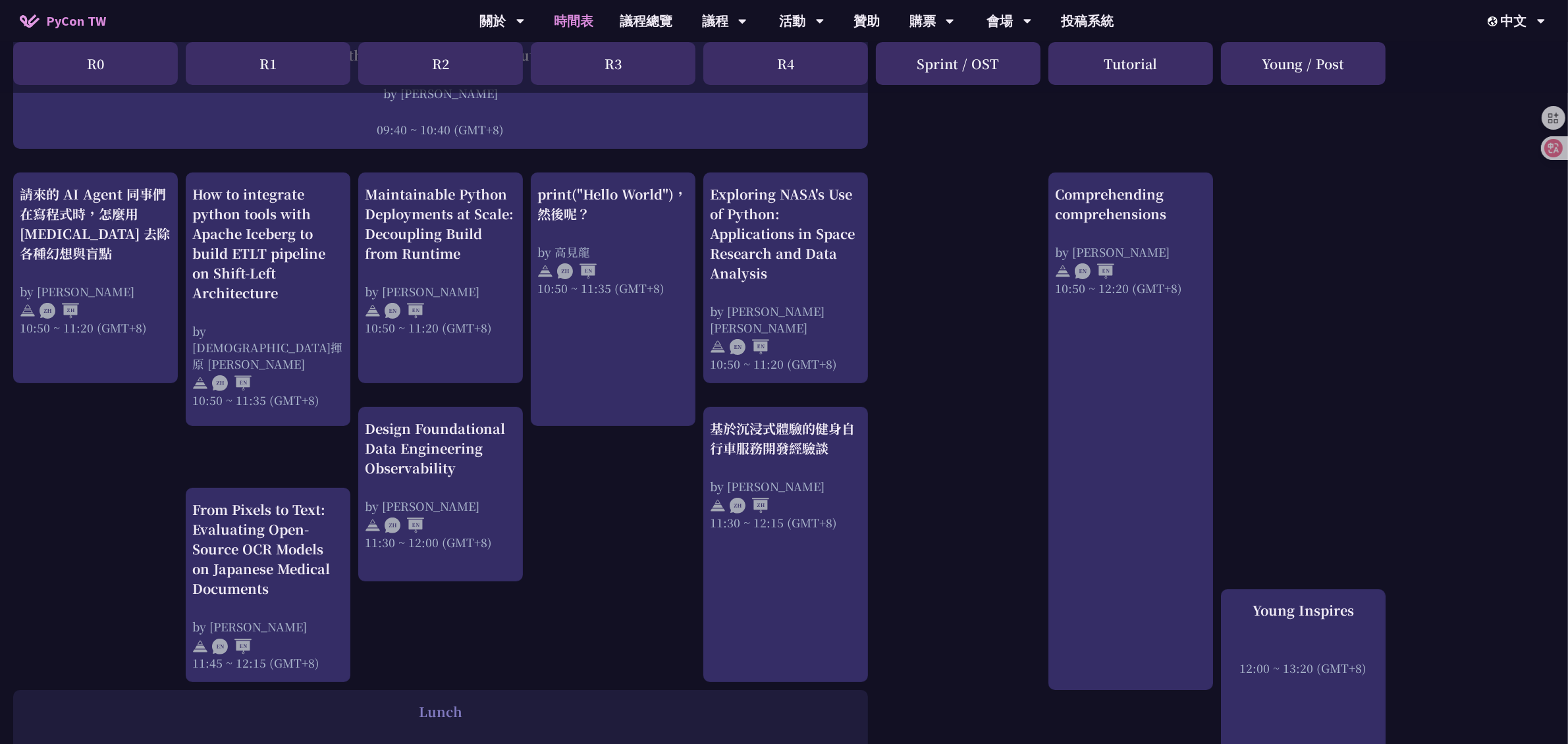
scroll to position [494, 0]
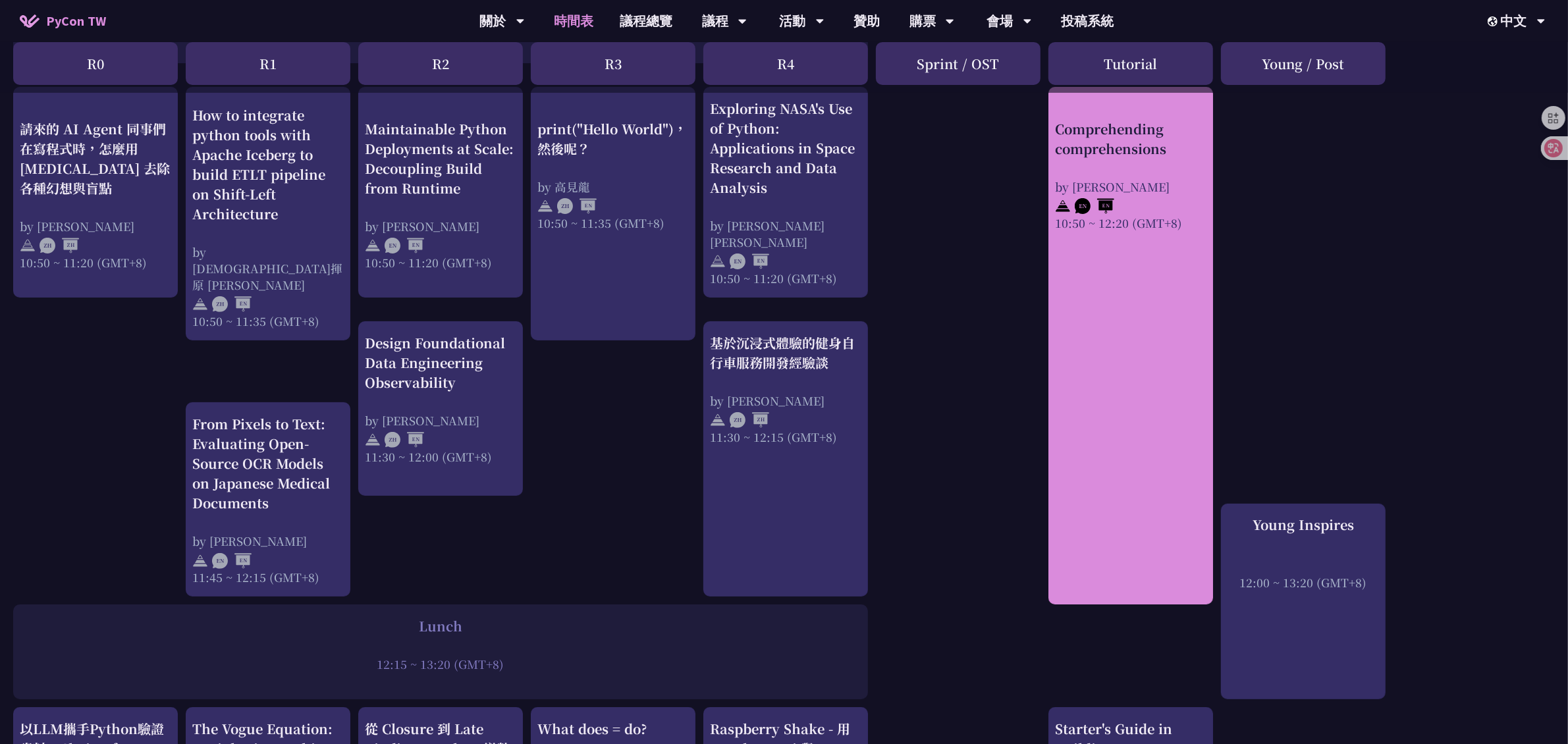
click at [1131, 418] on div "Comprehending comprehensions by Reuven M. Lerner 10:50 ~ 12:20 (GMT+8)" at bounding box center [1131, 345] width 165 height 517
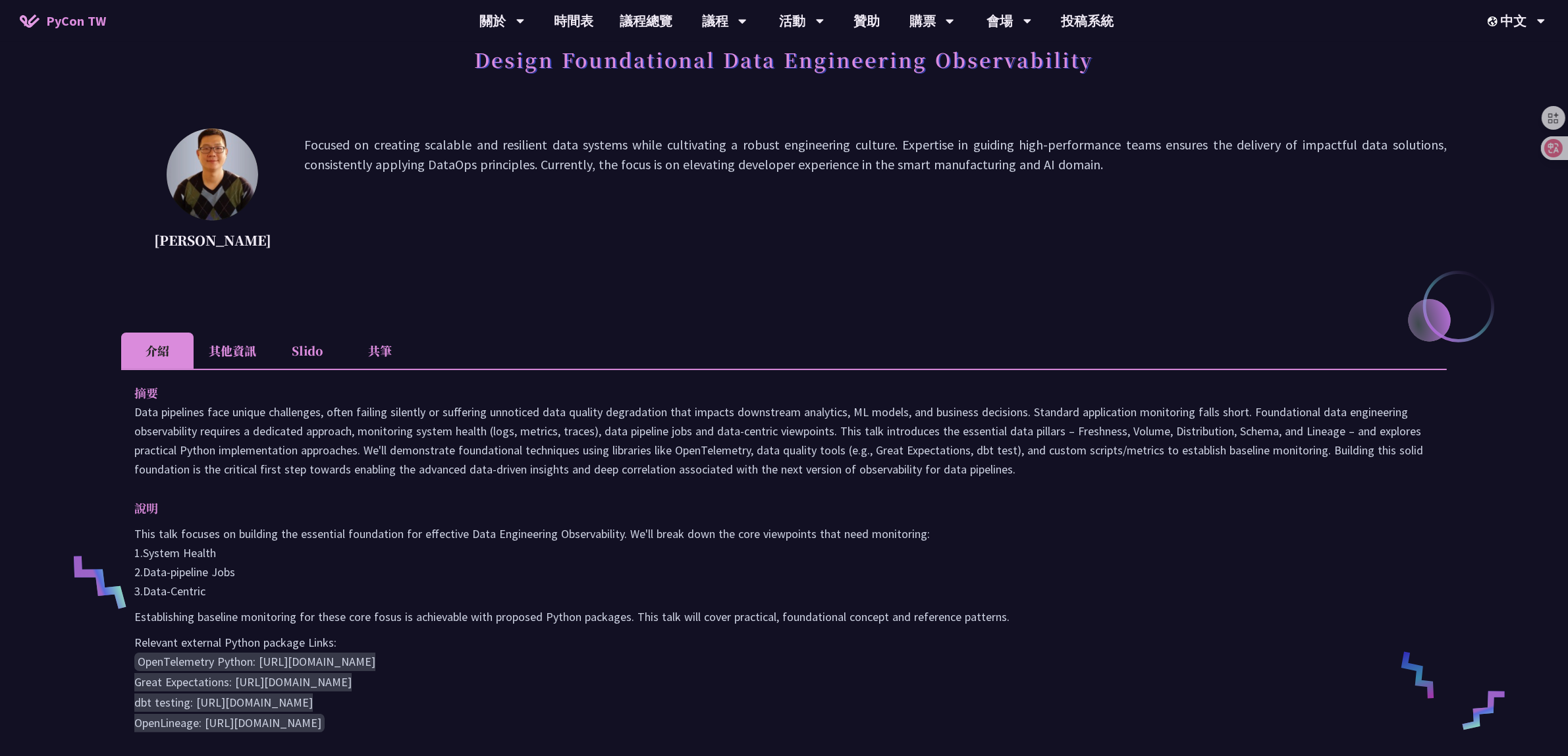
scroll to position [165, 0]
